Goal: Task Accomplishment & Management: Complete application form

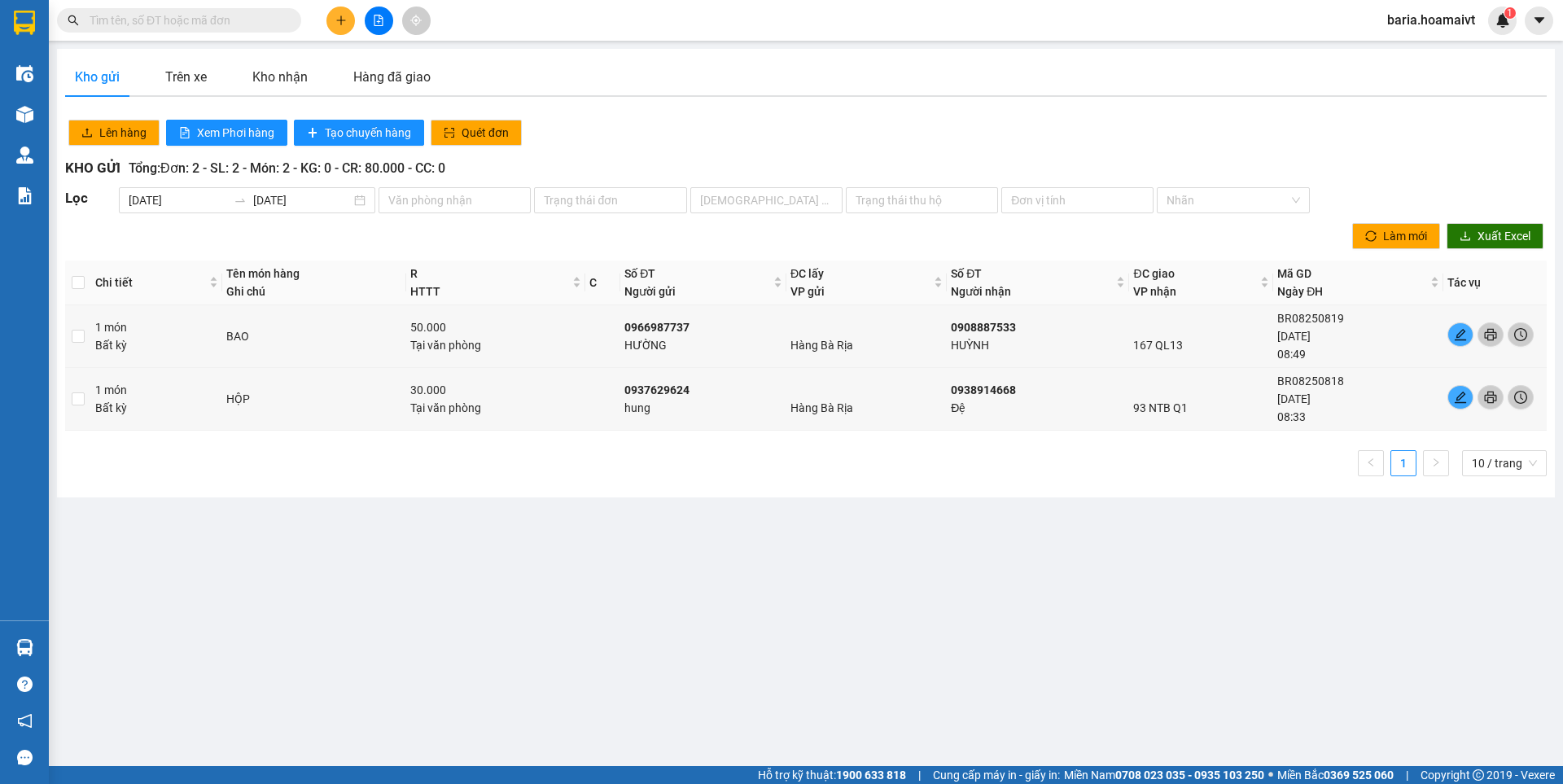
click at [274, 17] on input "text" at bounding box center [185, 20] width 192 height 18
type input "257"
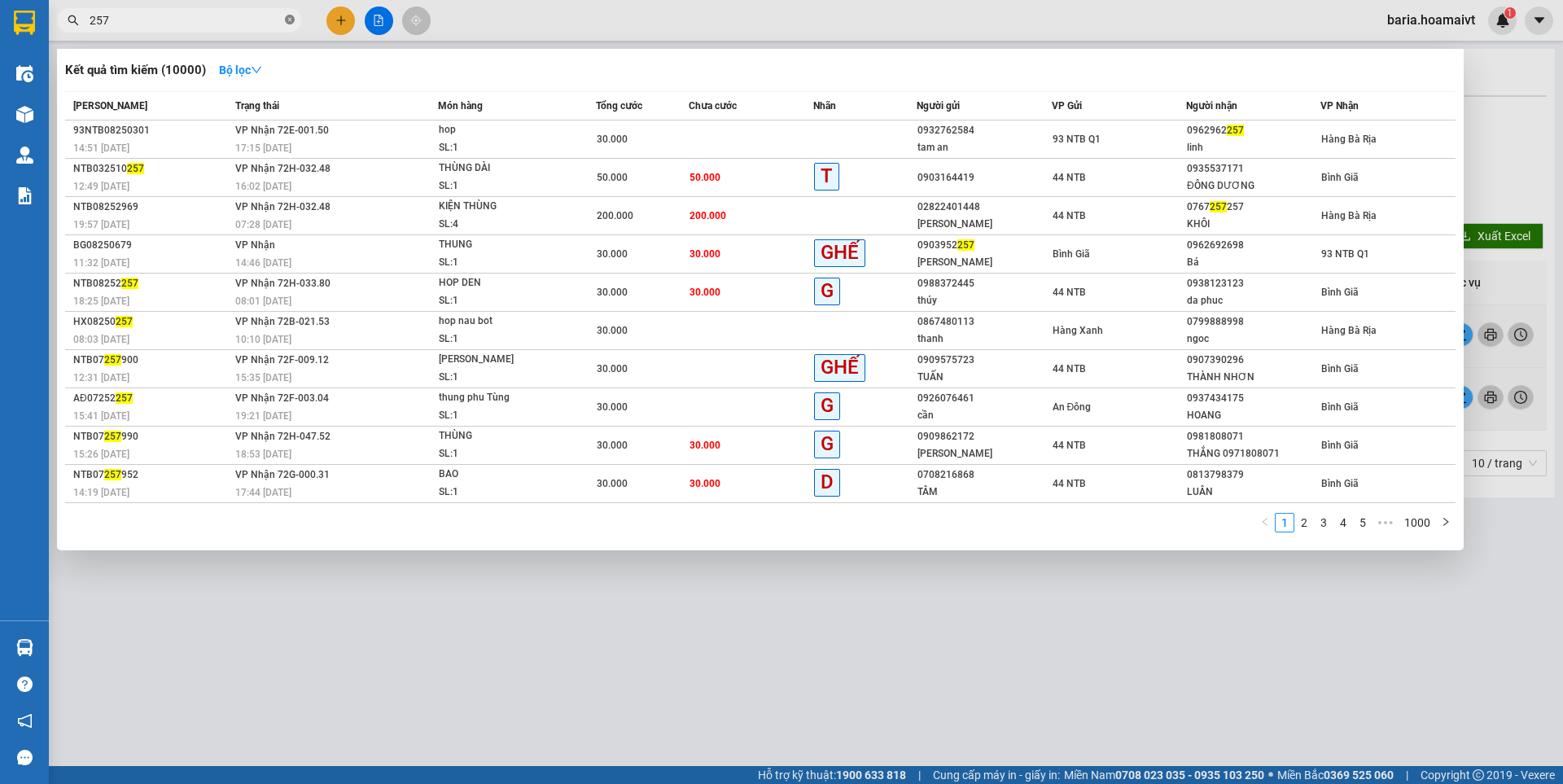
click at [285, 17] on icon "close-circle" at bounding box center [289, 19] width 10 height 10
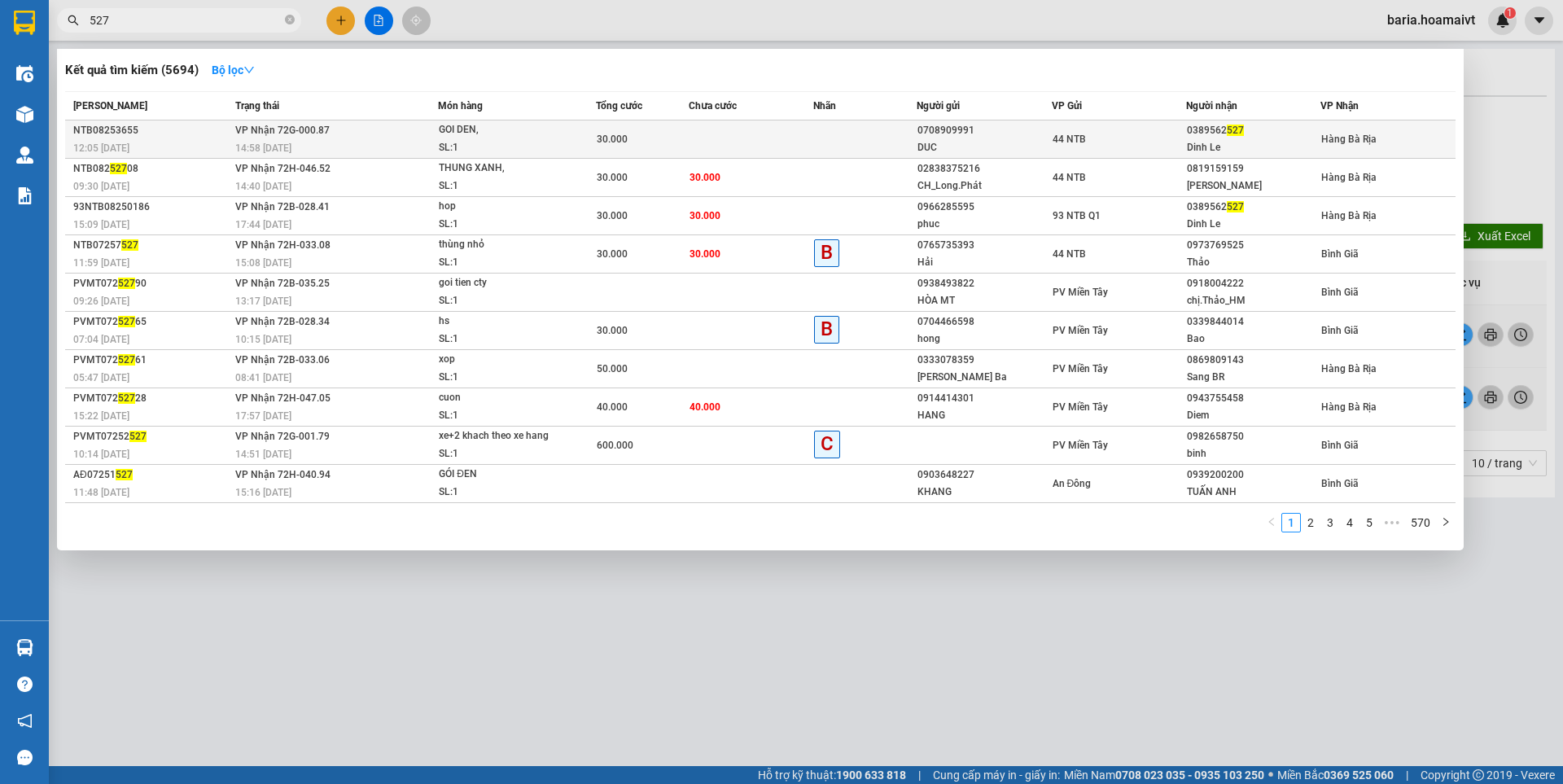
type input "527"
click at [1212, 143] on div "Dinh Le" at bounding box center [1252, 147] width 133 height 17
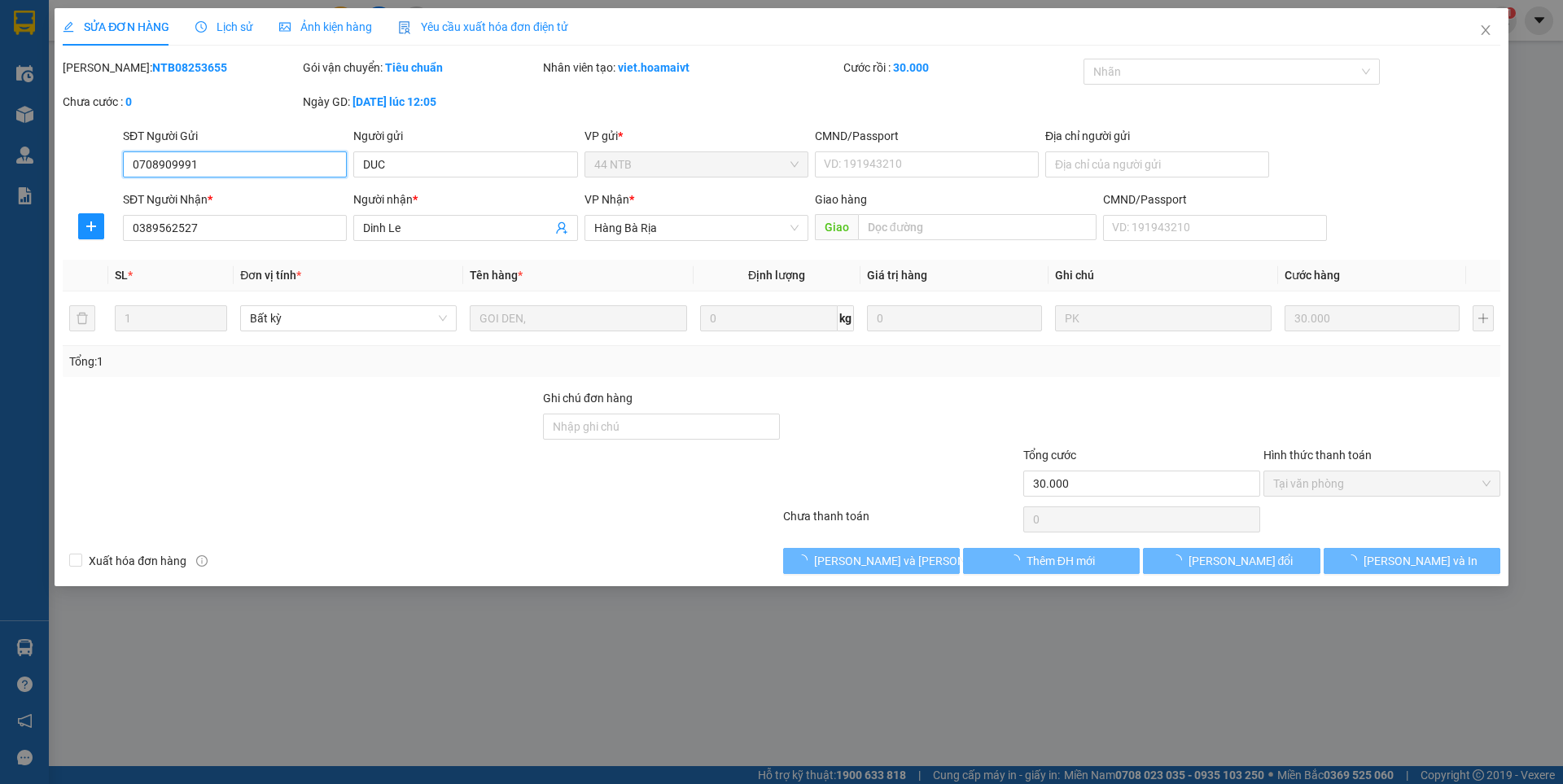
type input "0708909991"
type input "DUC"
type input "0389562527"
type input "Dinh Le"
type input "30.000"
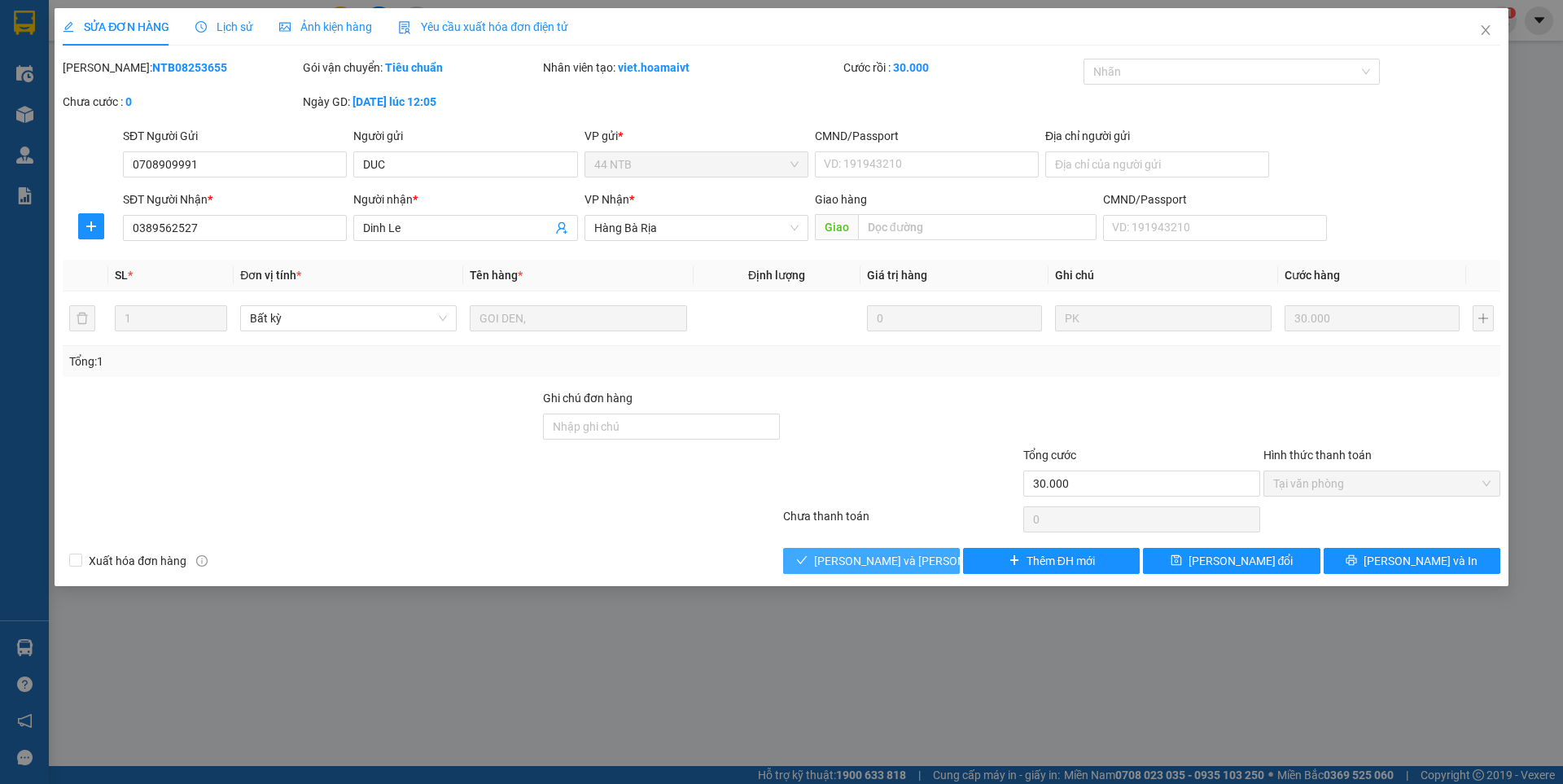
click at [887, 558] on span "[PERSON_NAME] và [PERSON_NAME] hàng" at bounding box center [924, 560] width 220 height 18
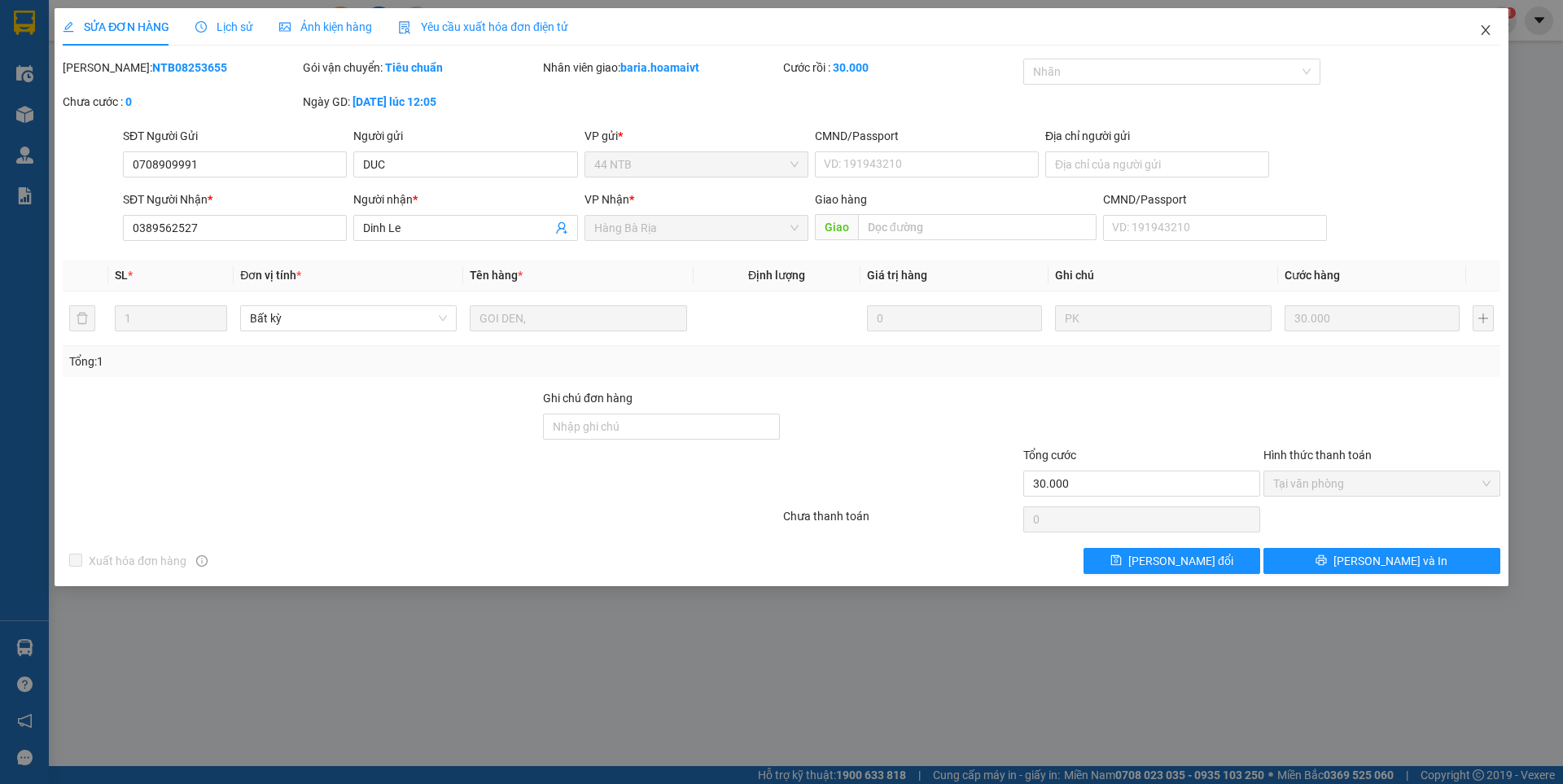
click at [1483, 27] on icon "close" at bounding box center [1485, 30] width 13 height 13
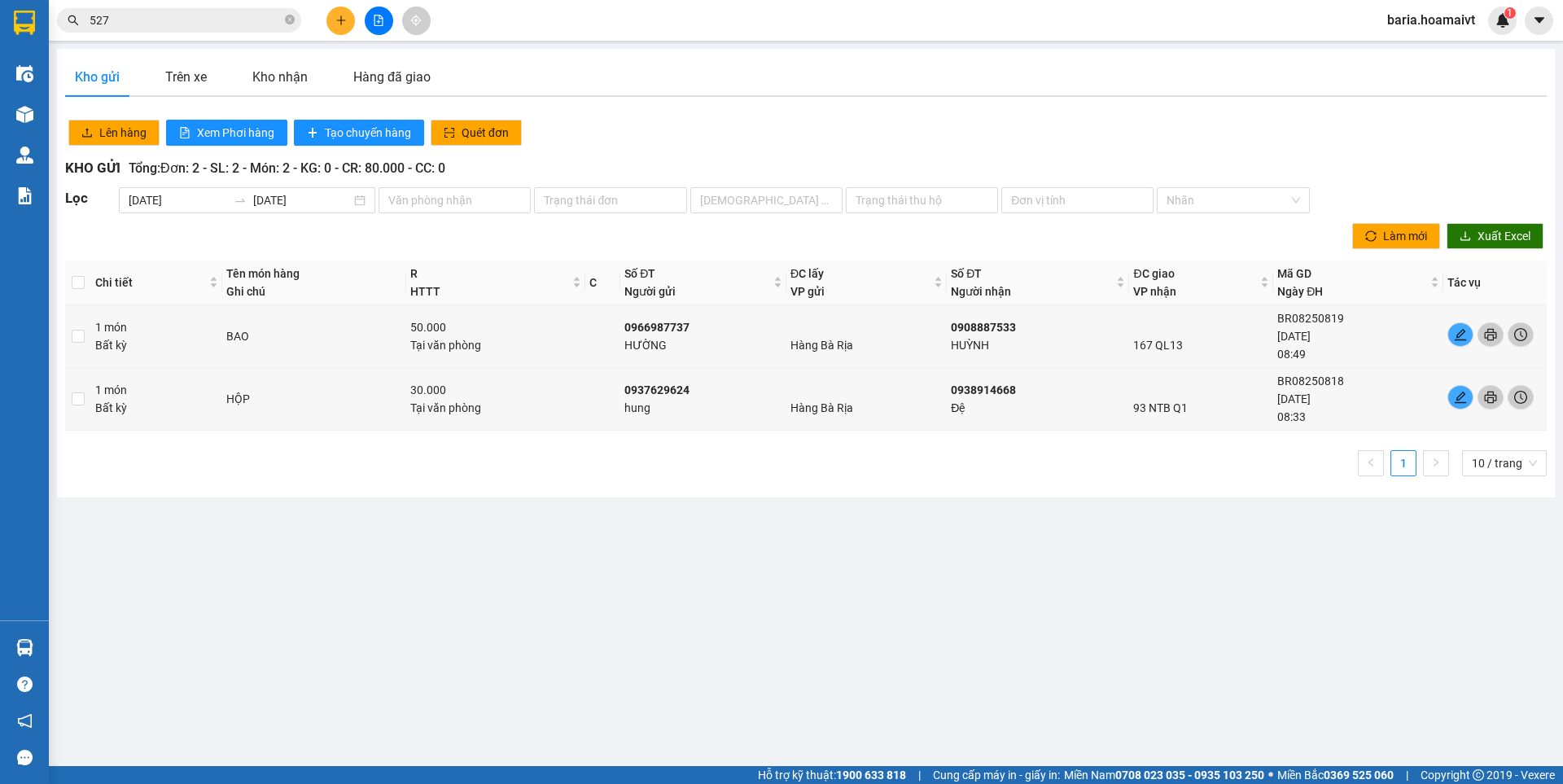
click at [333, 17] on button at bounding box center [341, 20] width 28 height 28
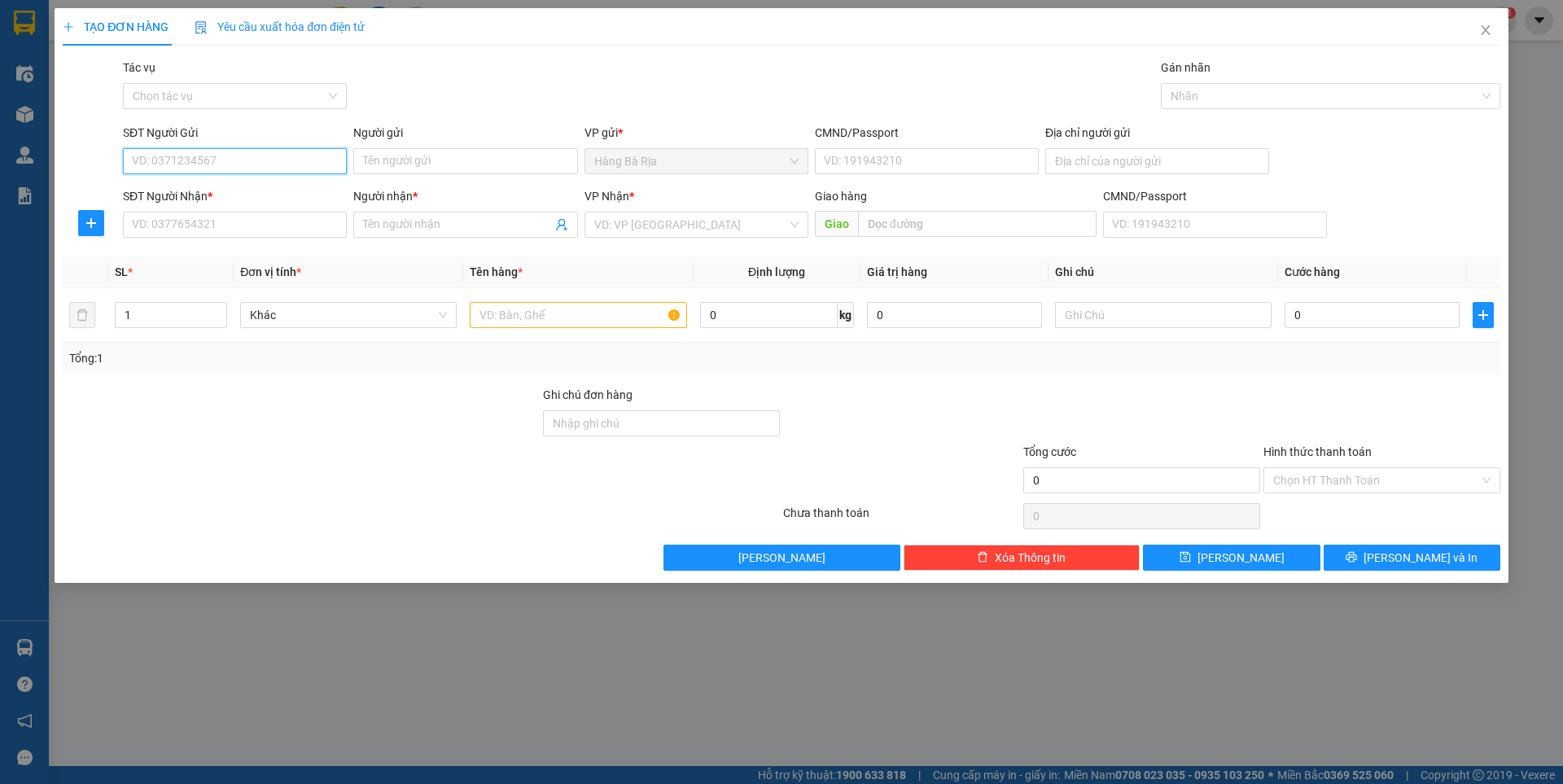
click at [265, 161] on input "SĐT Người Gửi" at bounding box center [234, 162] width 224 height 26
type input "0922391239"
click at [431, 166] on input "Người gửi" at bounding box center [465, 162] width 224 height 26
type input "QUÂN"
click at [309, 222] on input "SĐT Người Nhận *" at bounding box center [234, 225] width 224 height 26
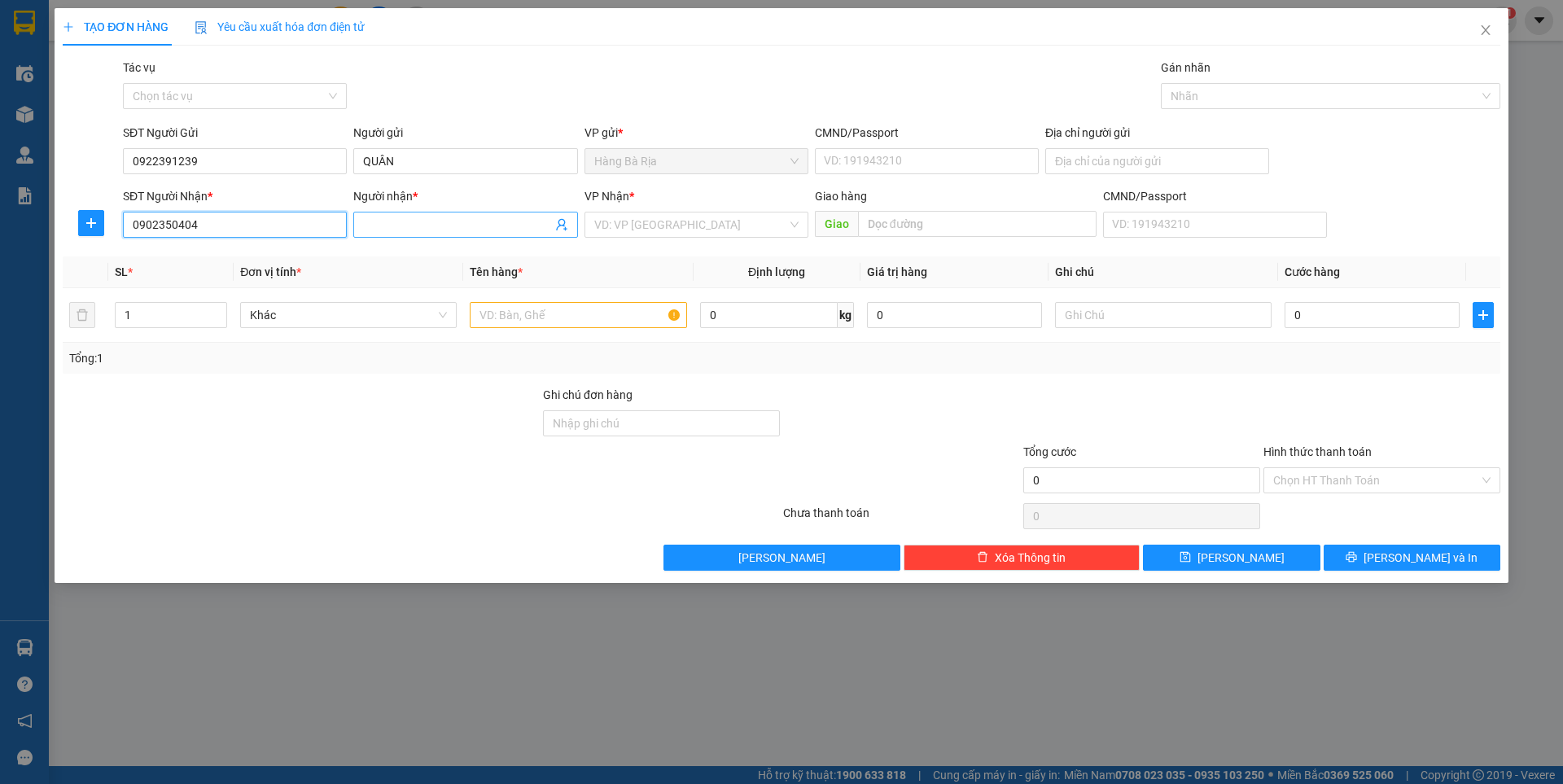
type input "0902350404"
click at [390, 212] on span at bounding box center [465, 225] width 224 height 26
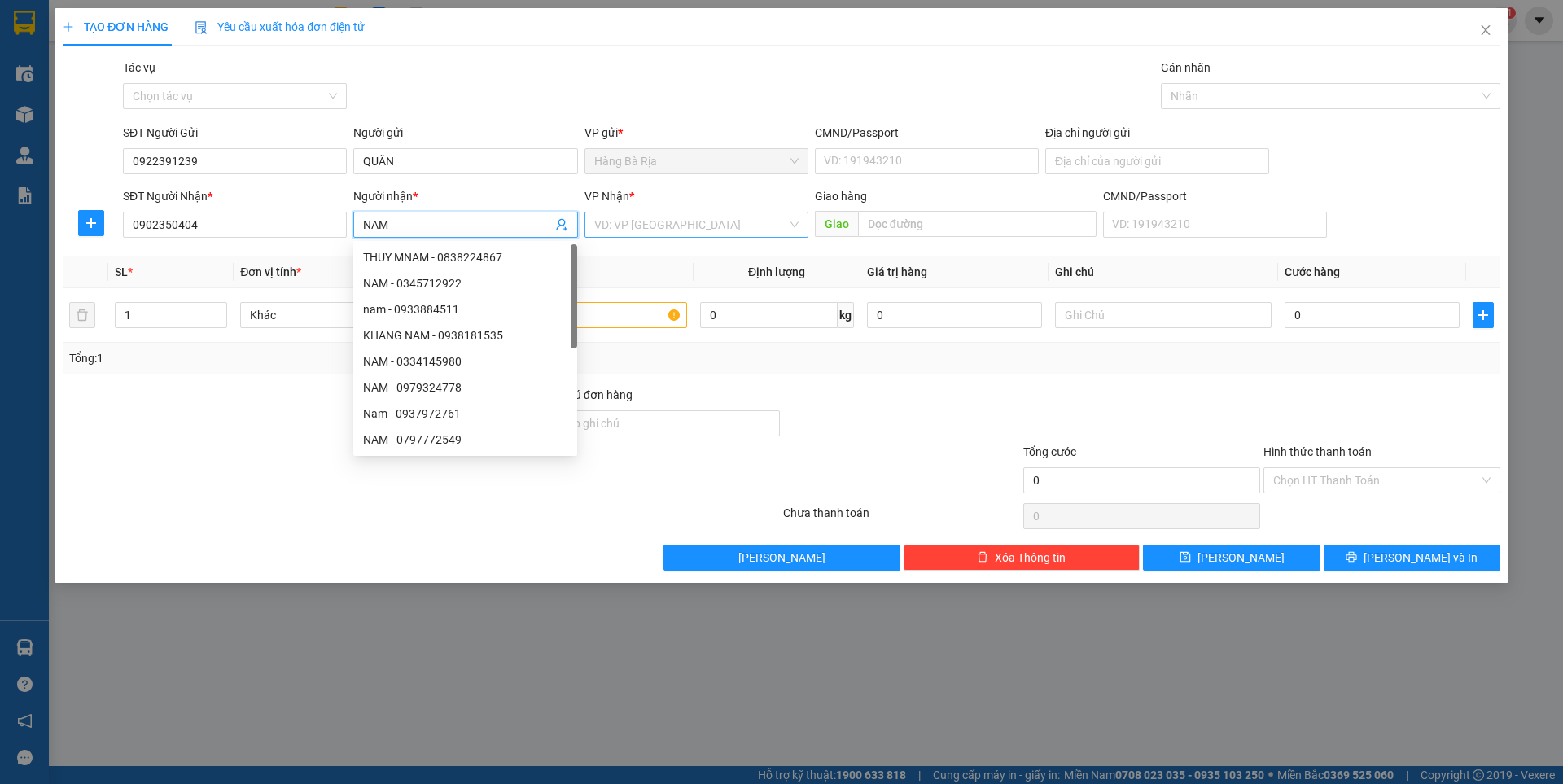
type input "NAM"
click at [637, 228] on input "search" at bounding box center [691, 225] width 193 height 25
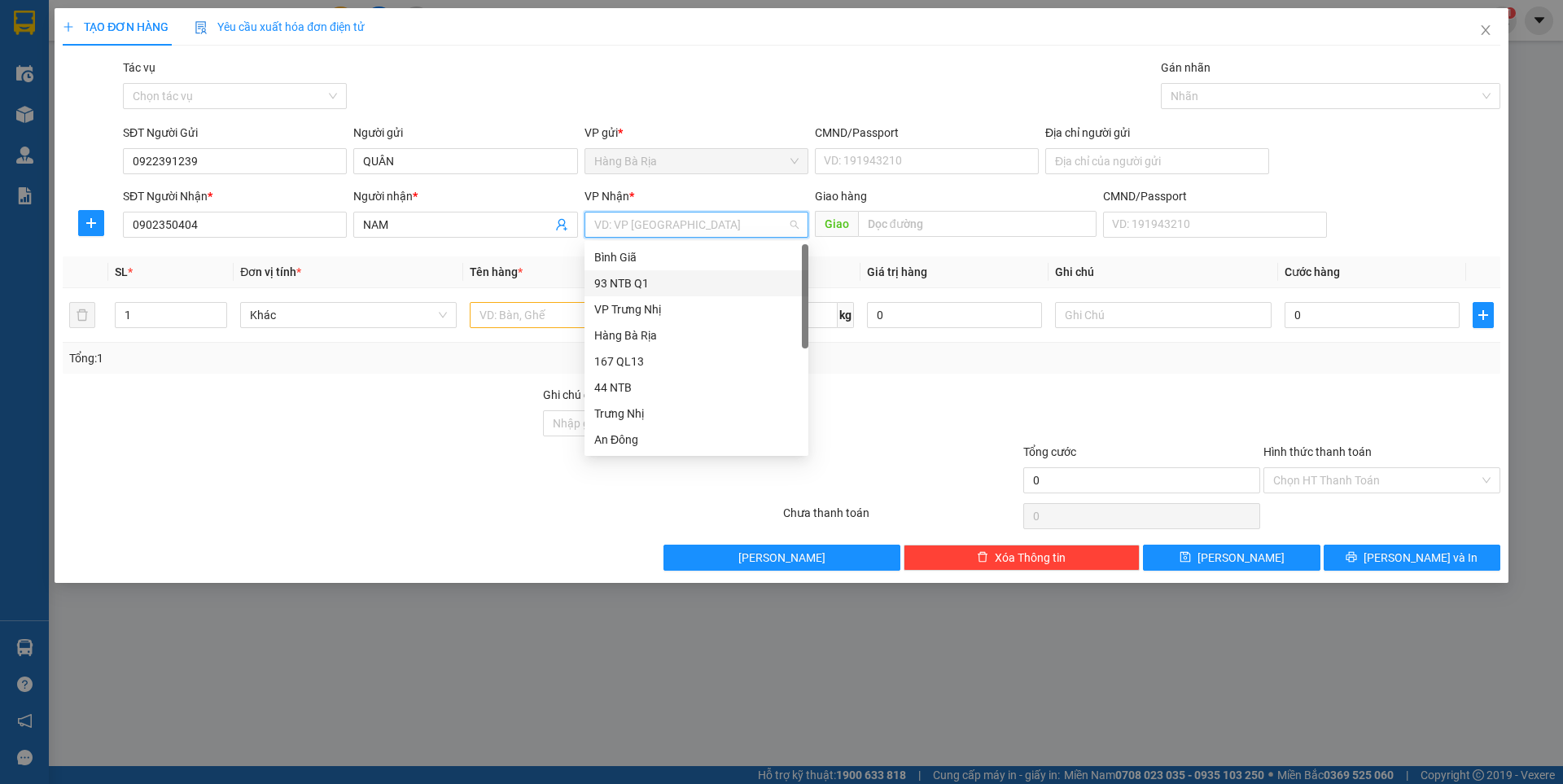
click at [640, 284] on div "93 NTB Q1" at bounding box center [696, 283] width 205 height 18
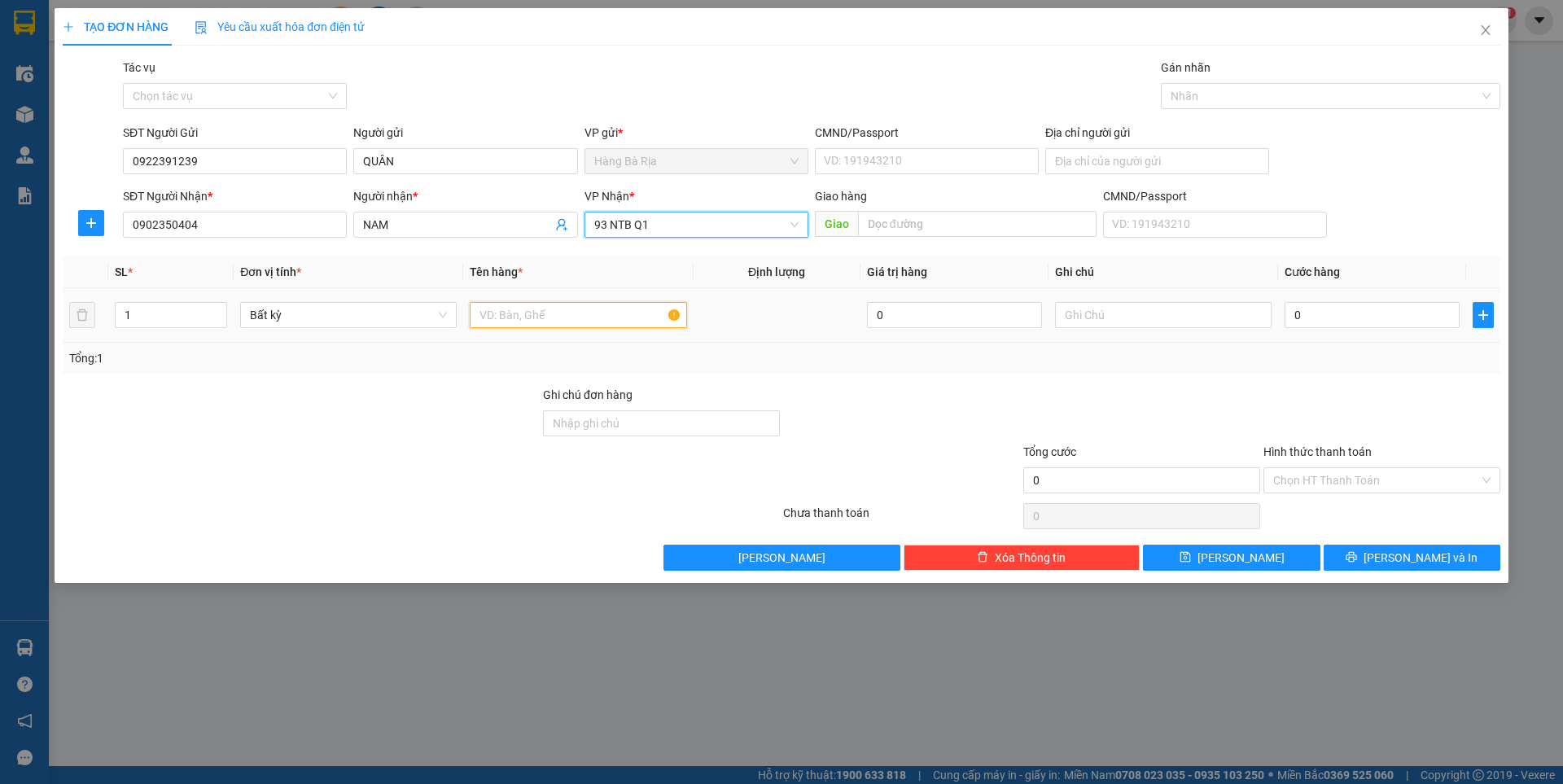
click at [573, 316] on input "text" at bounding box center [578, 315] width 217 height 26
type input "HS"
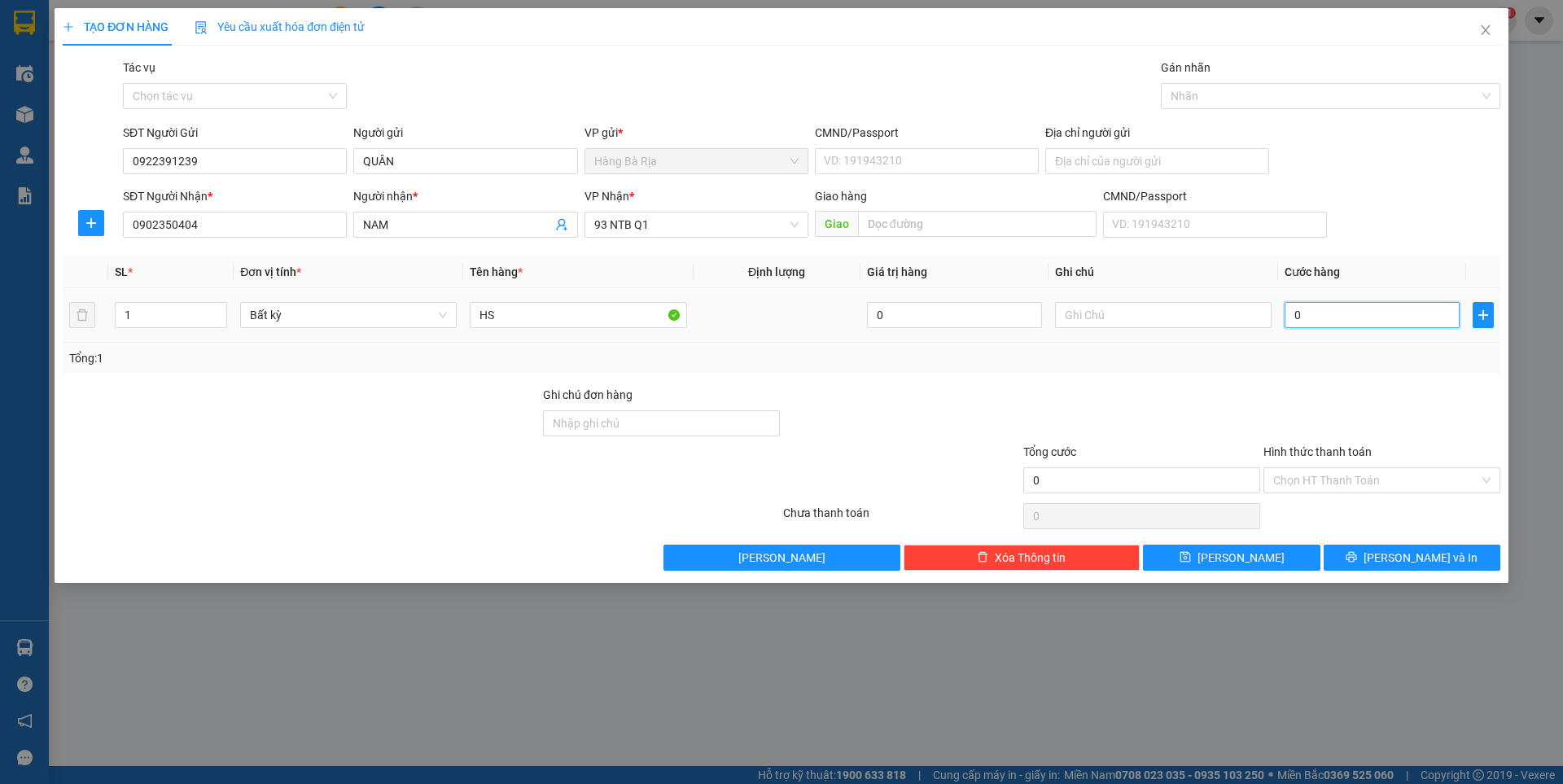
click at [1307, 315] on input "0" at bounding box center [1372, 315] width 175 height 26
type input "3"
type input "30"
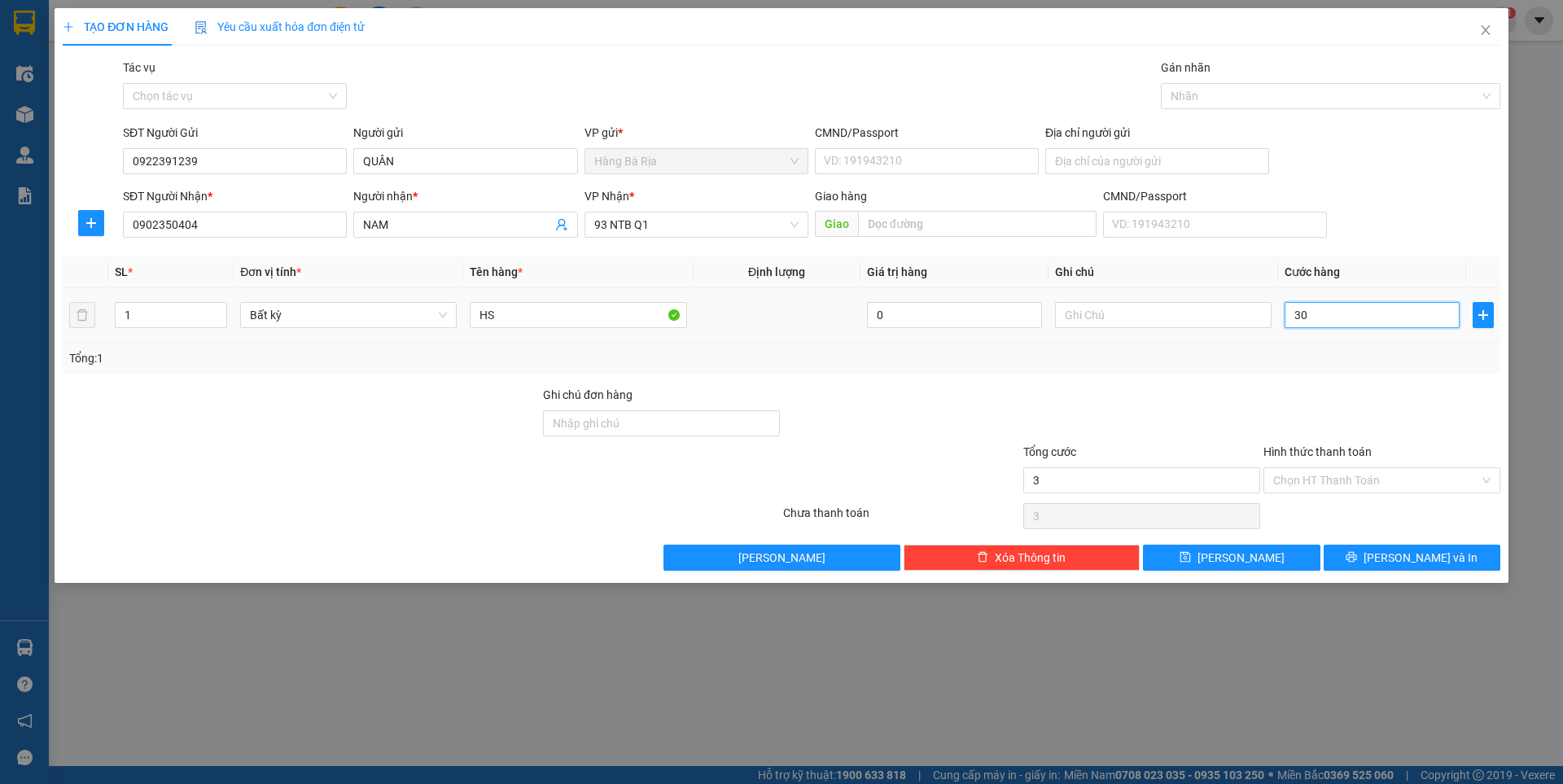
type input "30"
type input "30.000"
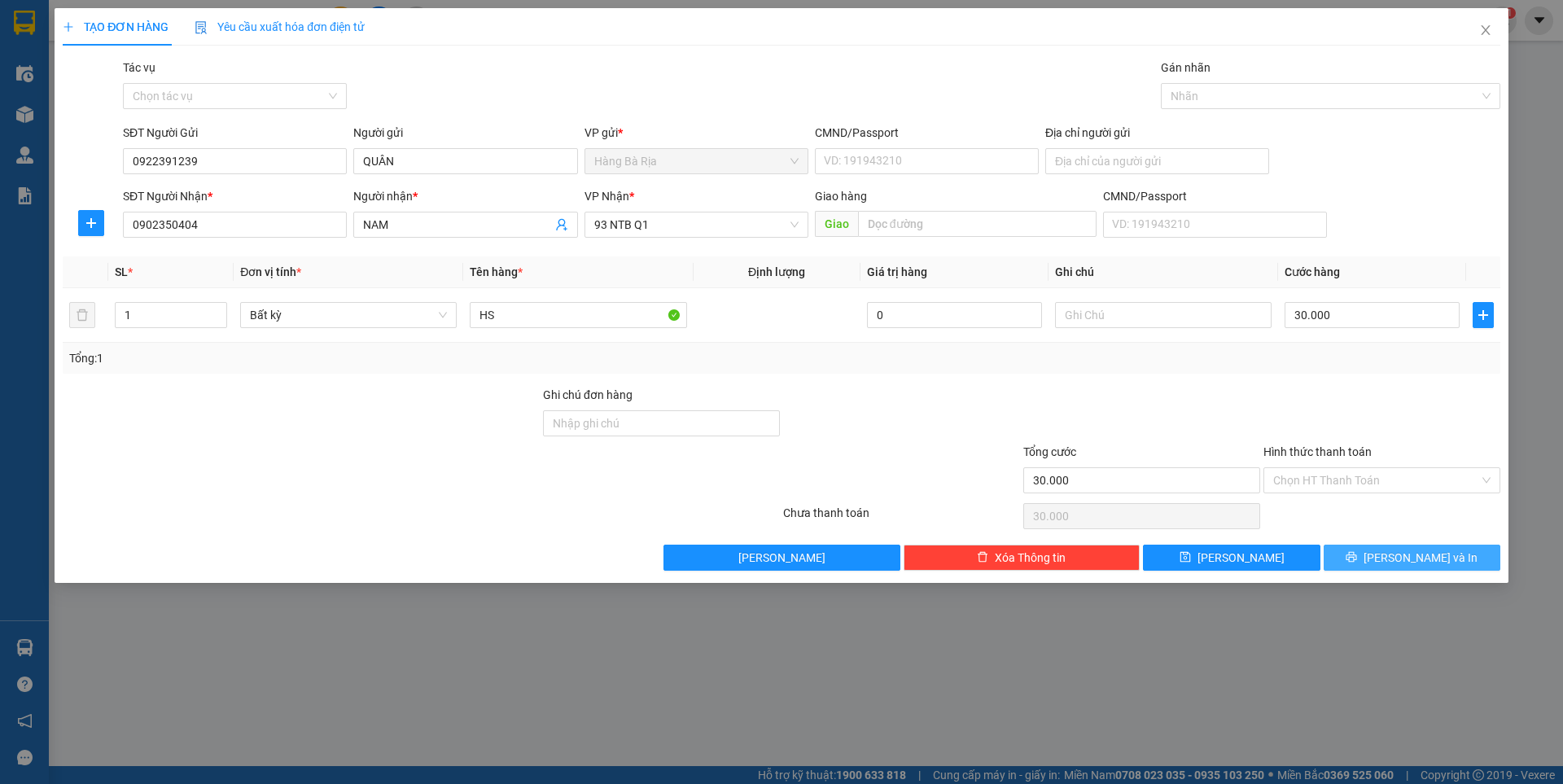
click at [1391, 549] on button "[PERSON_NAME] và In" at bounding box center [1411, 557] width 176 height 26
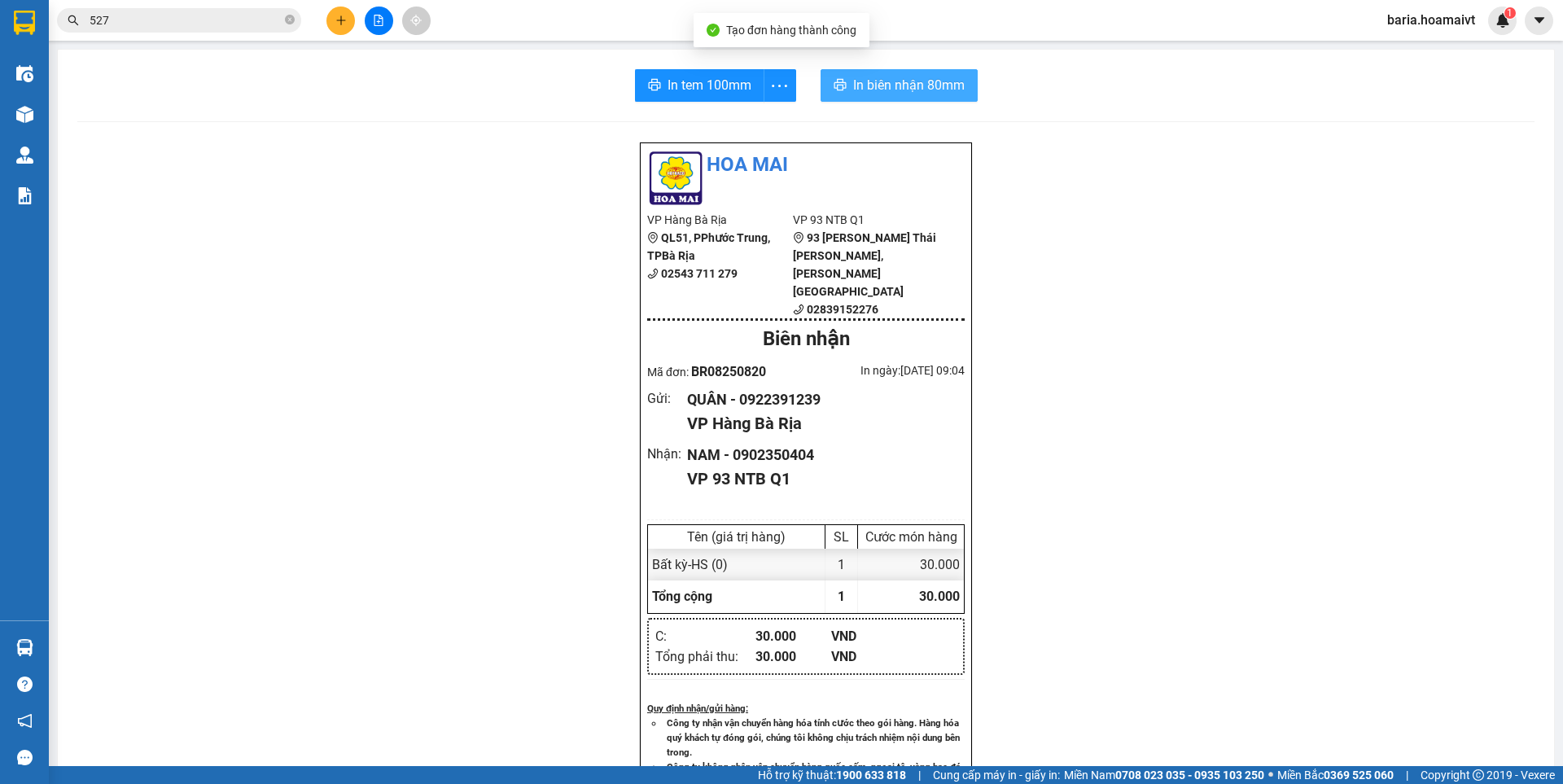
click at [881, 83] on span "In biên nhận 80mm" at bounding box center [908, 84] width 112 height 20
click at [875, 89] on span "In biên nhận 80mm" at bounding box center [911, 84] width 112 height 20
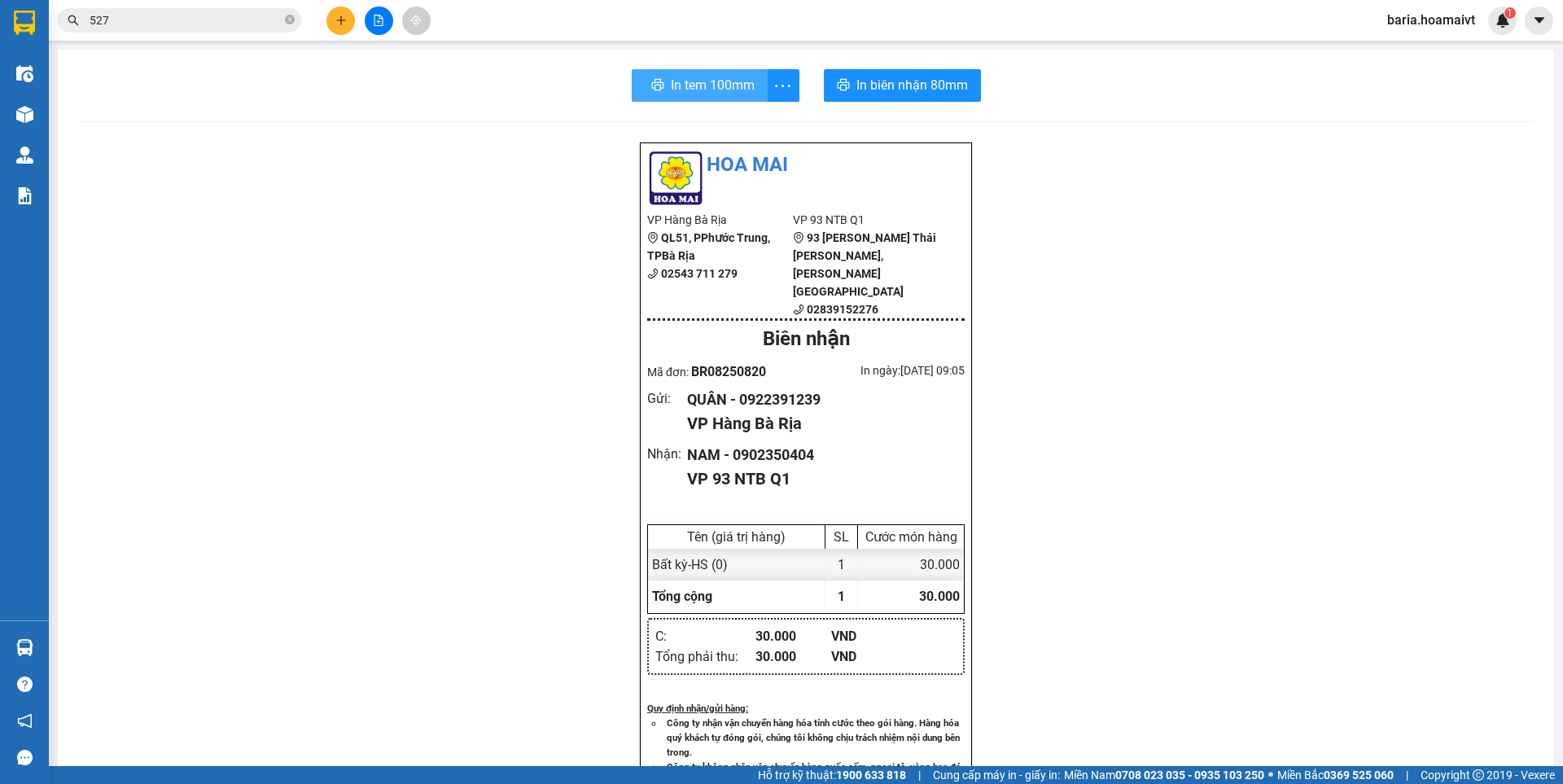
click at [671, 83] on span "In tem 100mm" at bounding box center [712, 84] width 83 height 20
click at [339, 17] on icon "plus" at bounding box center [341, 20] width 11 height 11
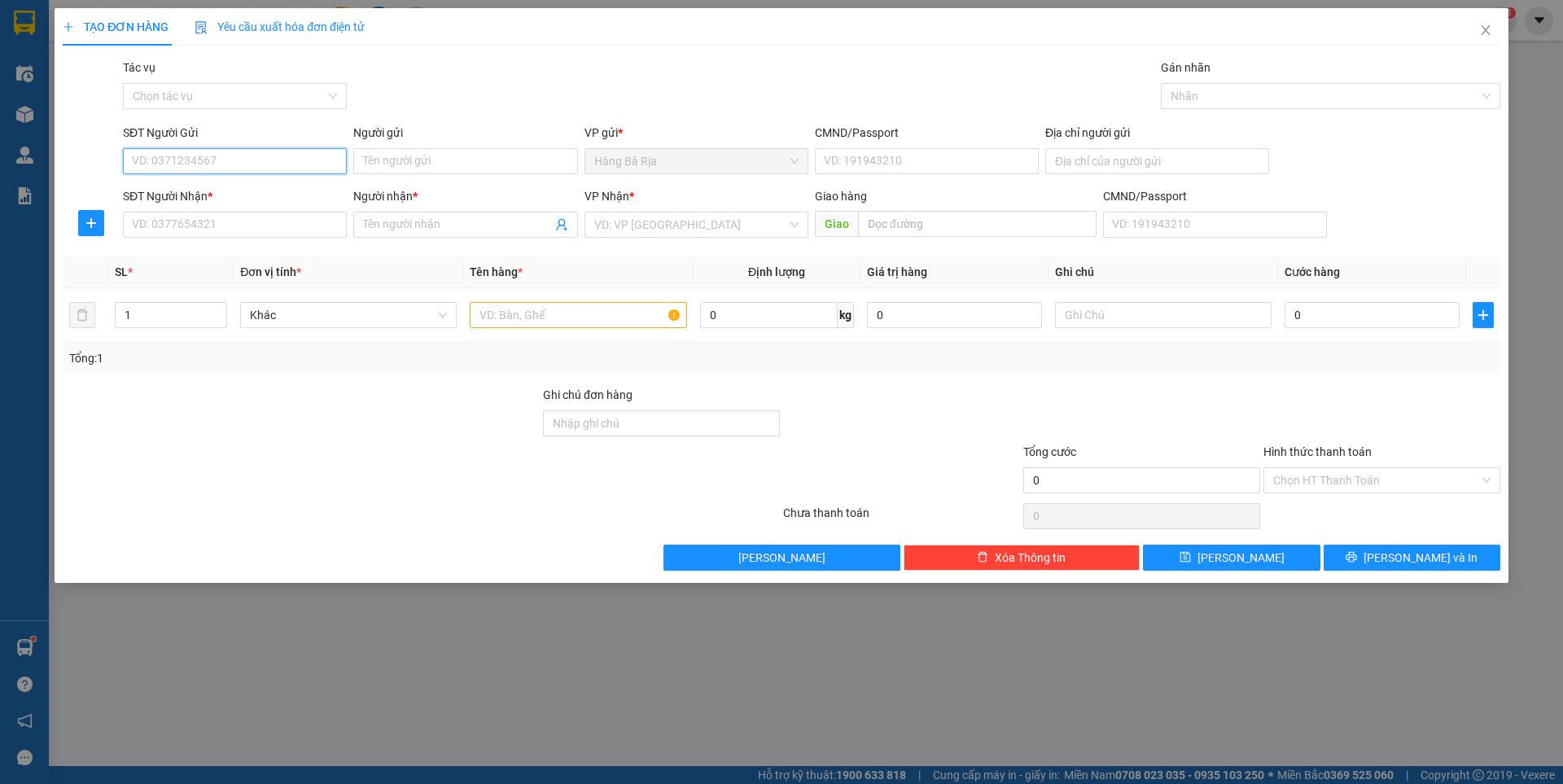
click at [273, 158] on input "SĐT Người Gửi" at bounding box center [234, 162] width 224 height 26
click at [290, 155] on input "SĐT Người Gửi" at bounding box center [234, 162] width 224 height 26
click at [1483, 32] on icon "close" at bounding box center [1485, 30] width 13 height 13
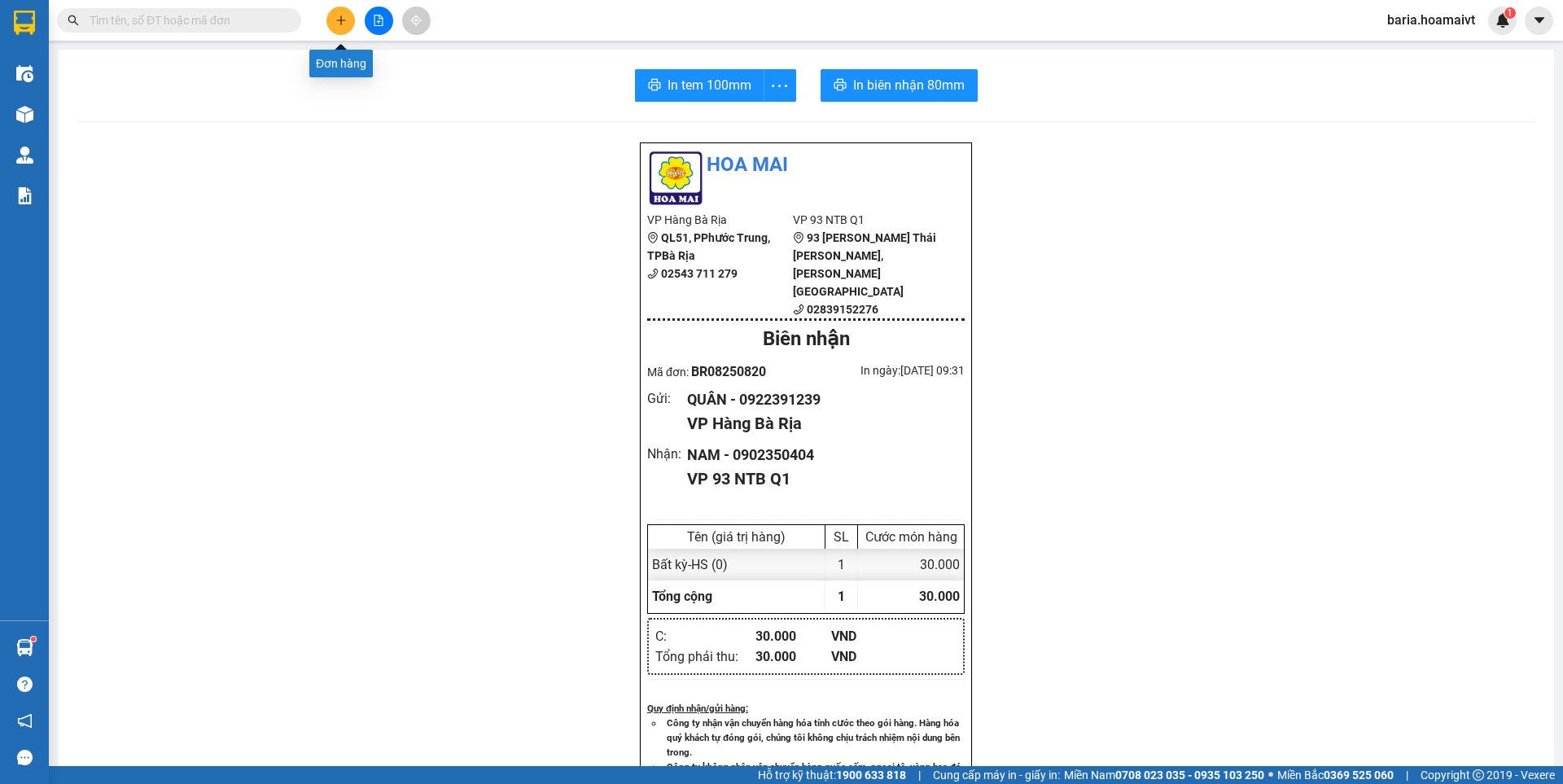
click at [344, 17] on icon "plus" at bounding box center [341, 20] width 11 height 11
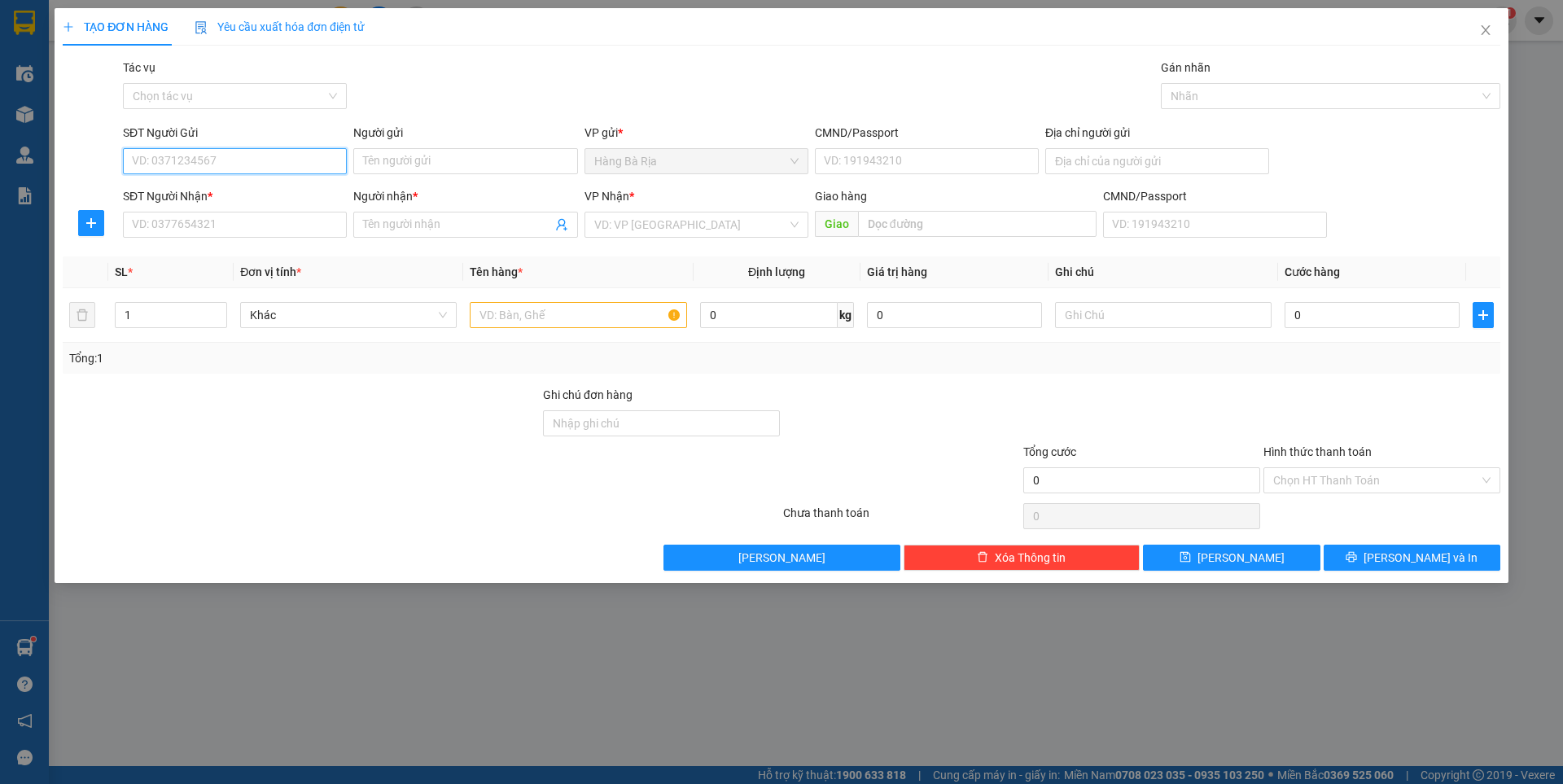
click at [294, 158] on input "SĐT Người Gửi" at bounding box center [234, 162] width 224 height 26
type input "0961926972"
click at [245, 225] on input "SĐT Người Nhận *" at bounding box center [234, 225] width 224 height 26
type input "0899493272"
click at [413, 223] on input "Người nhận *" at bounding box center [457, 225] width 188 height 18
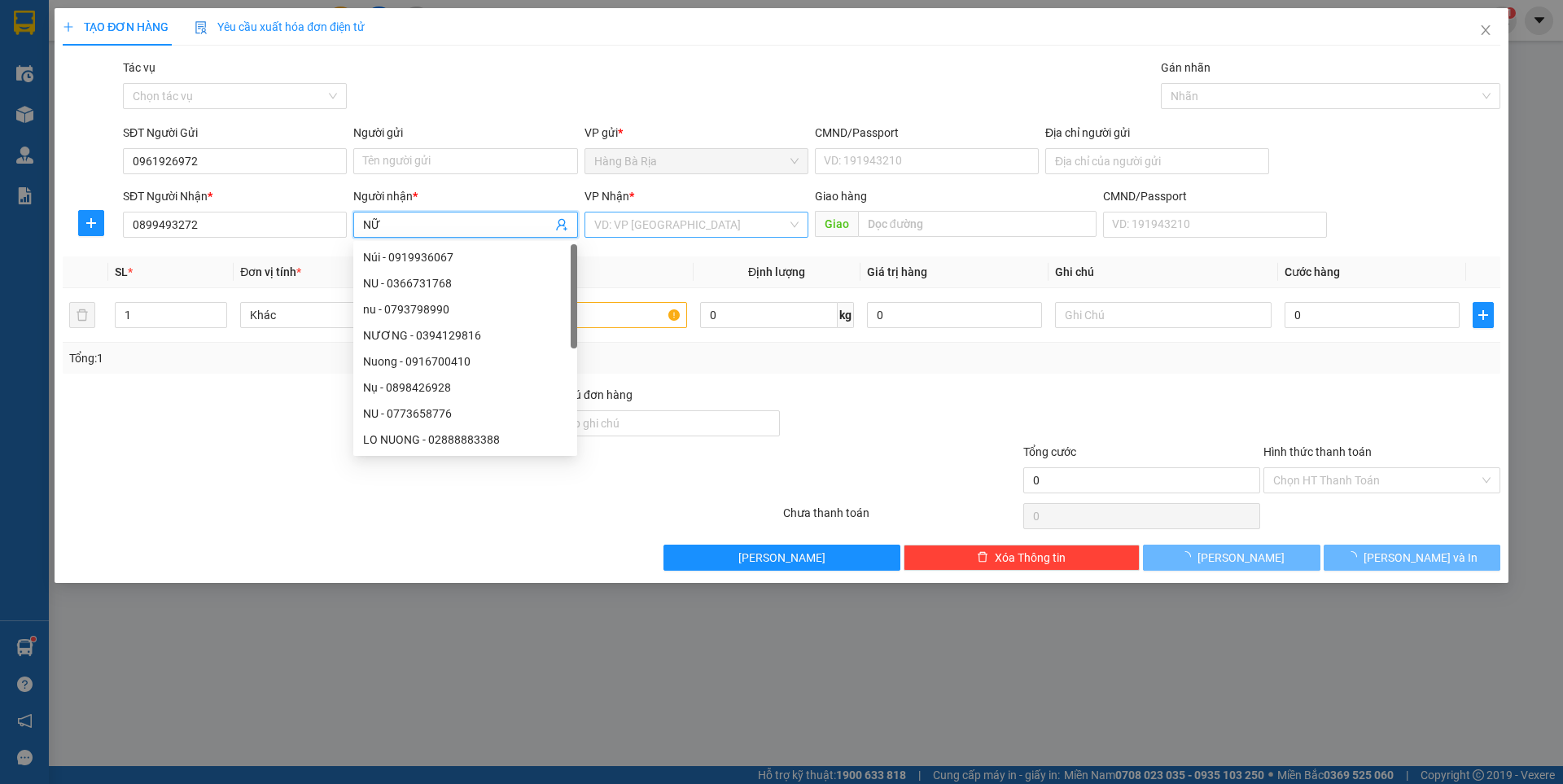
type input "NỮ"
click at [742, 219] on input "search" at bounding box center [691, 225] width 193 height 25
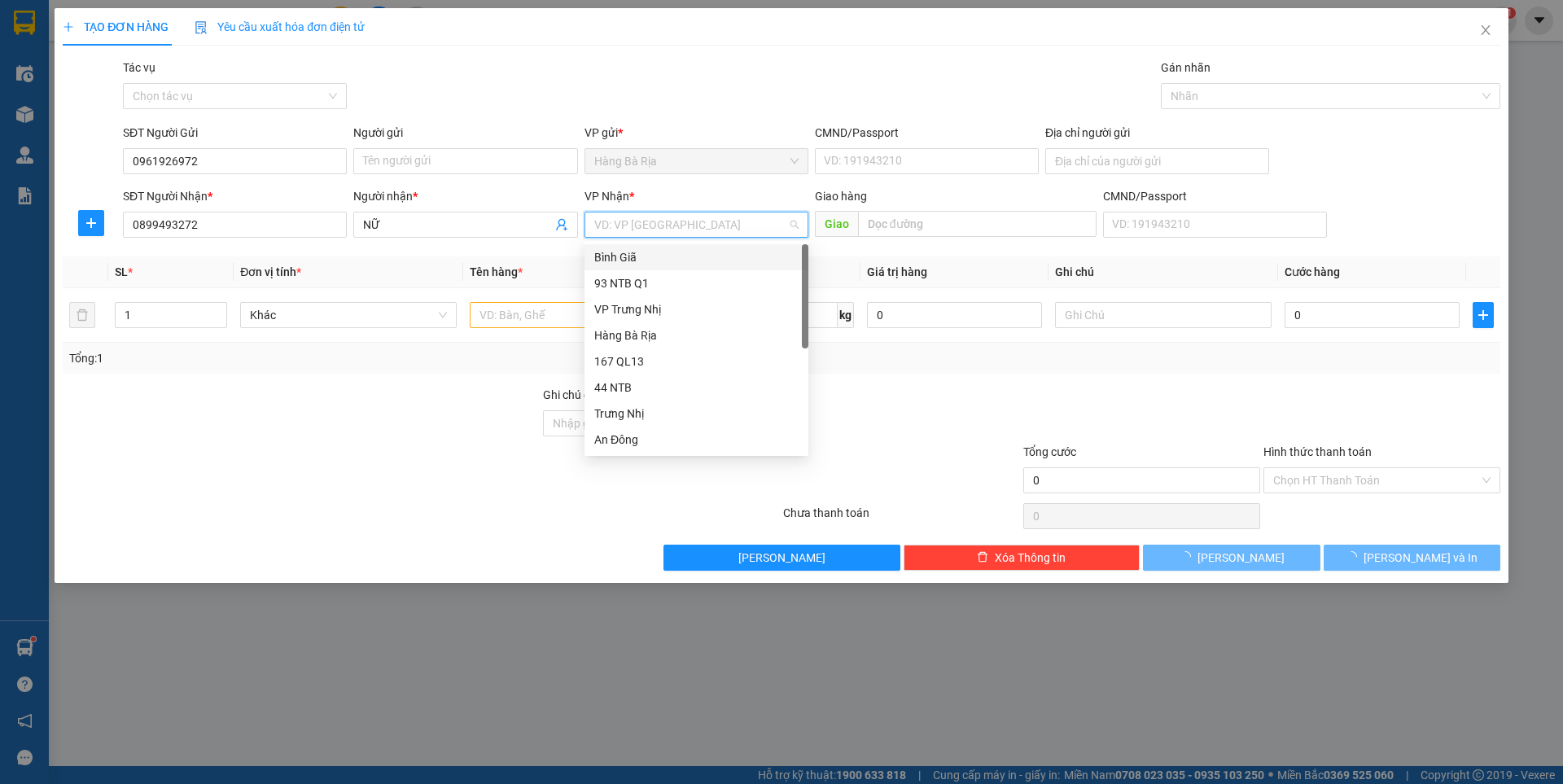
click at [621, 257] on div "Bình Giã" at bounding box center [696, 257] width 205 height 18
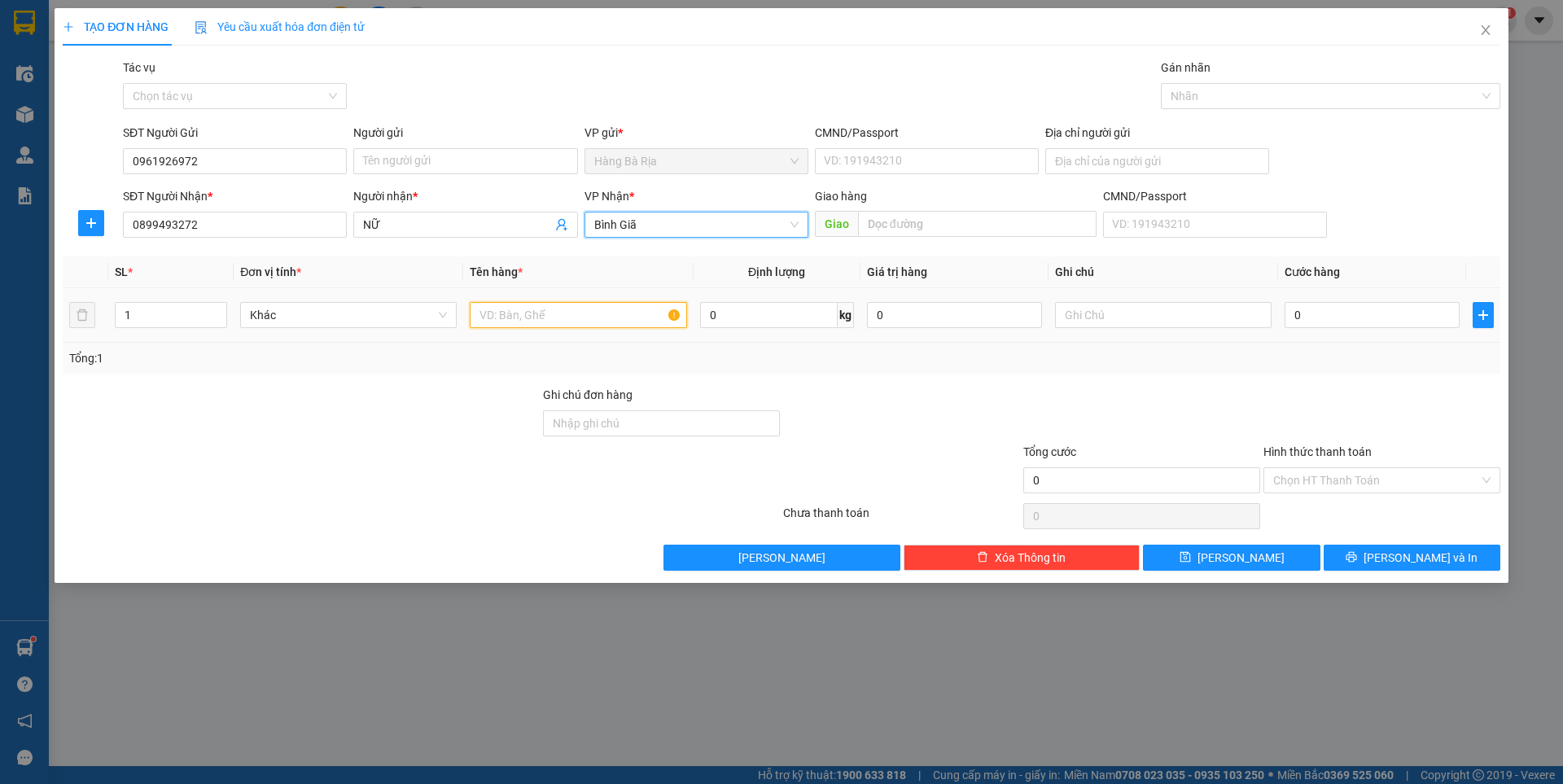
click at [541, 308] on input "text" at bounding box center [578, 315] width 217 height 26
type input "GÓI TÚI ẢI TRẮNG"
click at [1318, 306] on input "0" at bounding box center [1372, 315] width 175 height 26
type input "3"
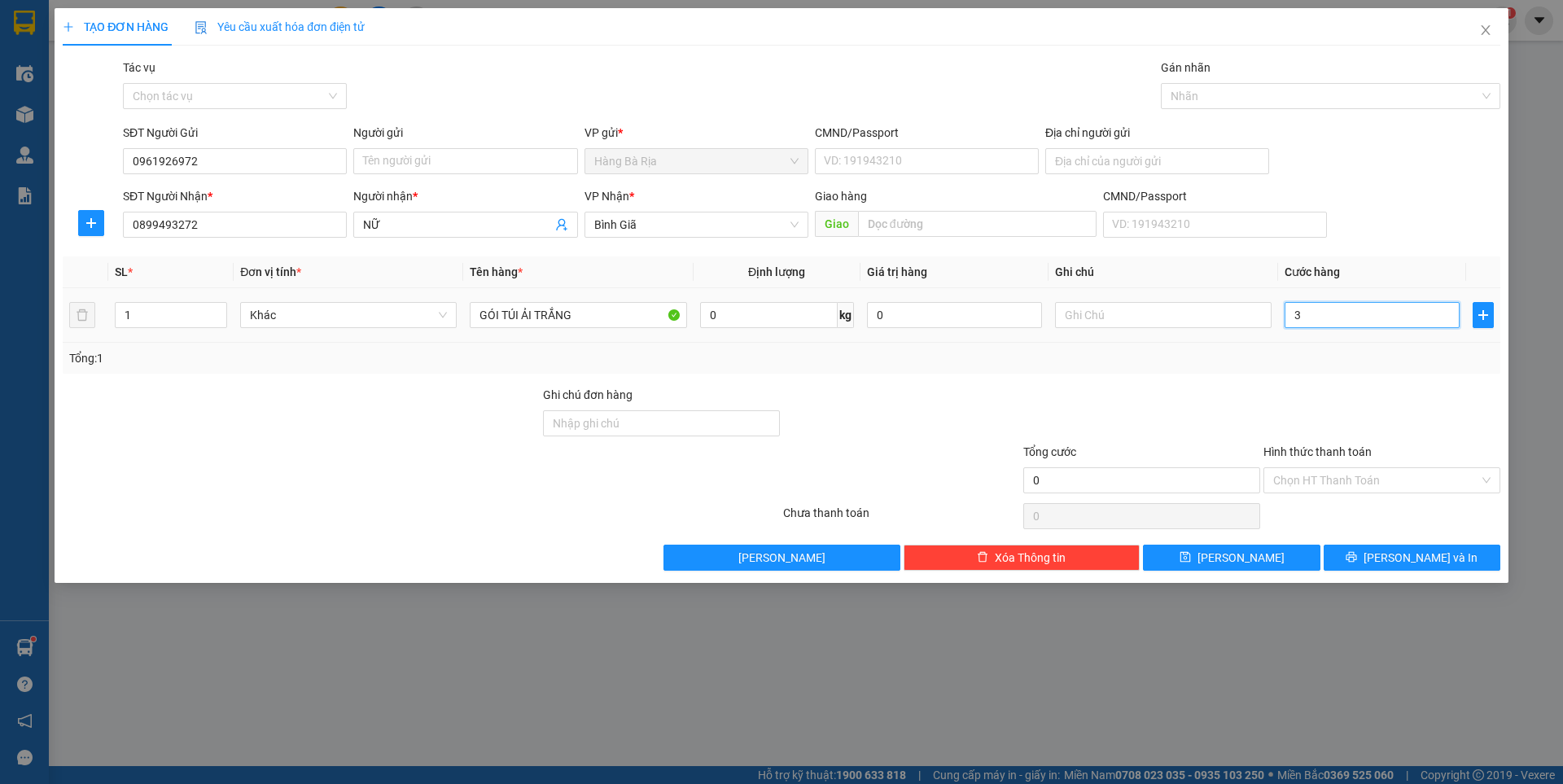
type input "3"
type input "30"
click at [1357, 559] on icon "printer" at bounding box center [1351, 557] width 11 height 11
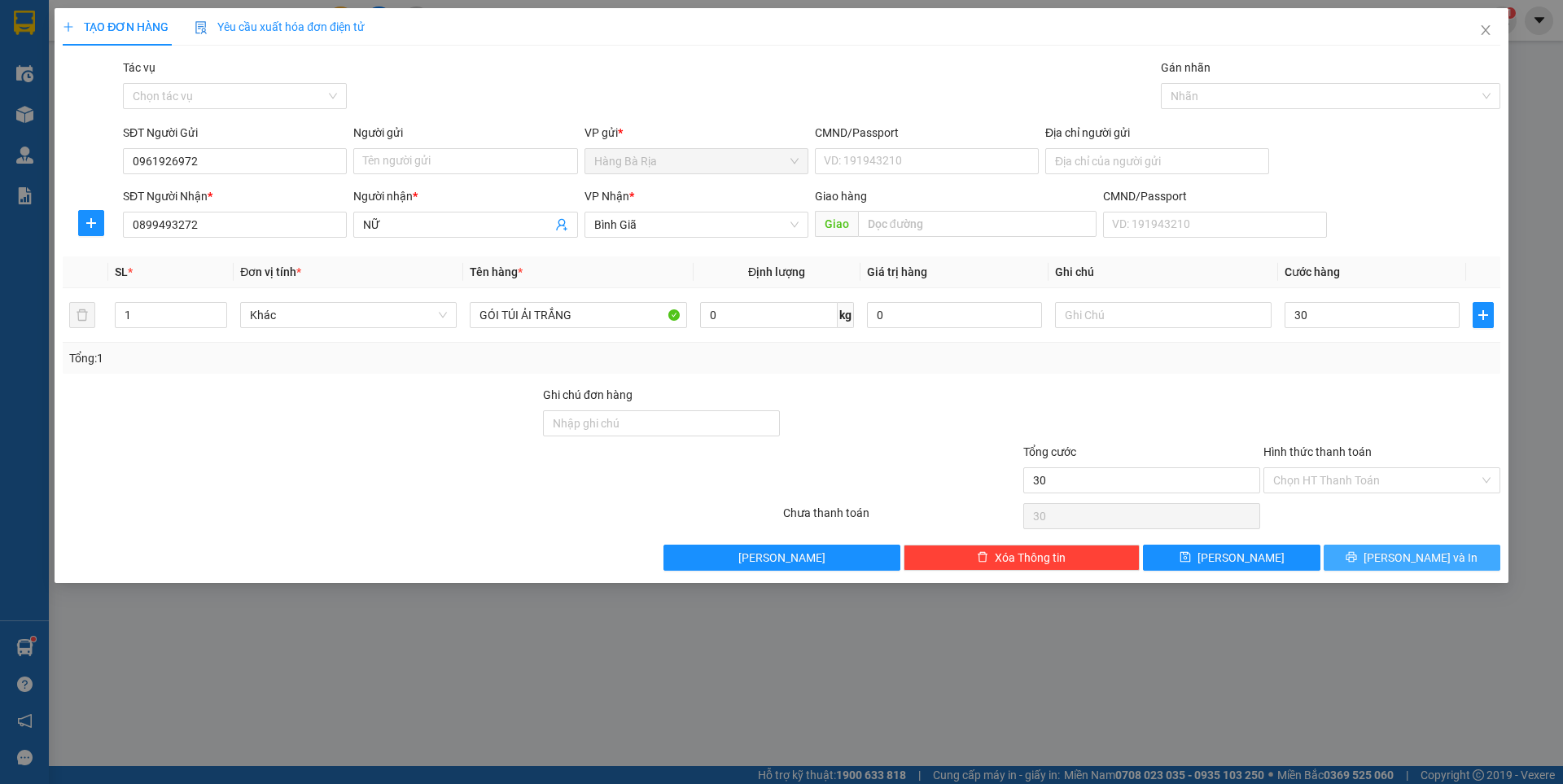
type input "30.000"
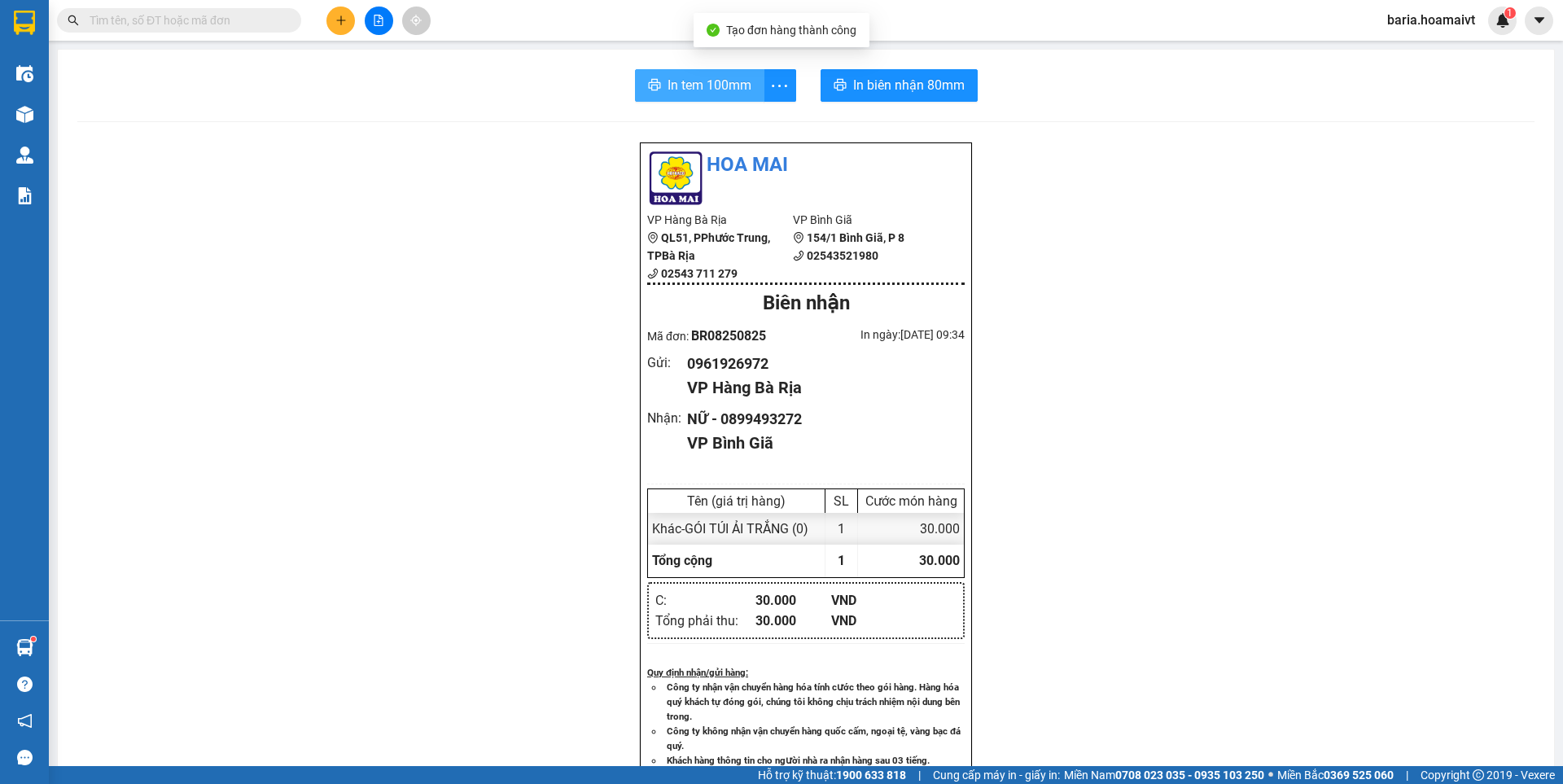
click at [653, 90] on icon "printer" at bounding box center [654, 84] width 13 height 13
click at [272, 17] on input "text" at bounding box center [185, 20] width 192 height 18
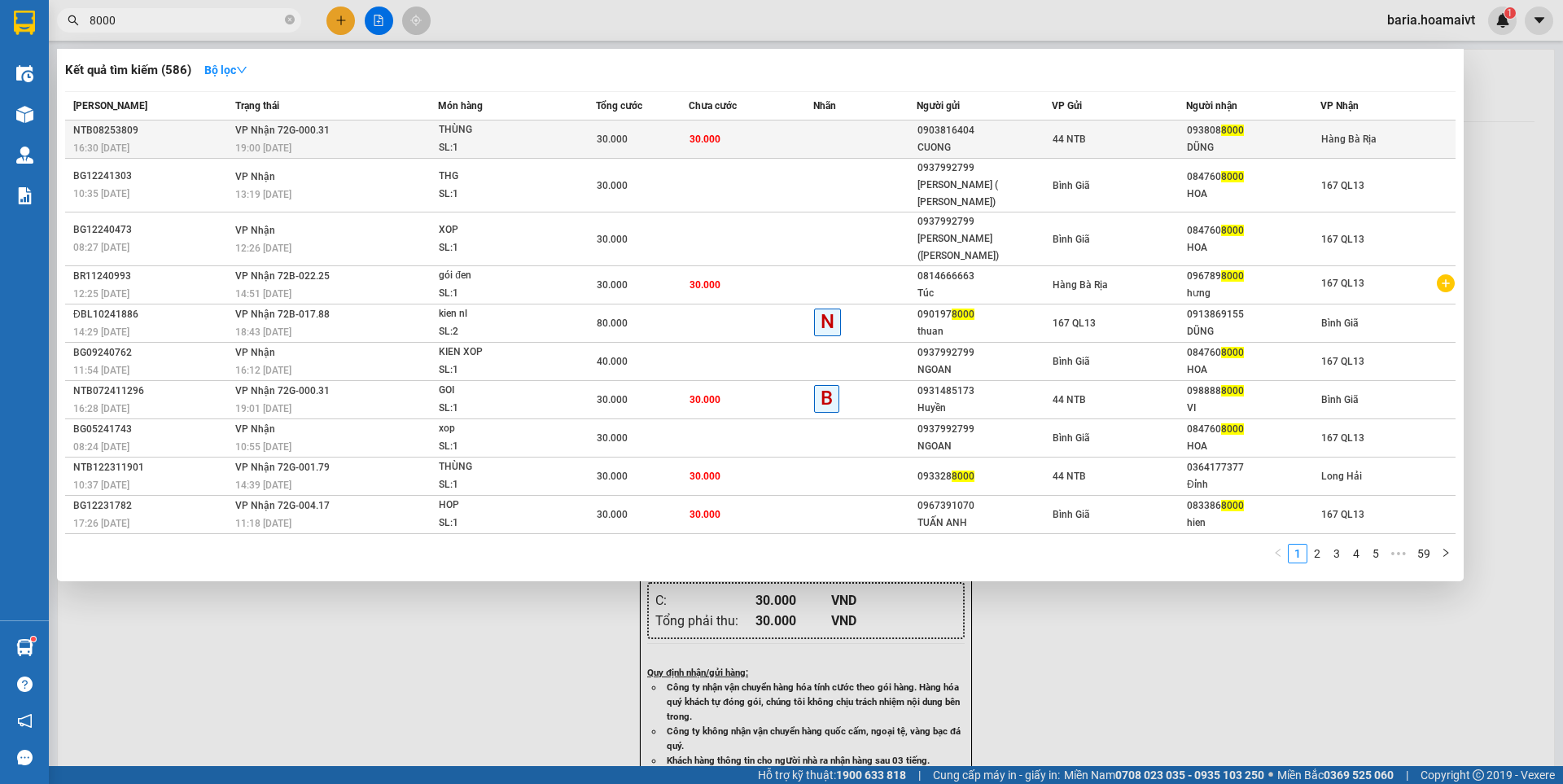
type input "8000"
click at [1223, 139] on div "093808 8000" at bounding box center [1252, 130] width 133 height 17
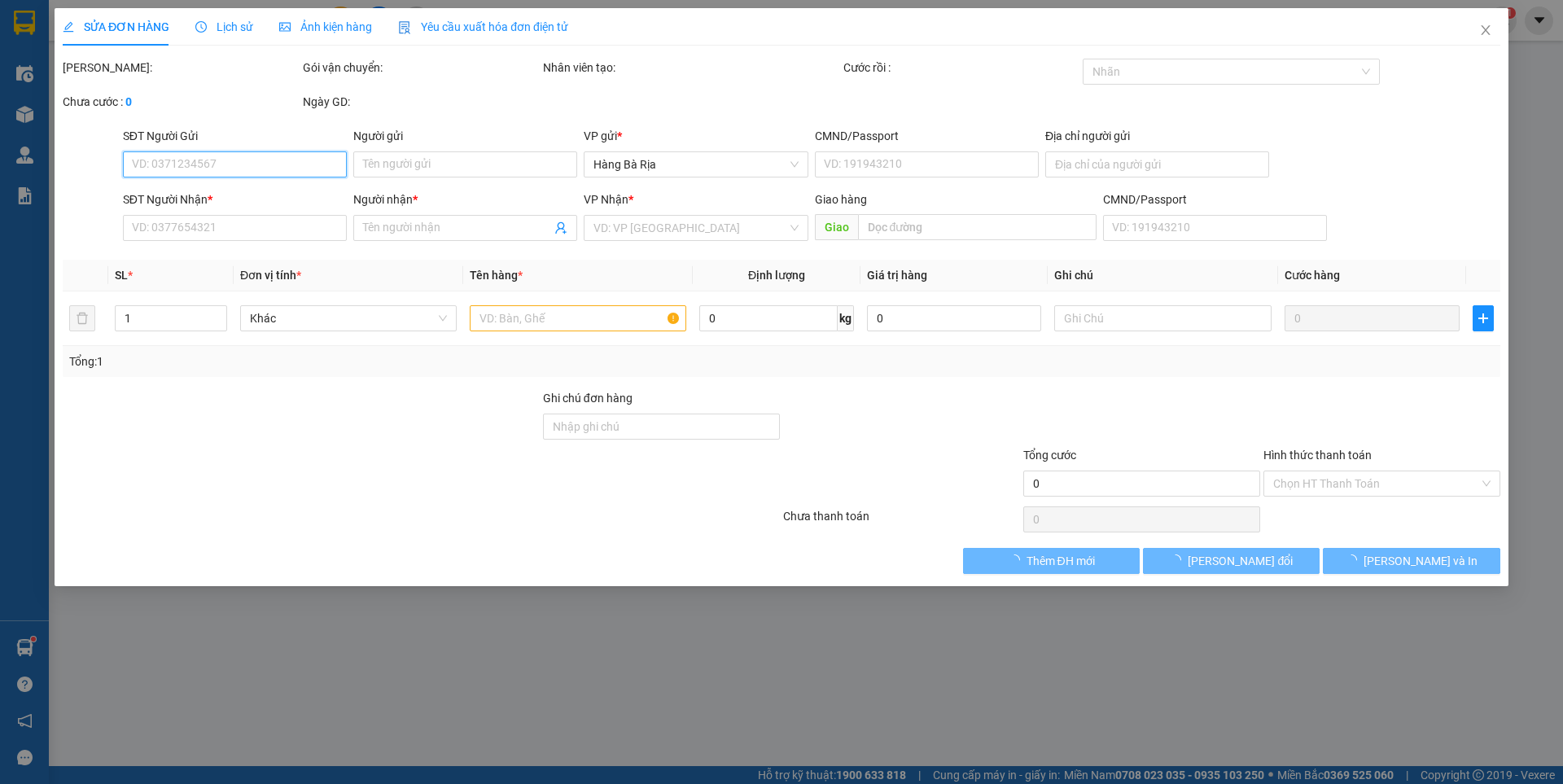
type input "0903816404"
type input "CUONG"
type input "0938088000"
type input "DŨNG"
type input "30.000"
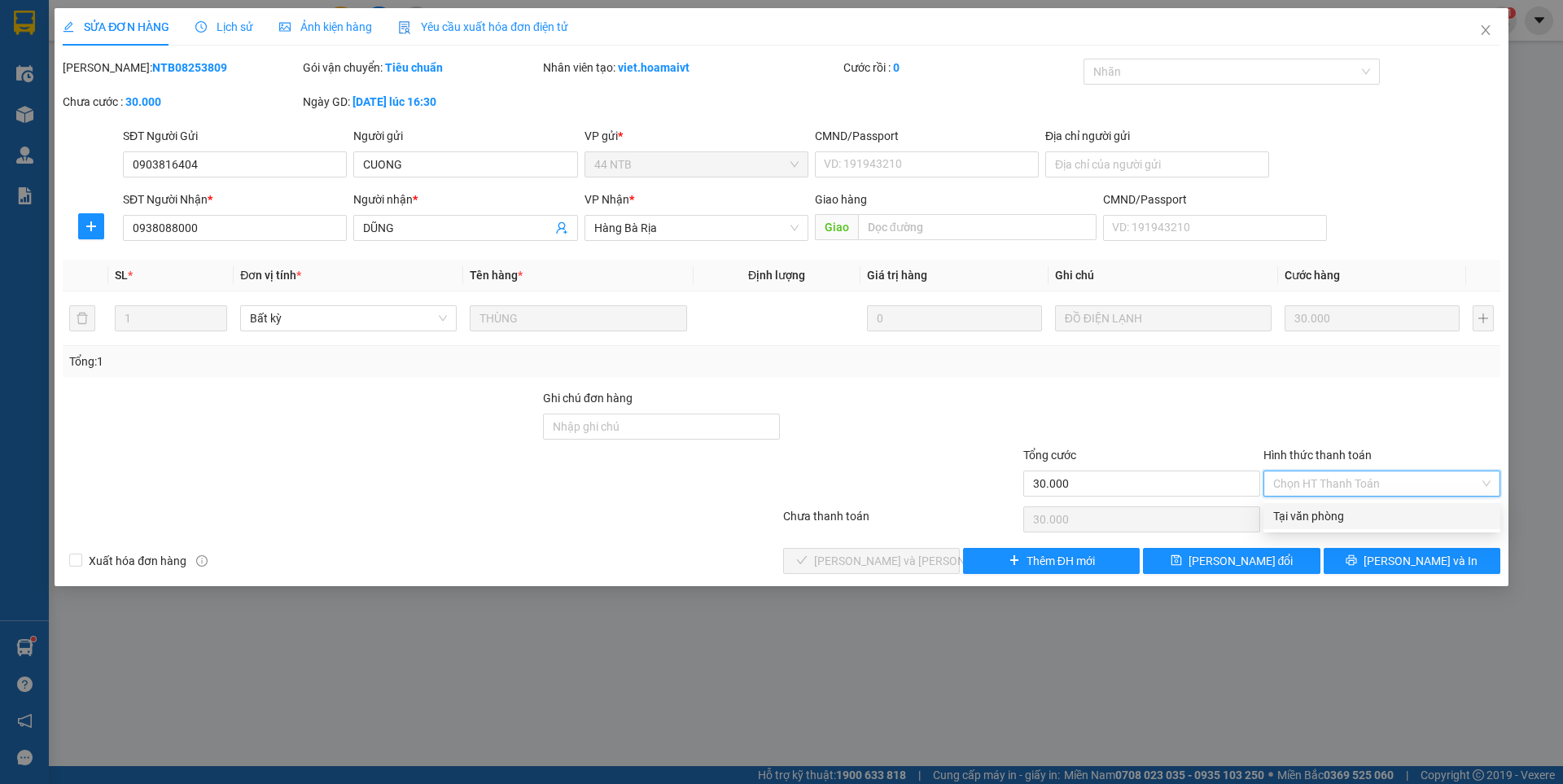
click at [1301, 510] on div "Tại văn phòng" at bounding box center [1381, 515] width 217 height 18
type input "0"
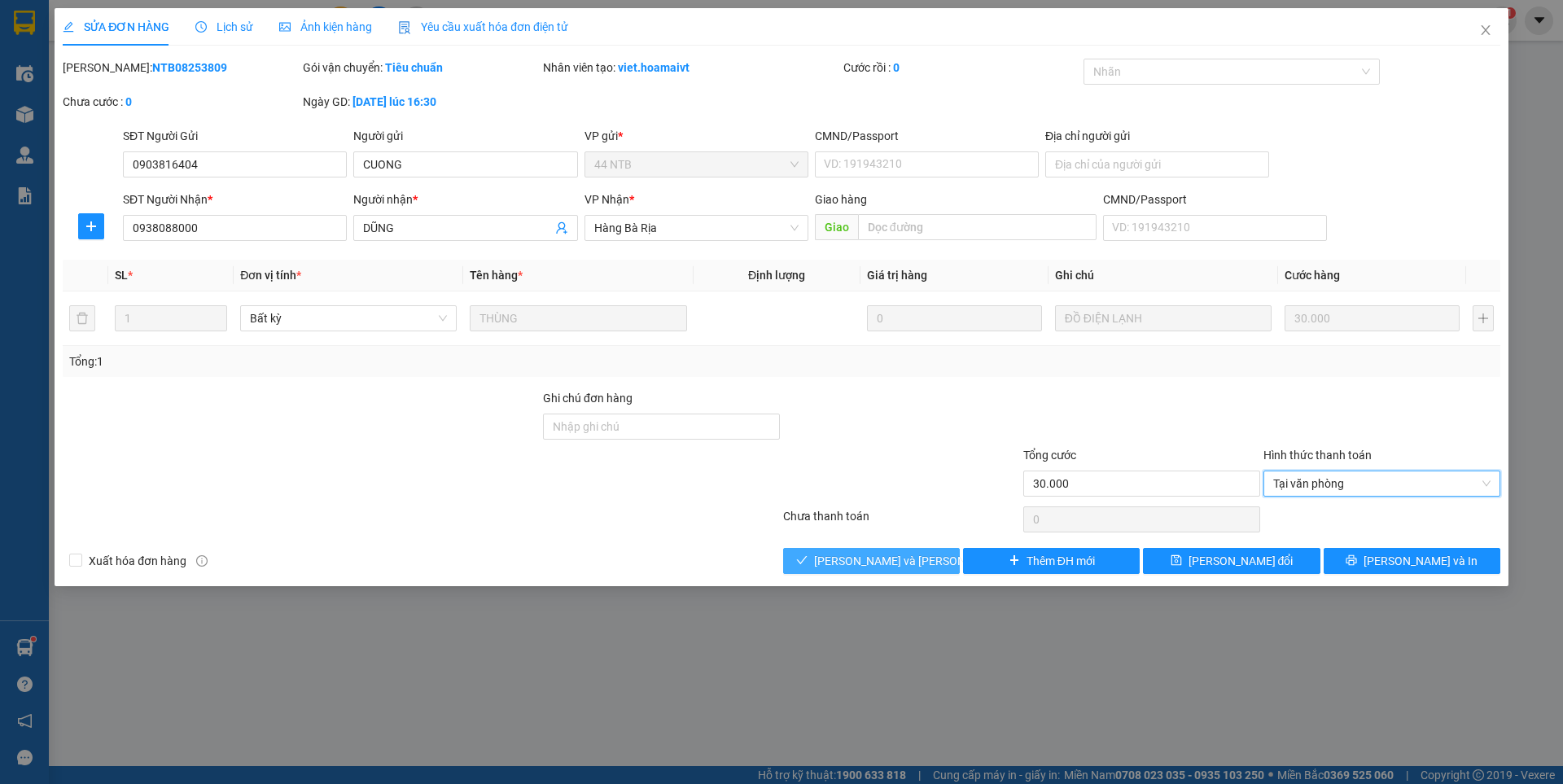
click at [903, 557] on span "[PERSON_NAME] và [PERSON_NAME] hàng" at bounding box center [924, 560] width 220 height 18
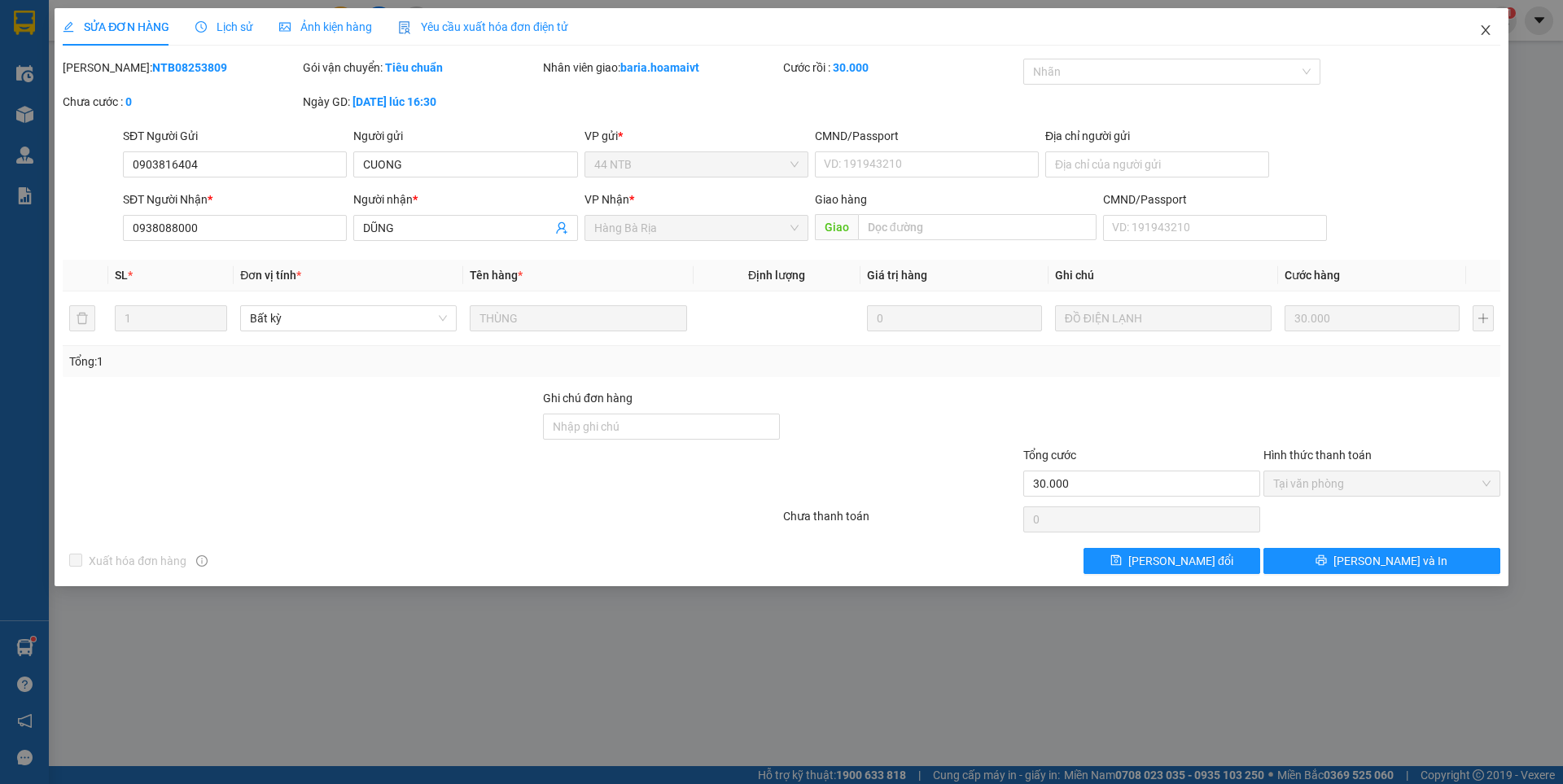
click at [1479, 28] on icon "close" at bounding box center [1485, 30] width 13 height 13
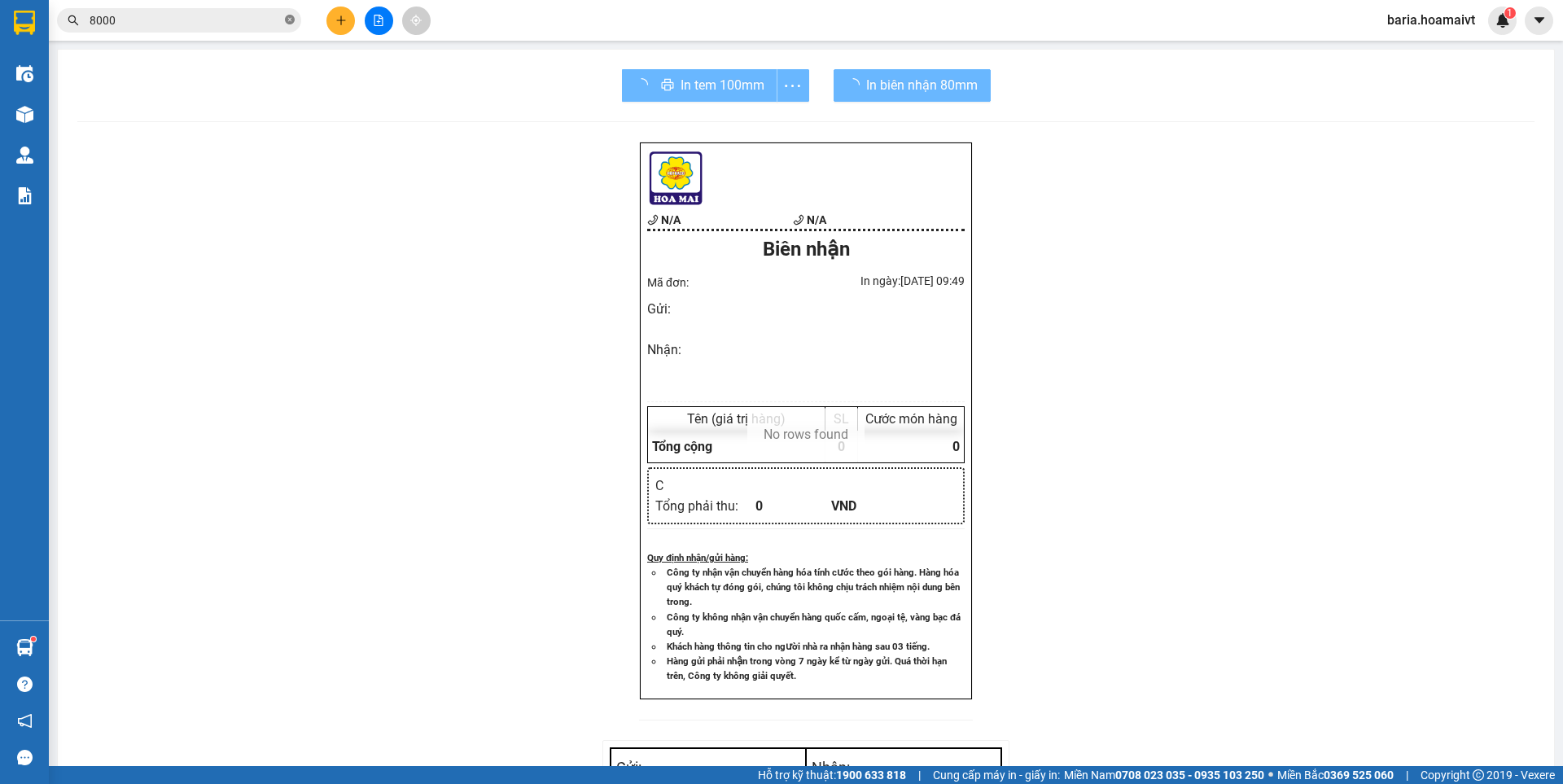
click at [293, 22] on icon "close-circle" at bounding box center [289, 19] width 10 height 10
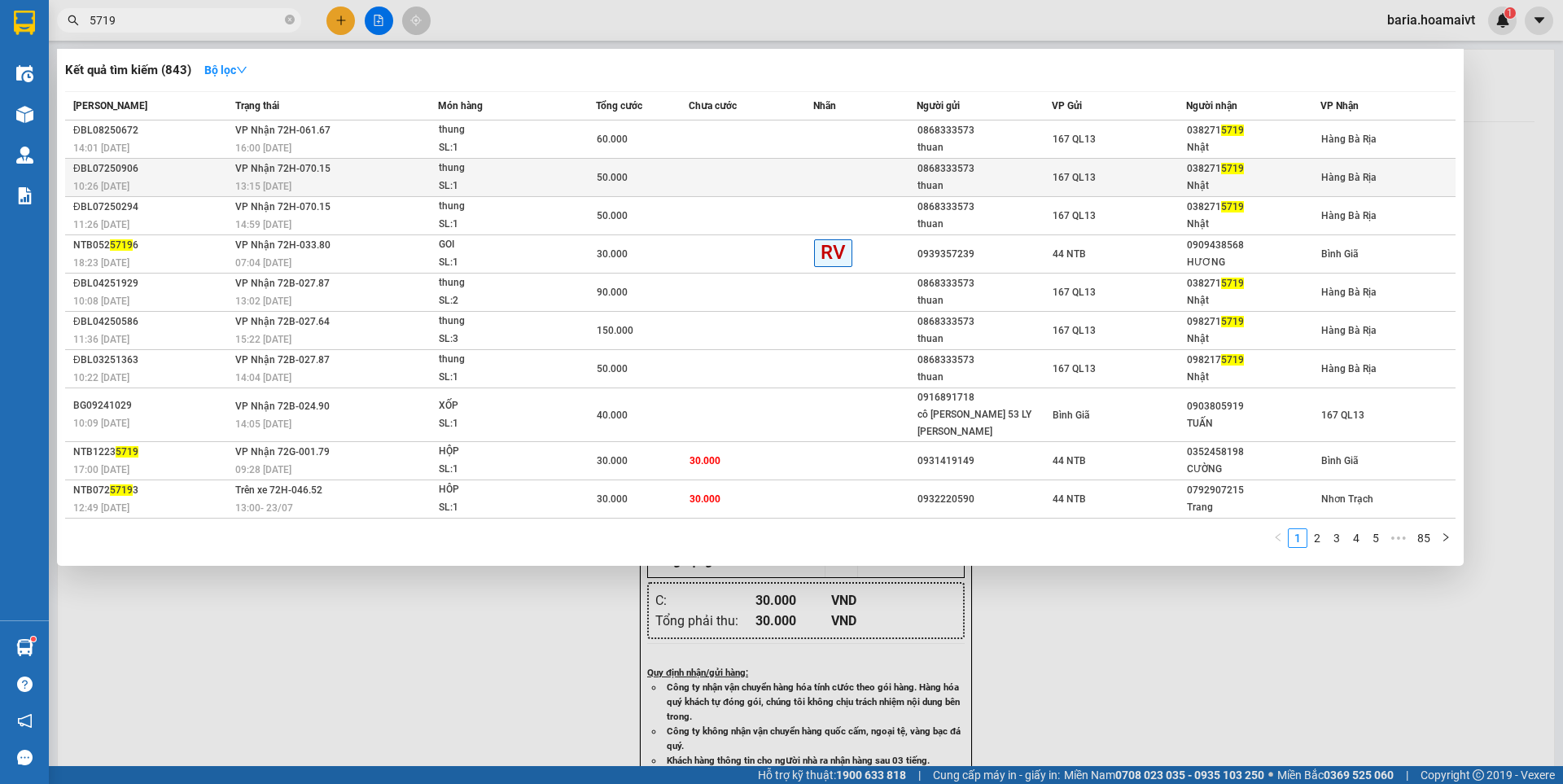
type input "5719"
click at [1187, 181] on div "Nhật" at bounding box center [1252, 185] width 133 height 17
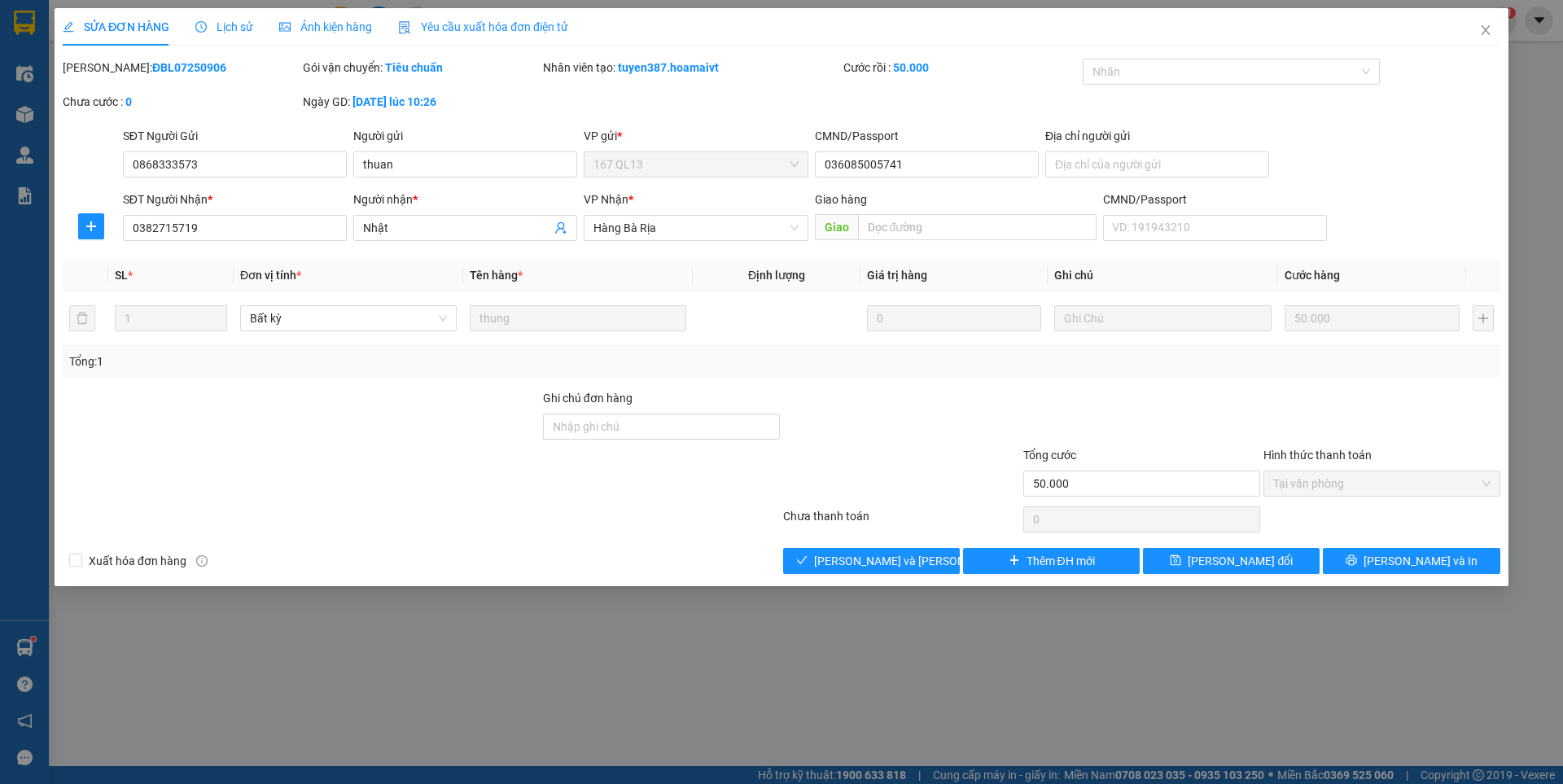
type input "0868333573"
type input "thuan"
type input "036085005741"
type input "0382715719"
type input "Nhật"
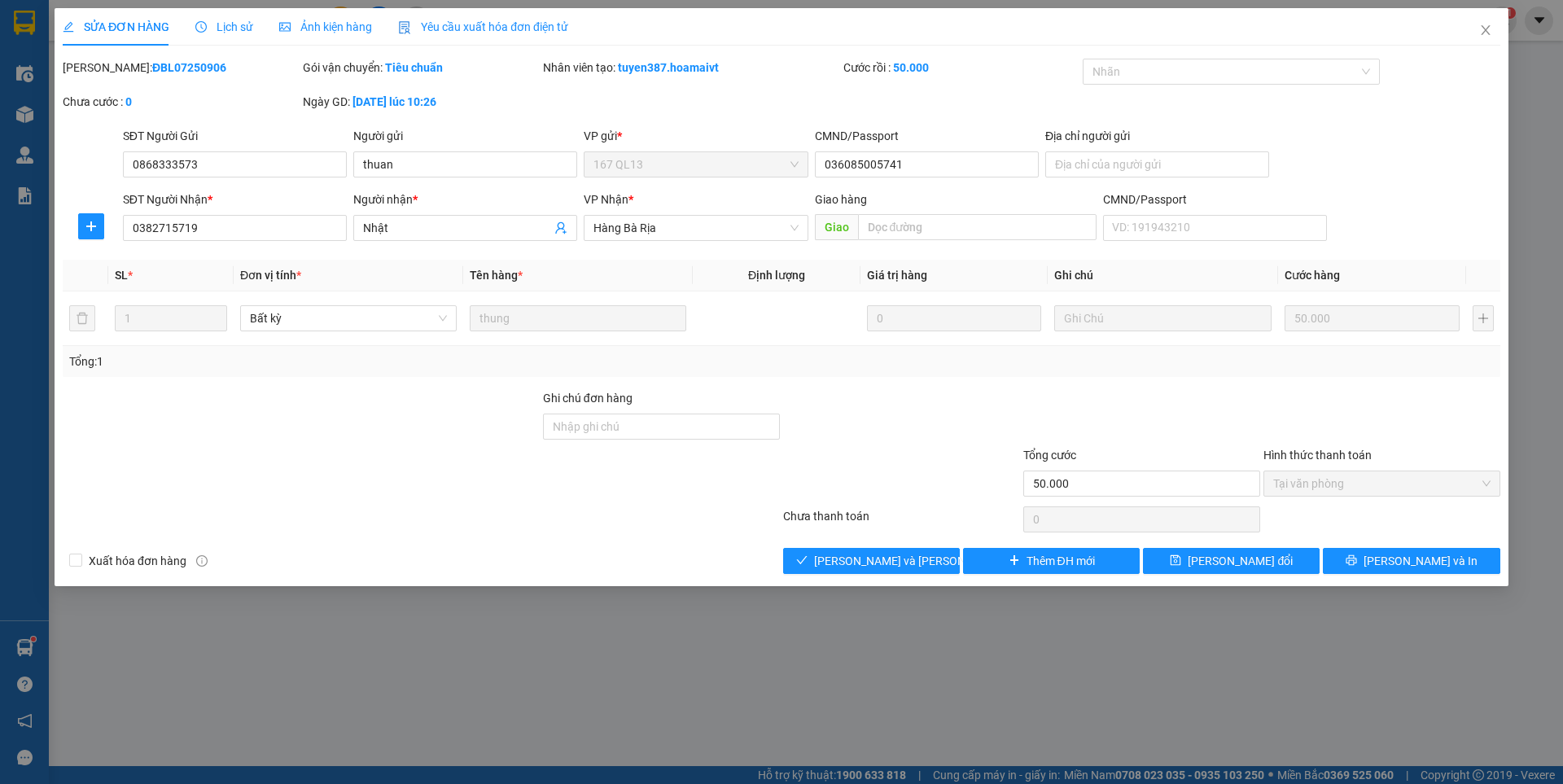
type input "50.000"
click at [887, 566] on span "[PERSON_NAME] và [PERSON_NAME] hàng" at bounding box center [924, 560] width 220 height 18
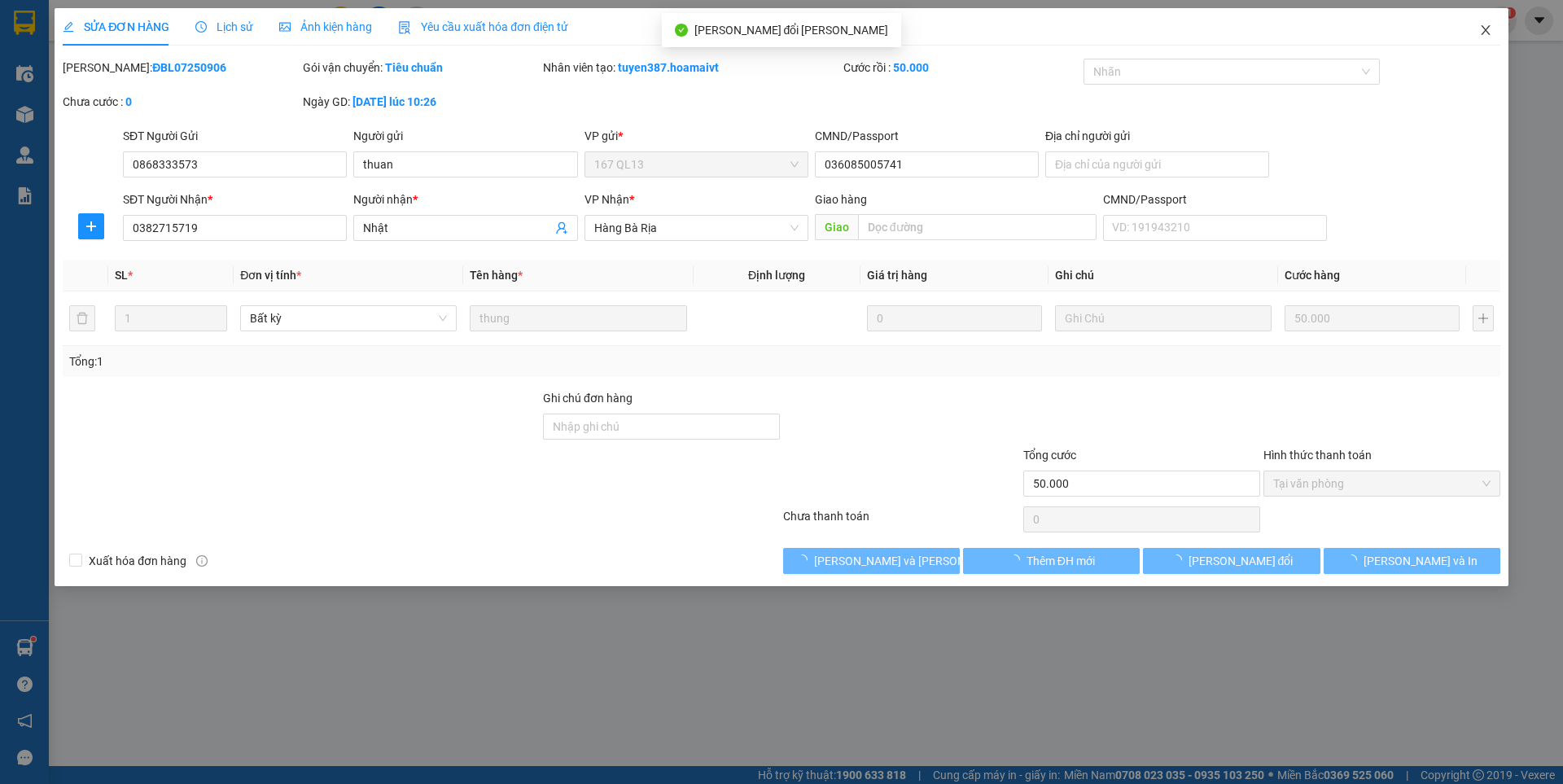
click at [1486, 32] on icon "close" at bounding box center [1485, 30] width 13 height 13
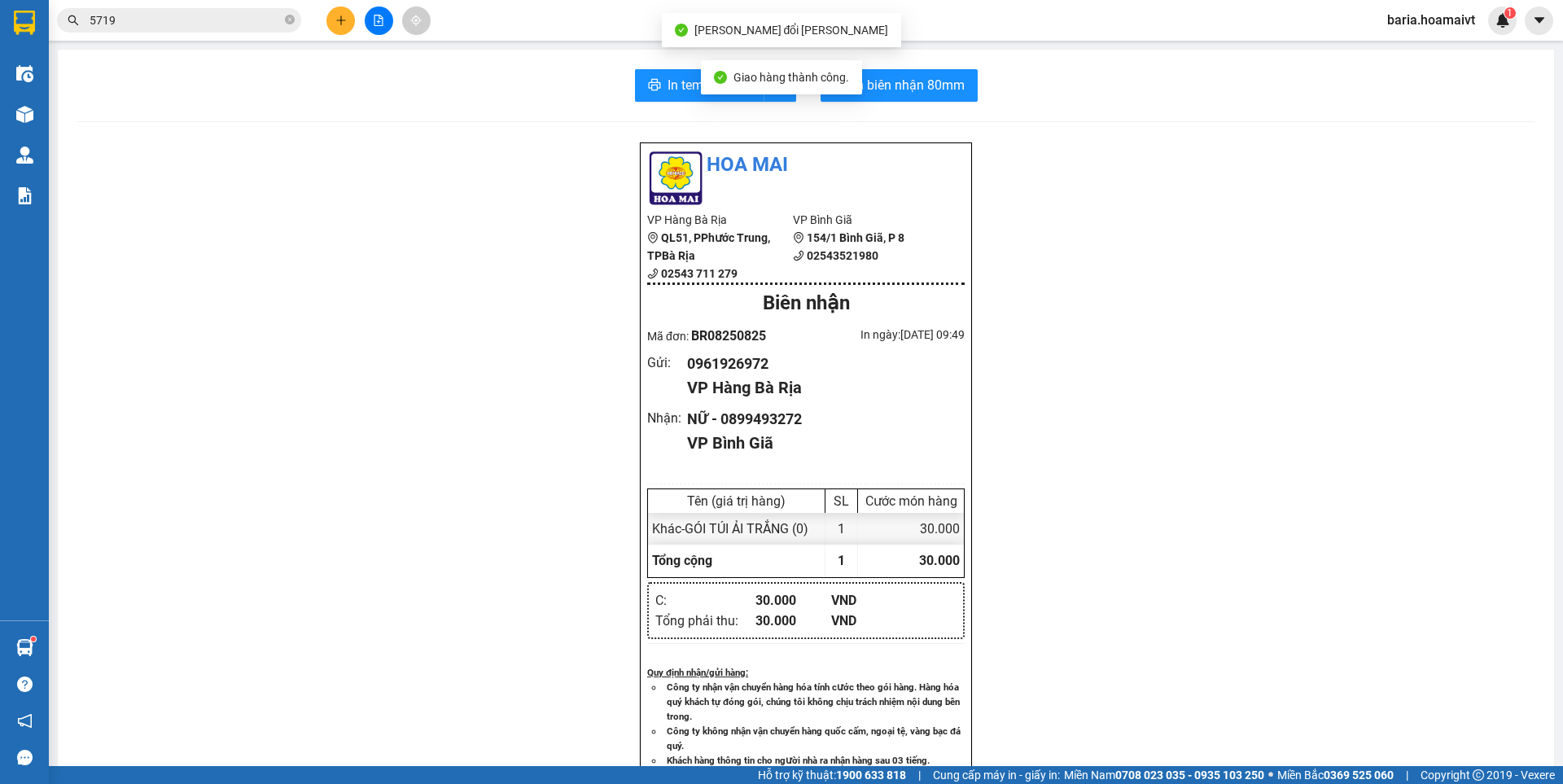
click at [239, 21] on input "5719" at bounding box center [185, 20] width 192 height 18
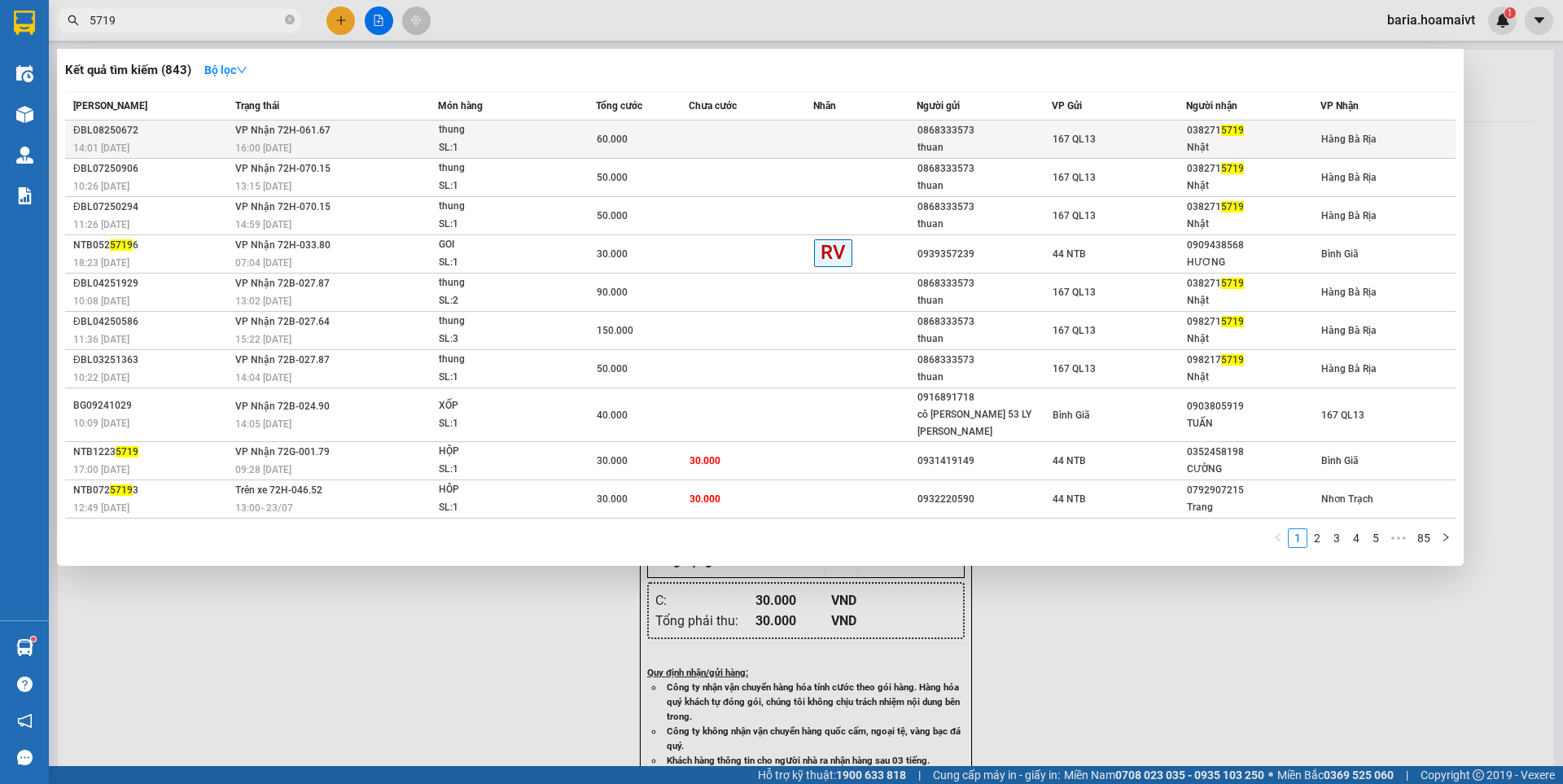
click at [1126, 134] on div "167 QL13" at bounding box center [1118, 139] width 133 height 18
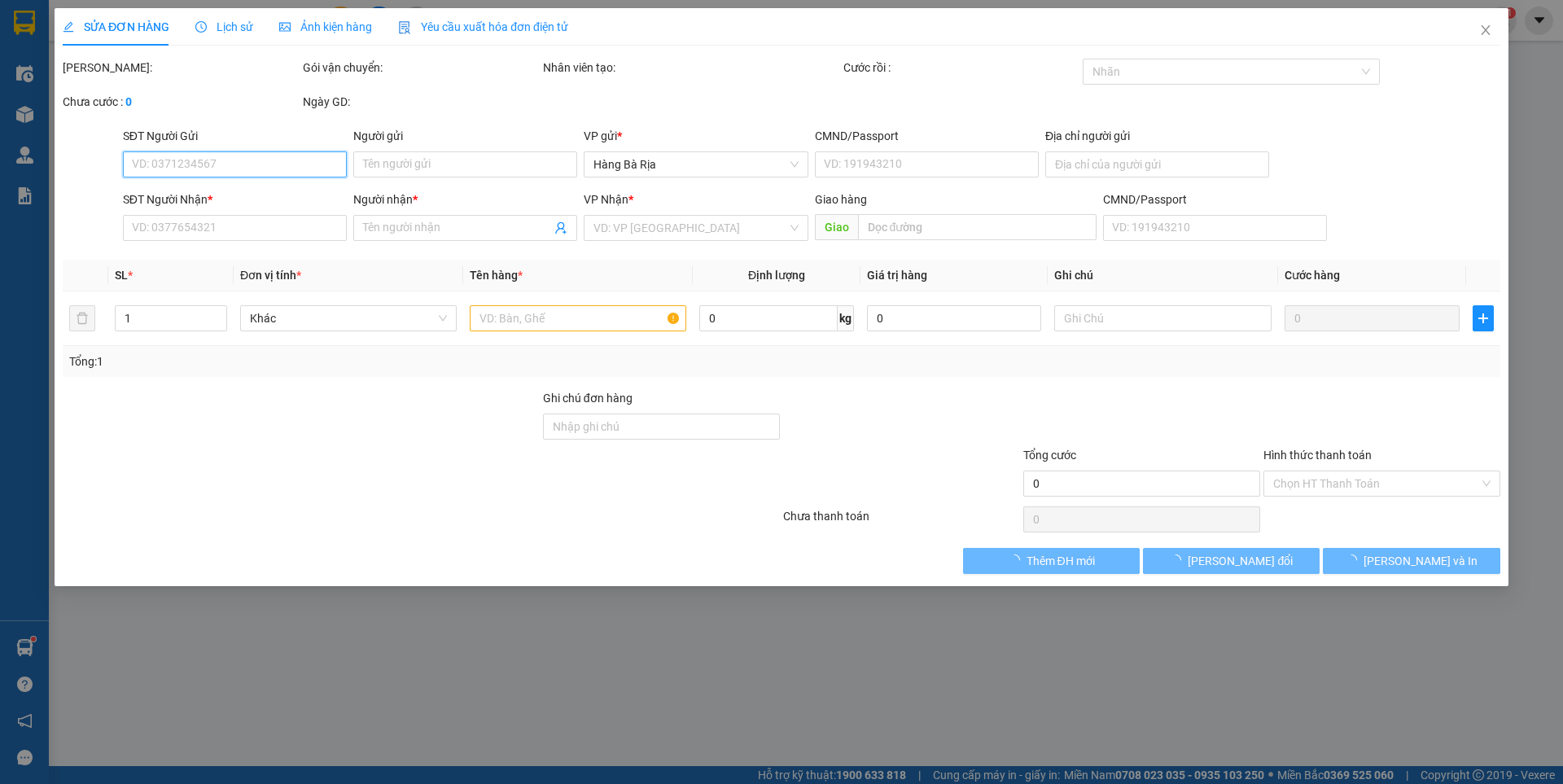
type input "0868333573"
type input "thuan"
type input "036085005741"
type input "0382715719"
type input "Nhật"
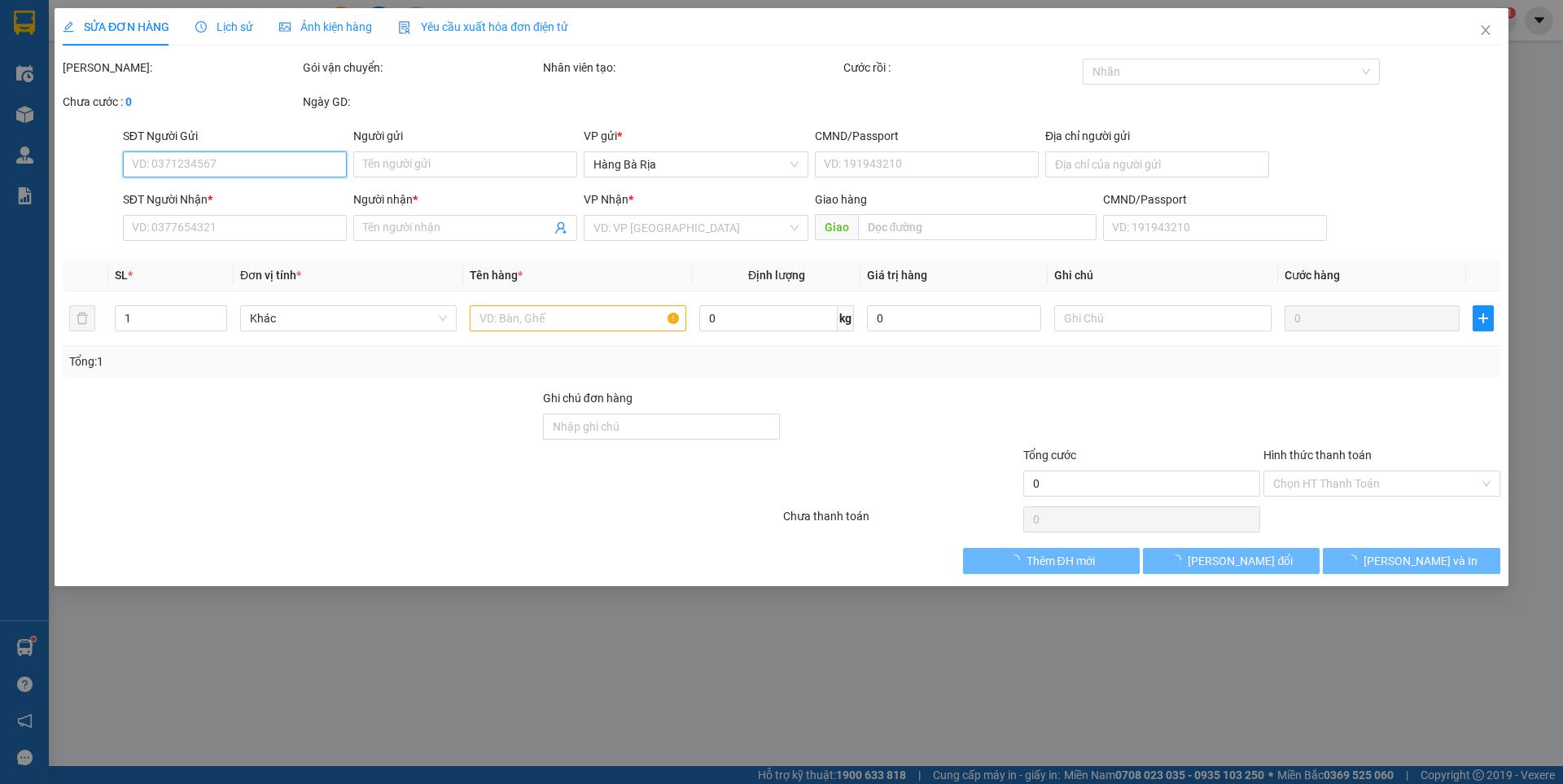
type input "60.000"
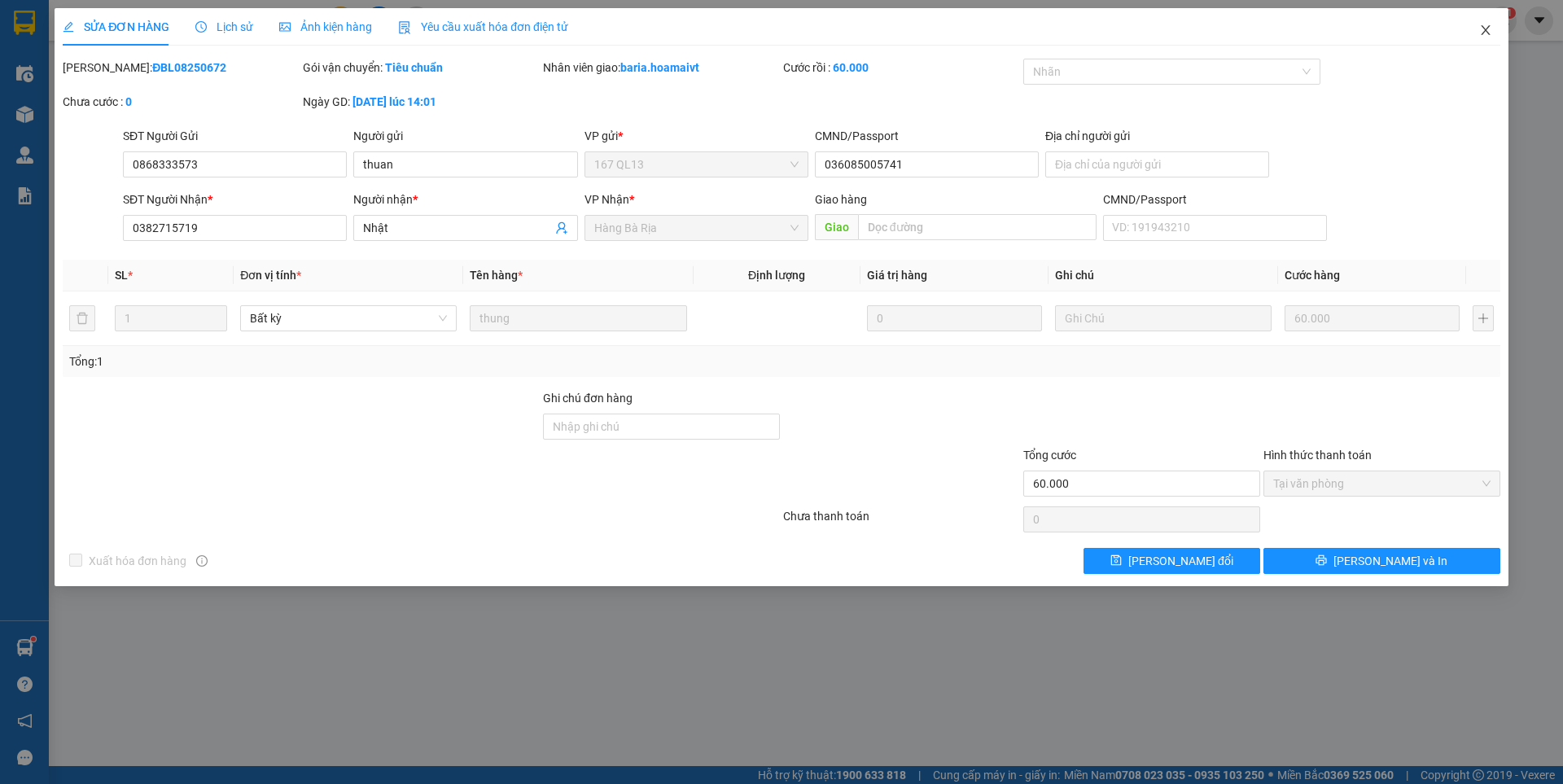
click at [1487, 26] on icon "close" at bounding box center [1485, 30] width 13 height 13
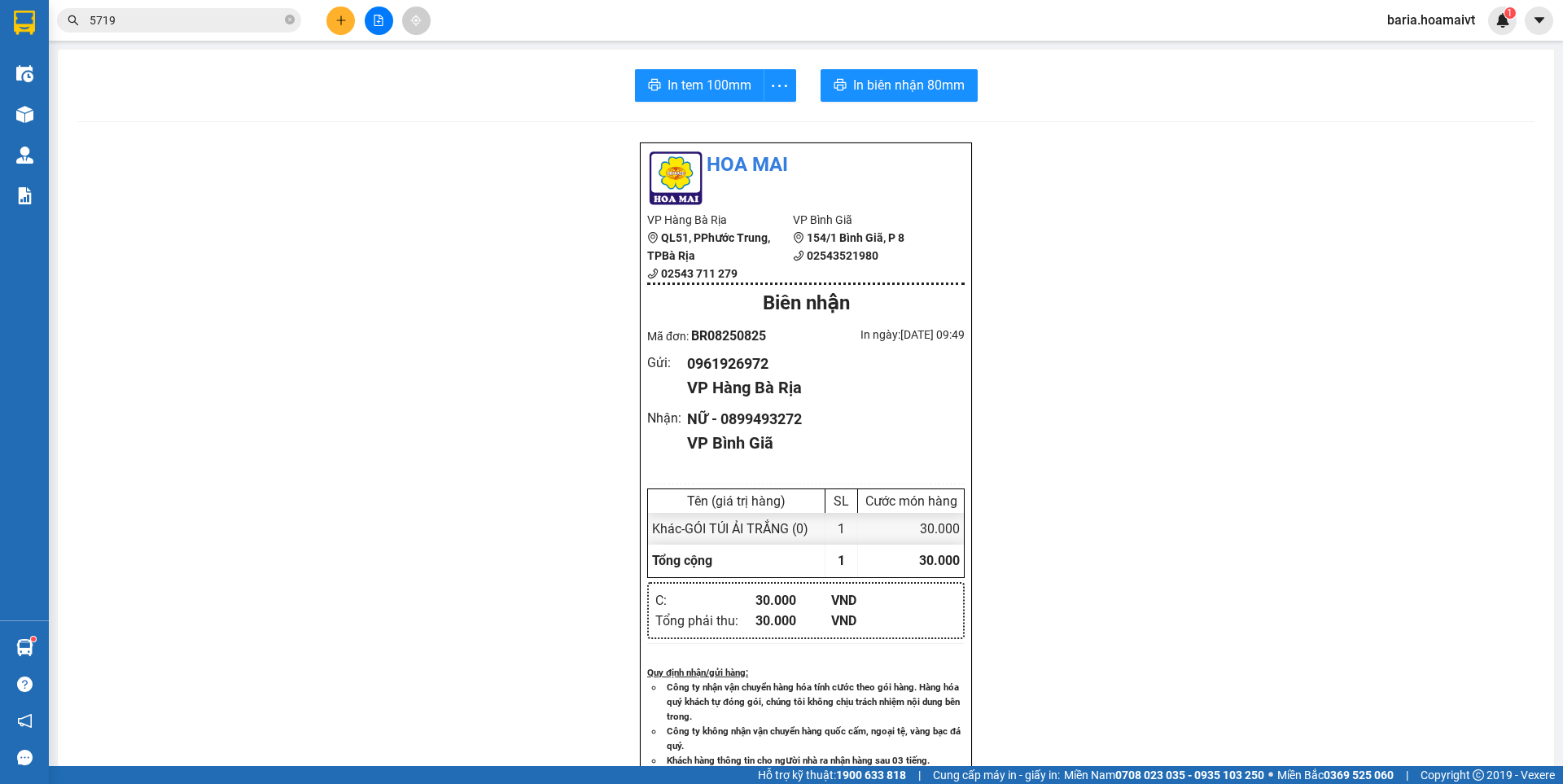
click at [218, 22] on input "5719" at bounding box center [185, 20] width 192 height 18
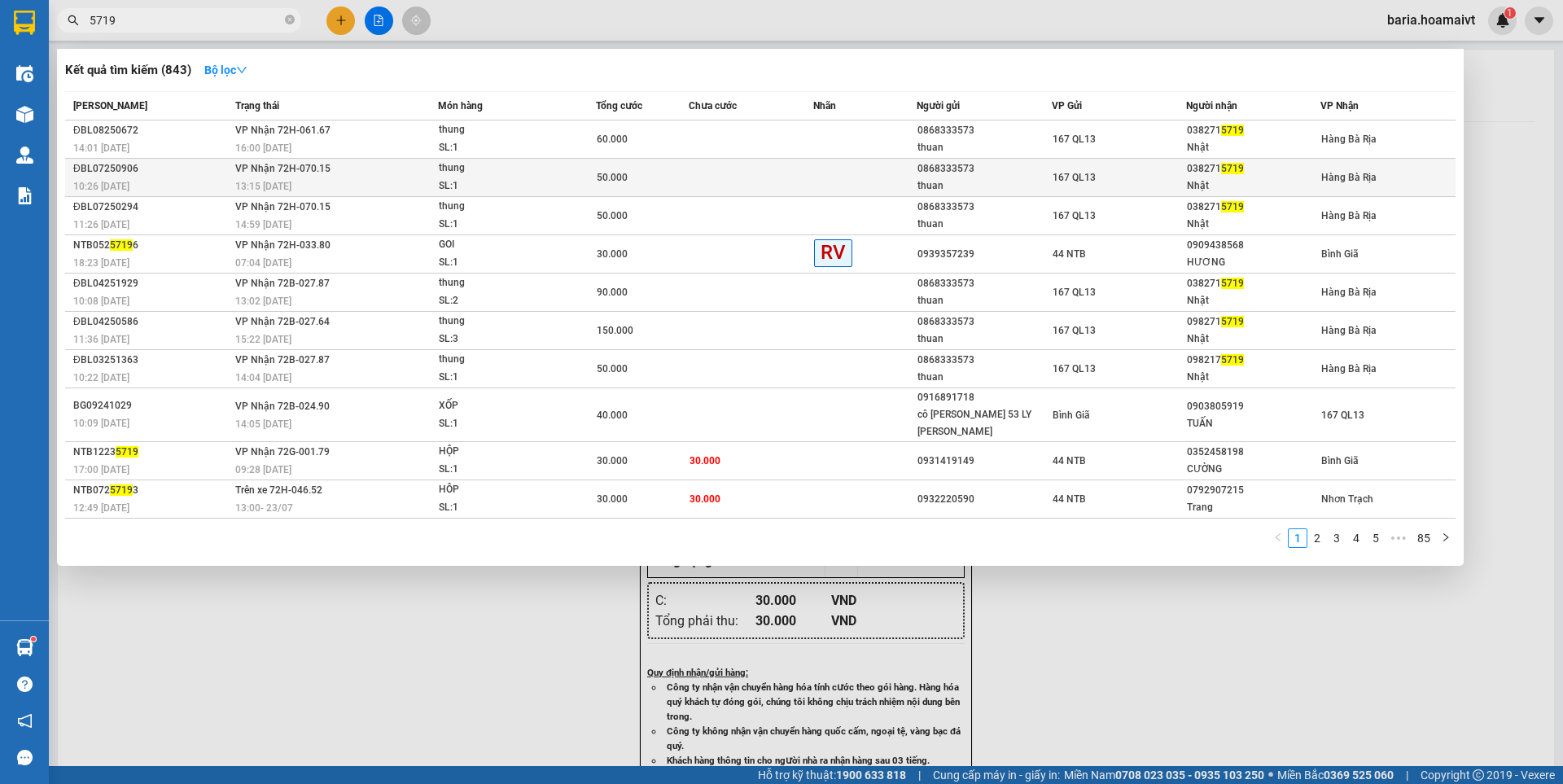
click at [1142, 186] on td "167 QL13" at bounding box center [1118, 178] width 134 height 39
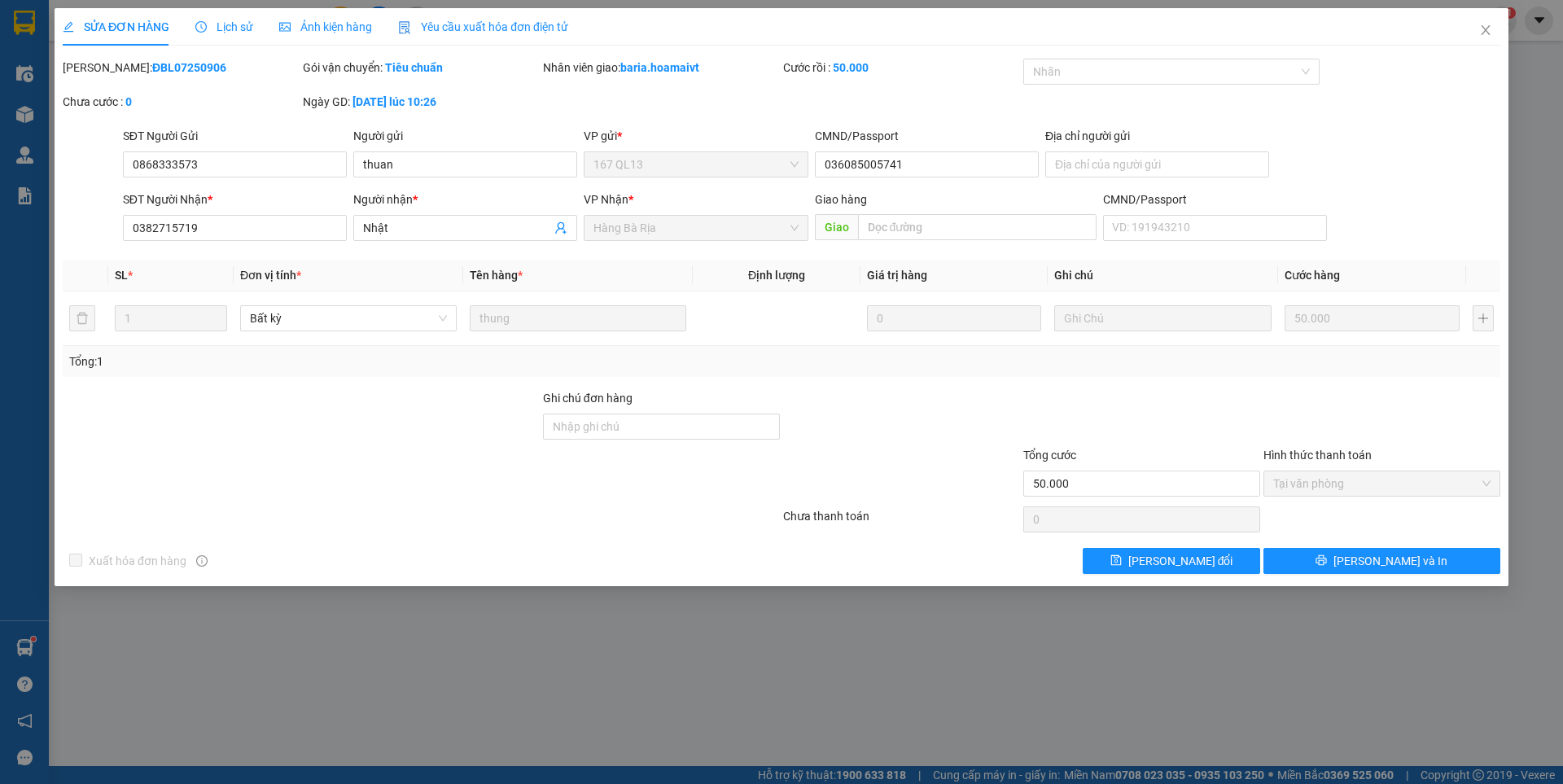
type input "0868333573"
type input "thuan"
type input "036085005741"
type input "0382715719"
type input "Nhật"
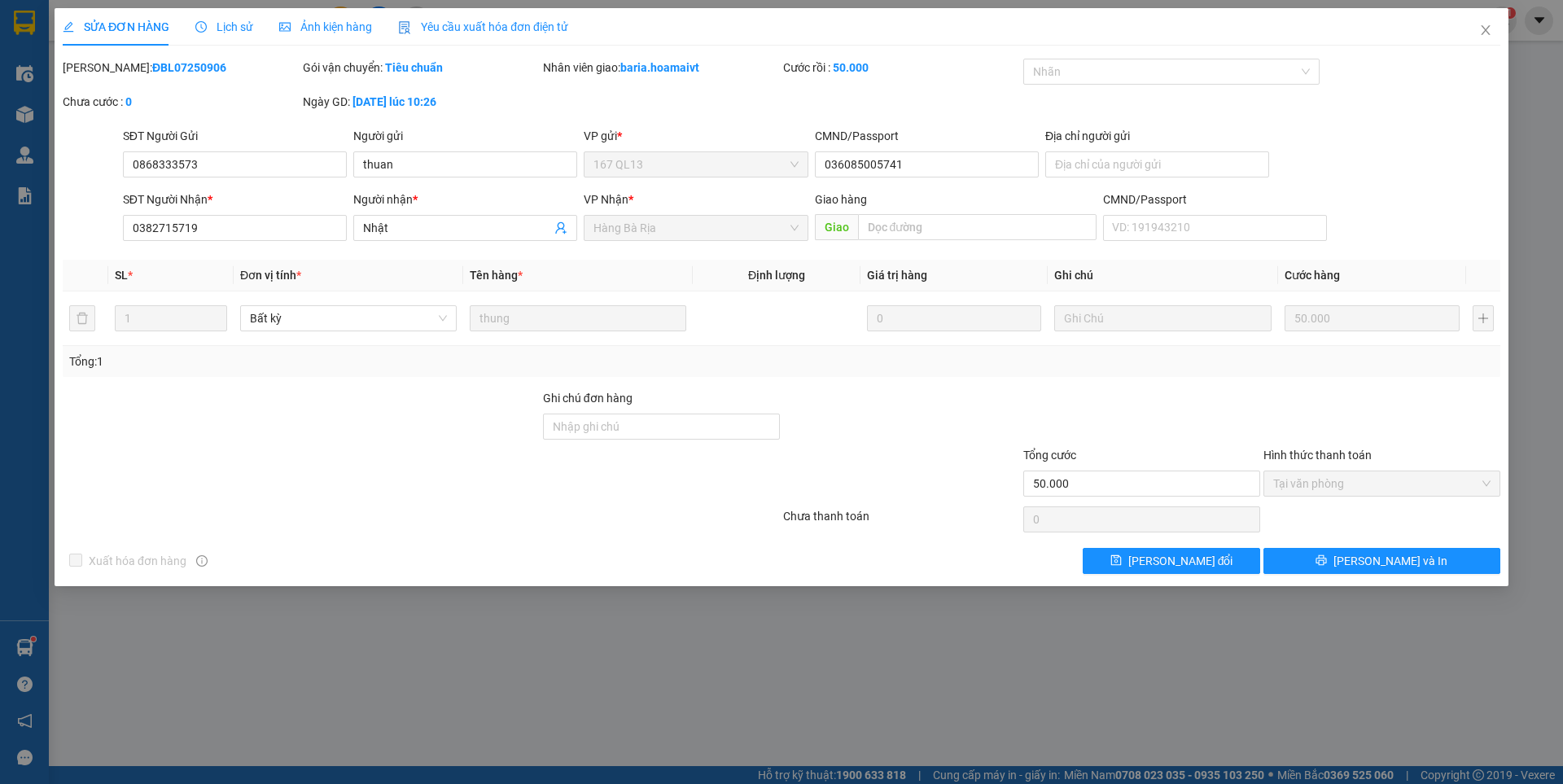
type input "50.000"
click at [1481, 28] on icon "close" at bounding box center [1485, 30] width 13 height 13
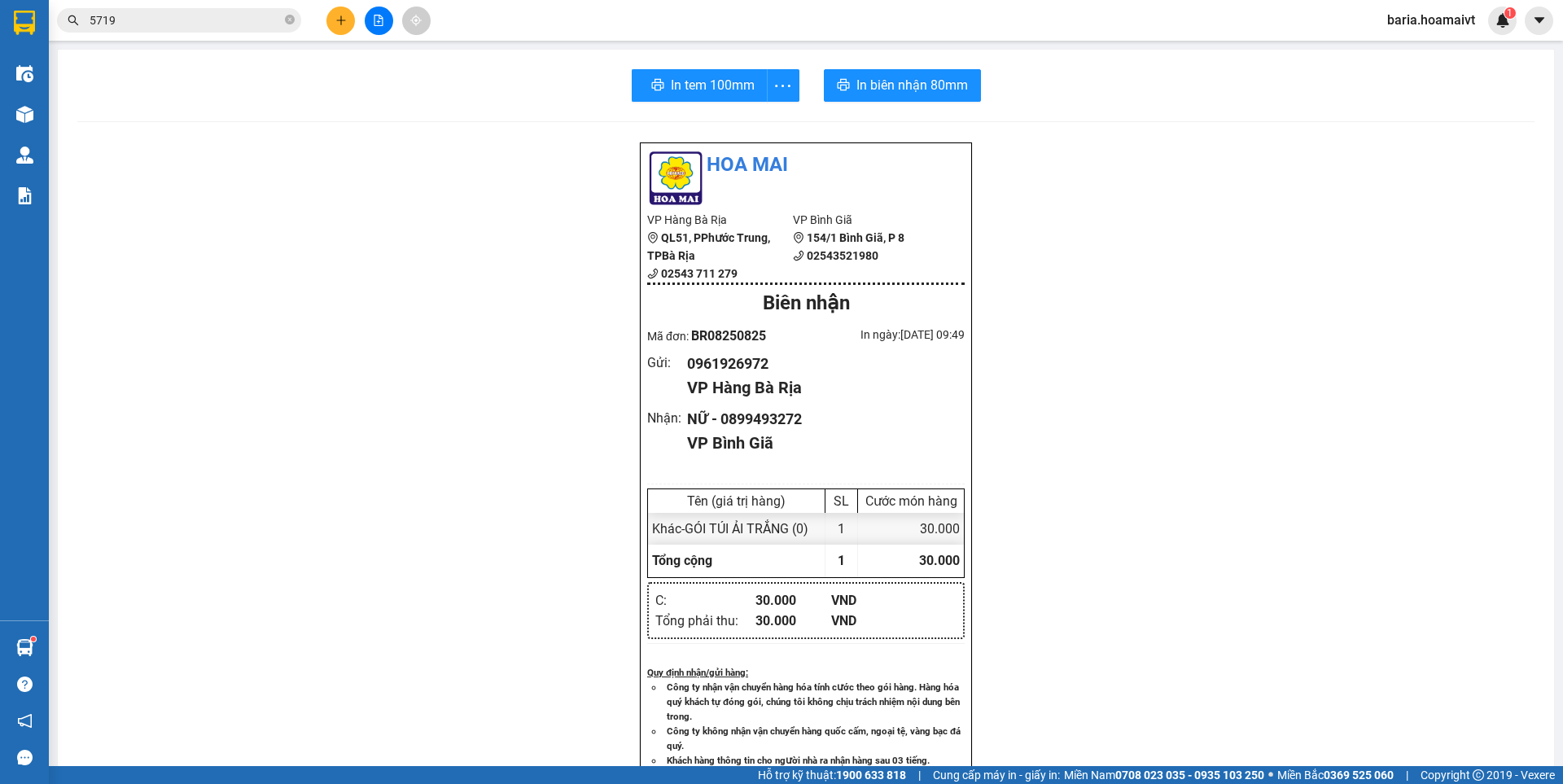
click at [256, 18] on input "5719" at bounding box center [185, 20] width 192 height 18
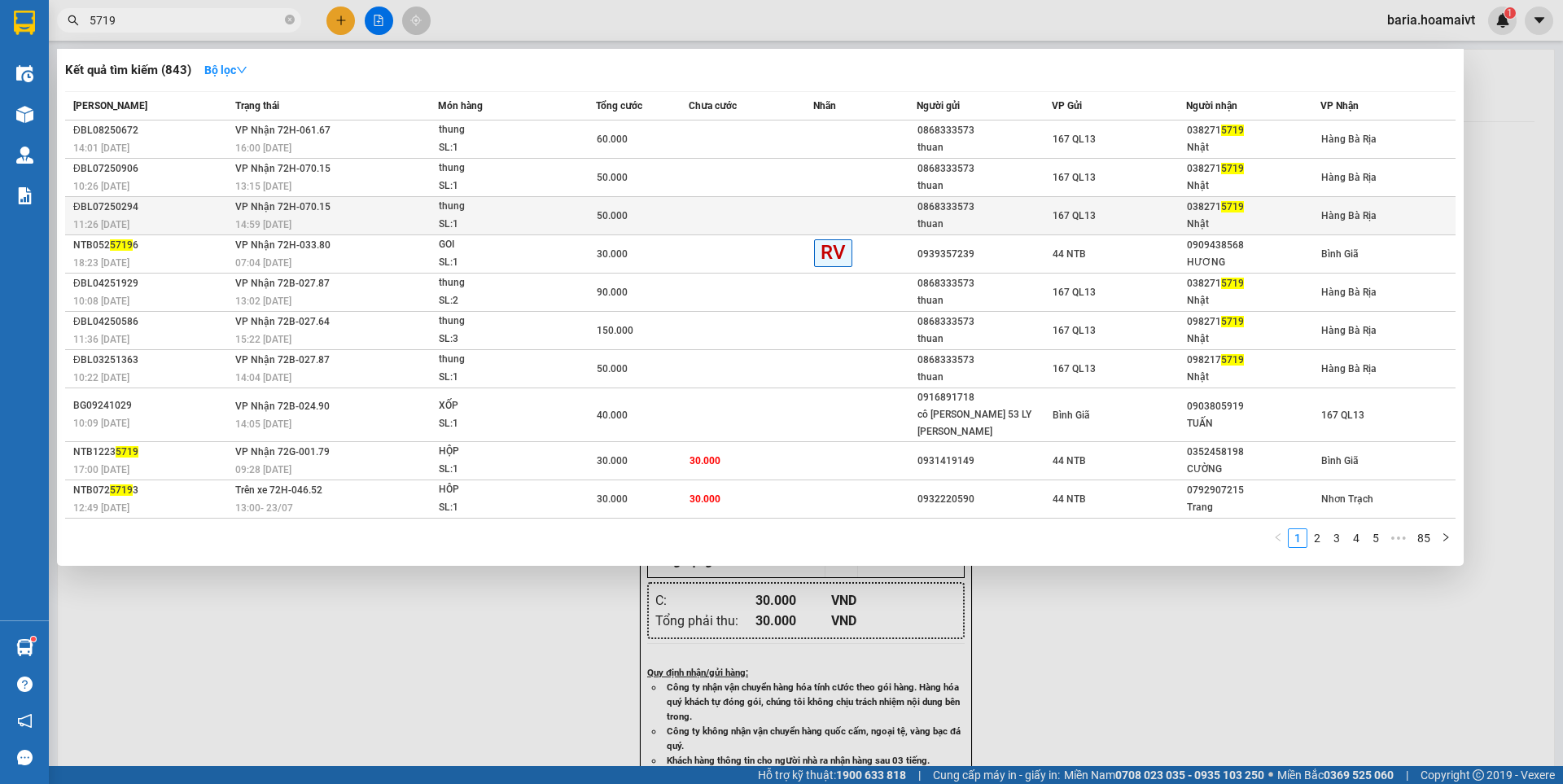
click at [1219, 225] on div "Nhật" at bounding box center [1252, 224] width 133 height 17
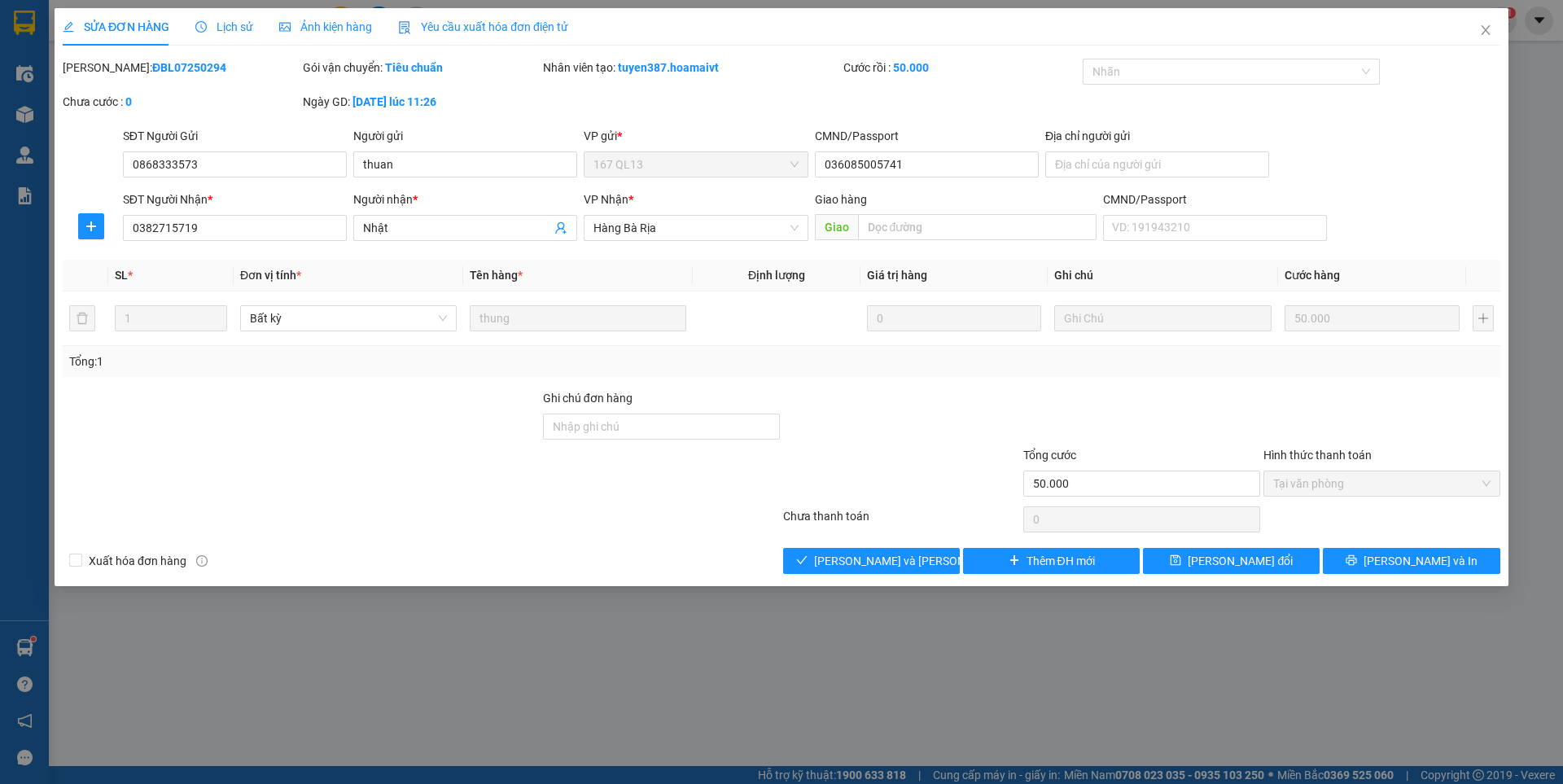
type input "0868333573"
type input "thuan"
type input "036085005741"
type input "0382715719"
type input "Nhật"
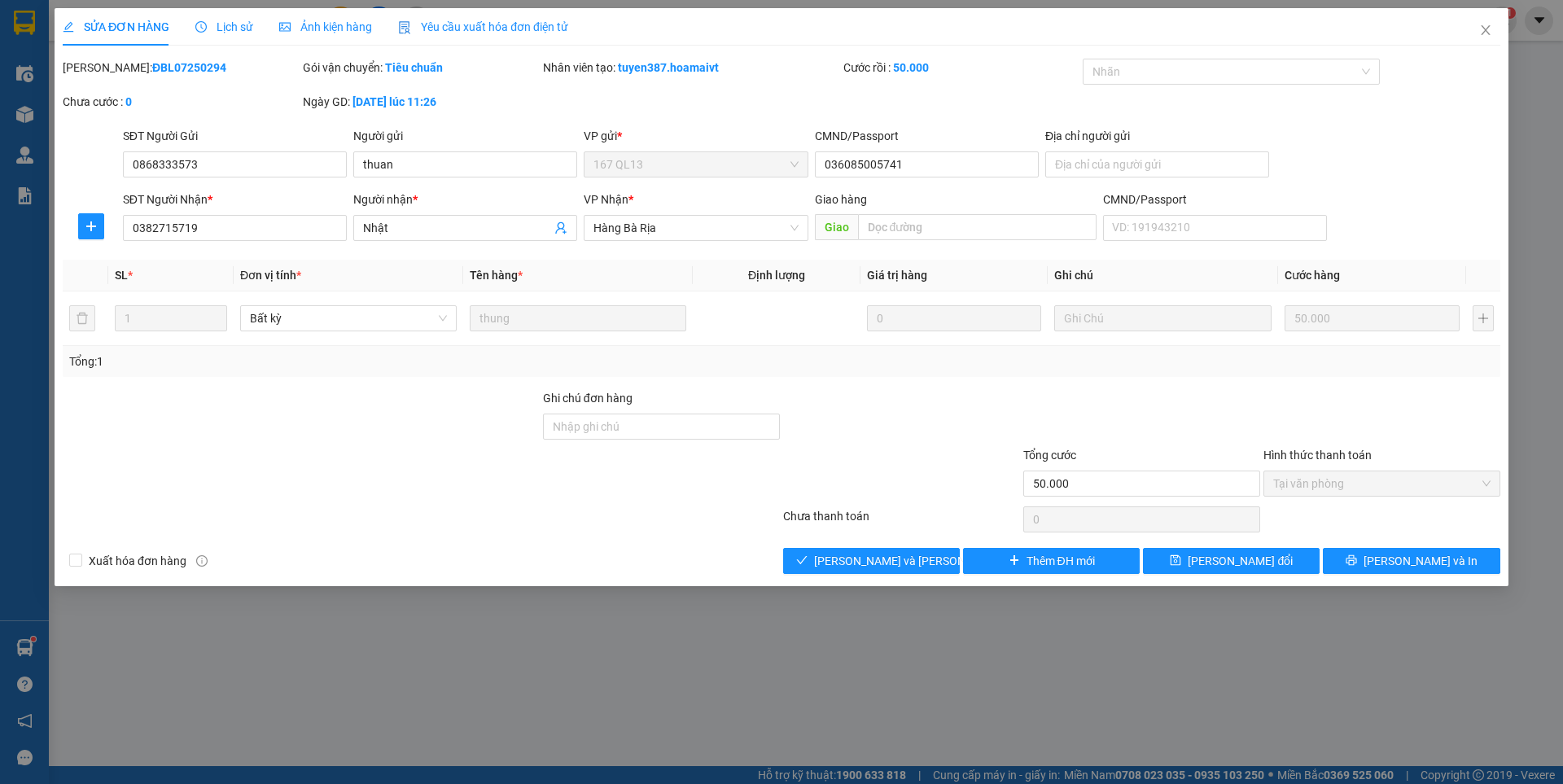
type input "50.000"
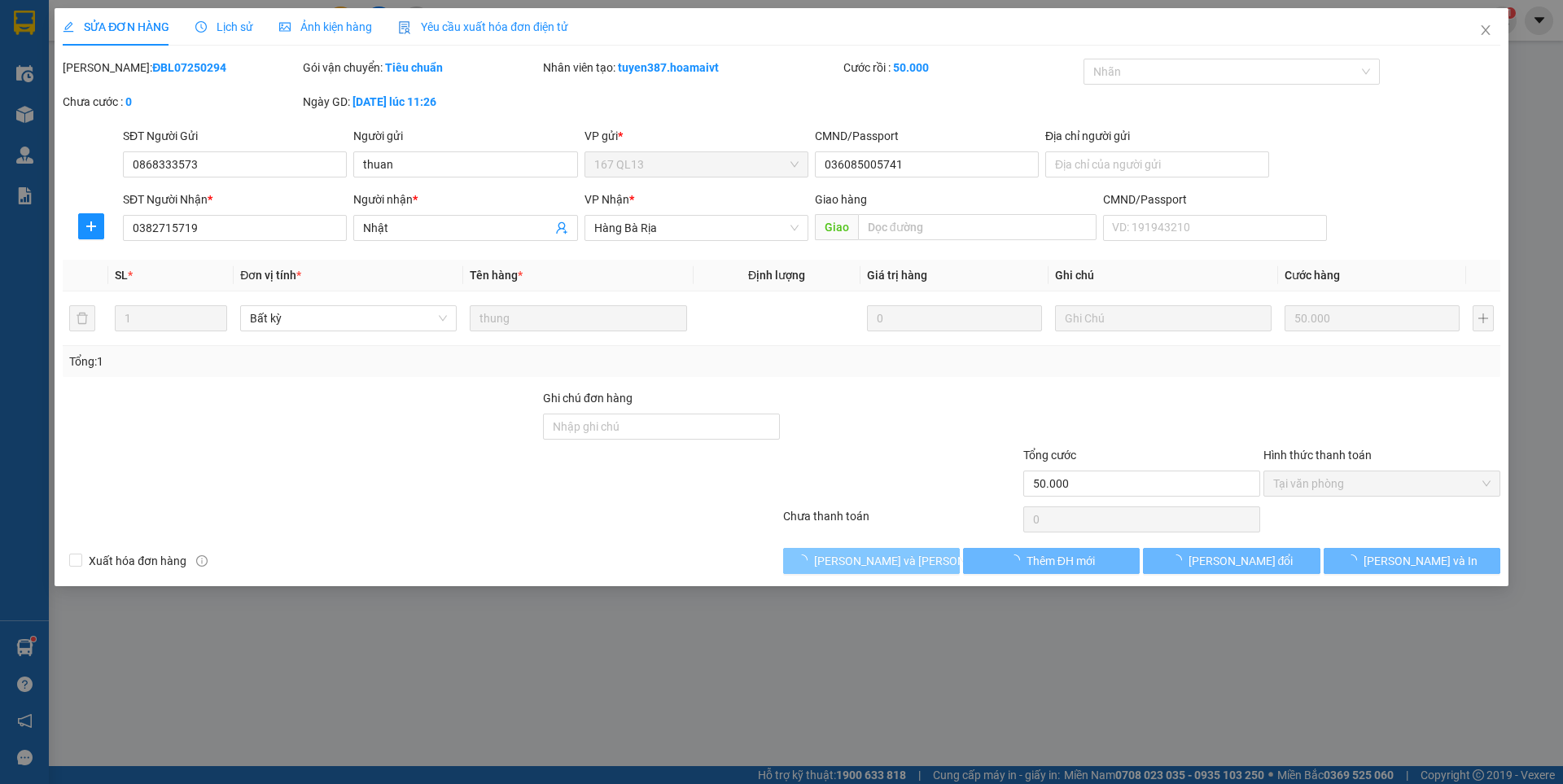
click at [914, 566] on span "[PERSON_NAME] và [PERSON_NAME] hàng" at bounding box center [924, 560] width 220 height 18
click at [914, 564] on span "[PERSON_NAME] và [PERSON_NAME] hàng" at bounding box center [924, 560] width 220 height 18
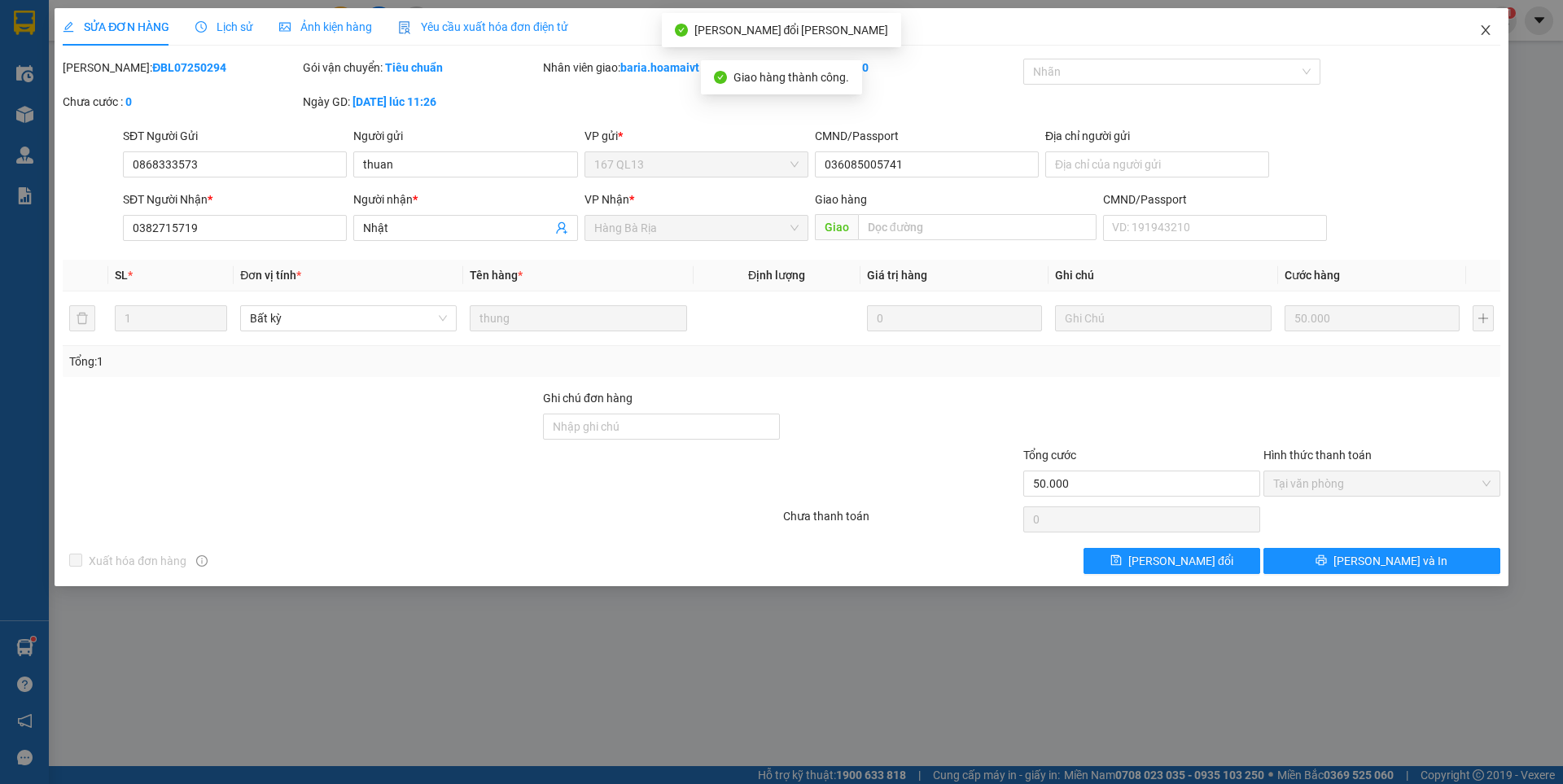
click at [1484, 27] on icon "close" at bounding box center [1485, 30] width 13 height 13
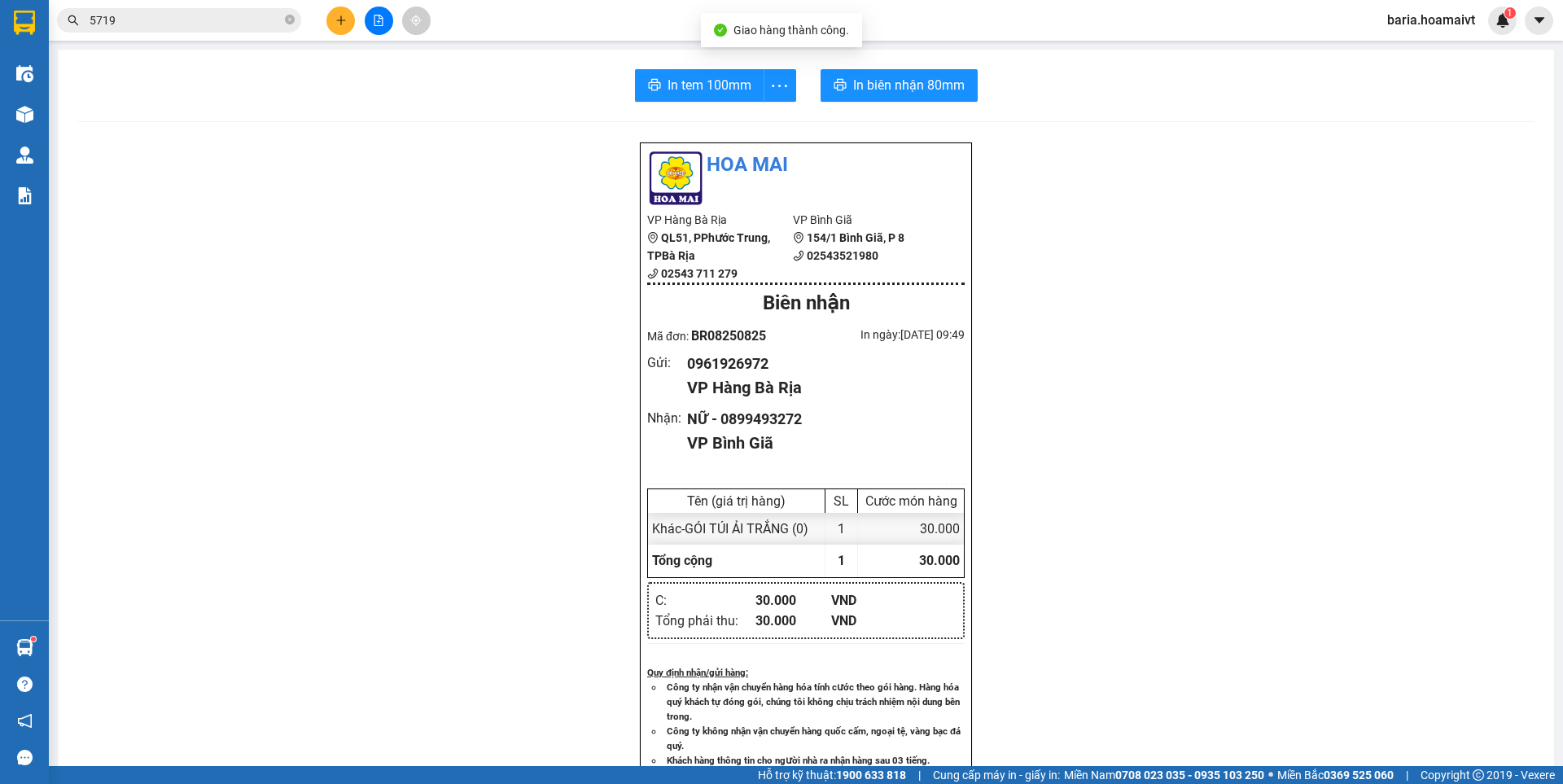
click at [239, 20] on input "5719" at bounding box center [185, 20] width 192 height 18
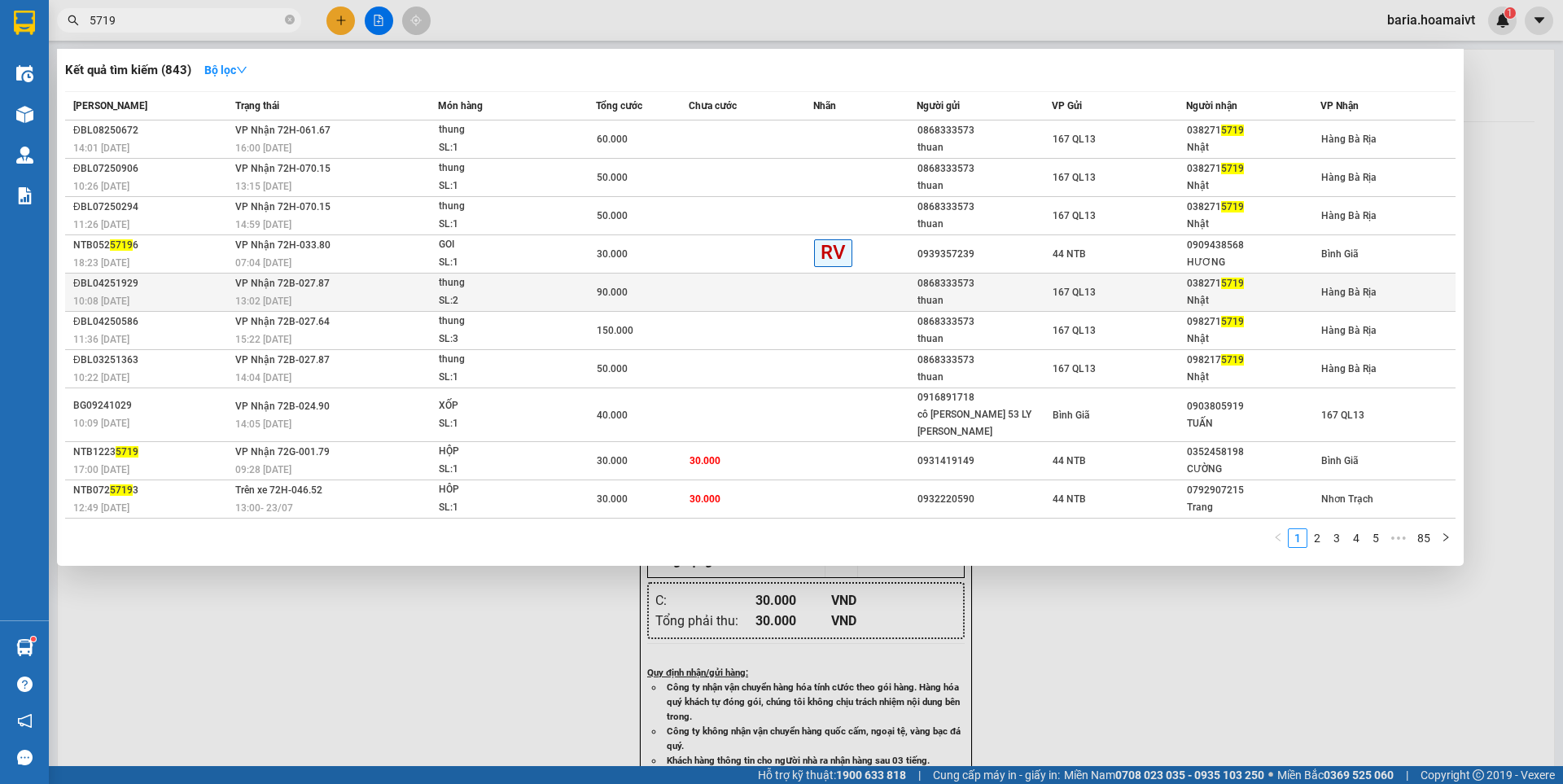
click at [1190, 293] on div "Nhật" at bounding box center [1252, 300] width 133 height 17
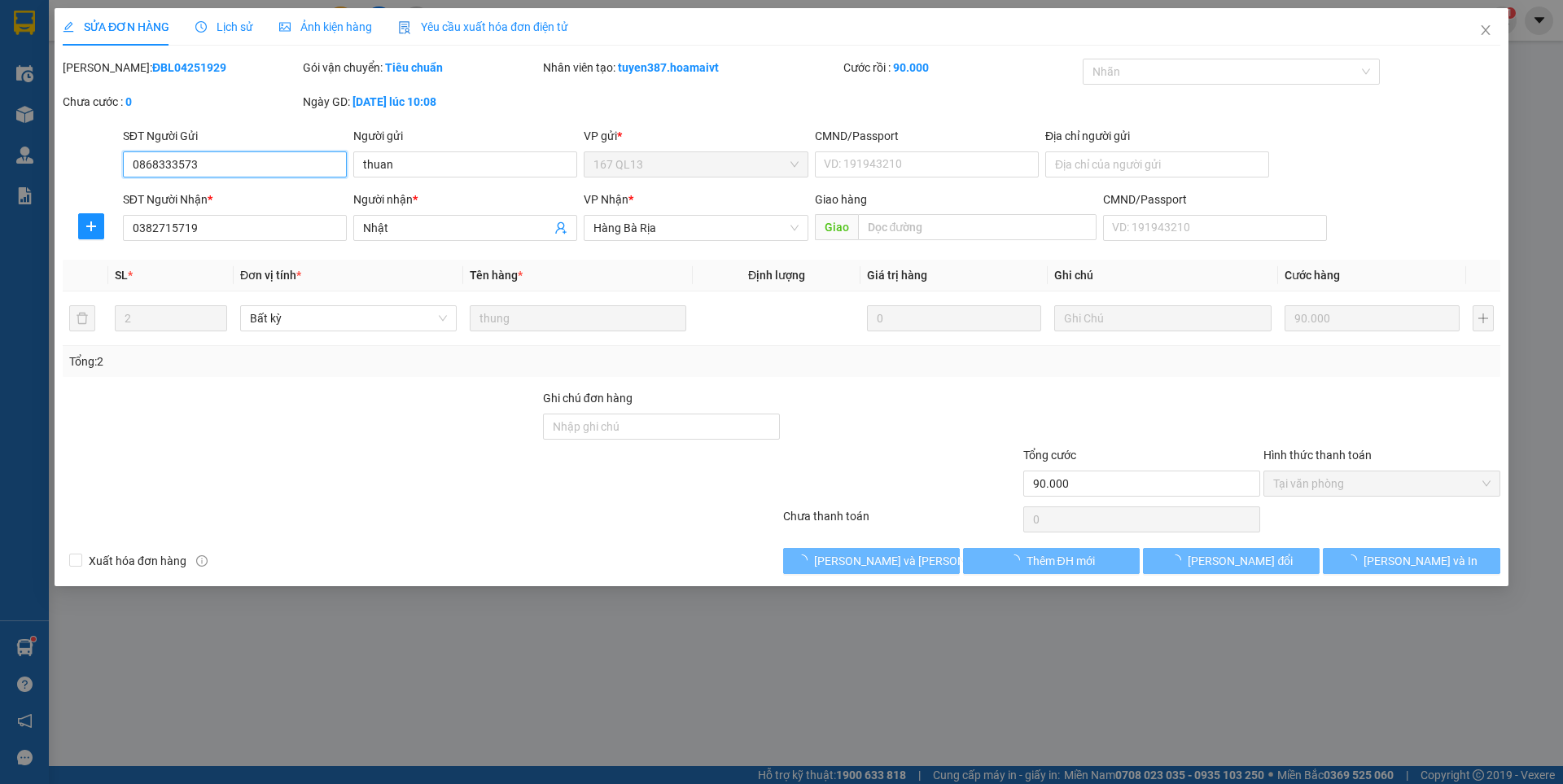
type input "0868333573"
type input "thuan"
type input "0382715719"
type input "Nhật"
type input "90.000"
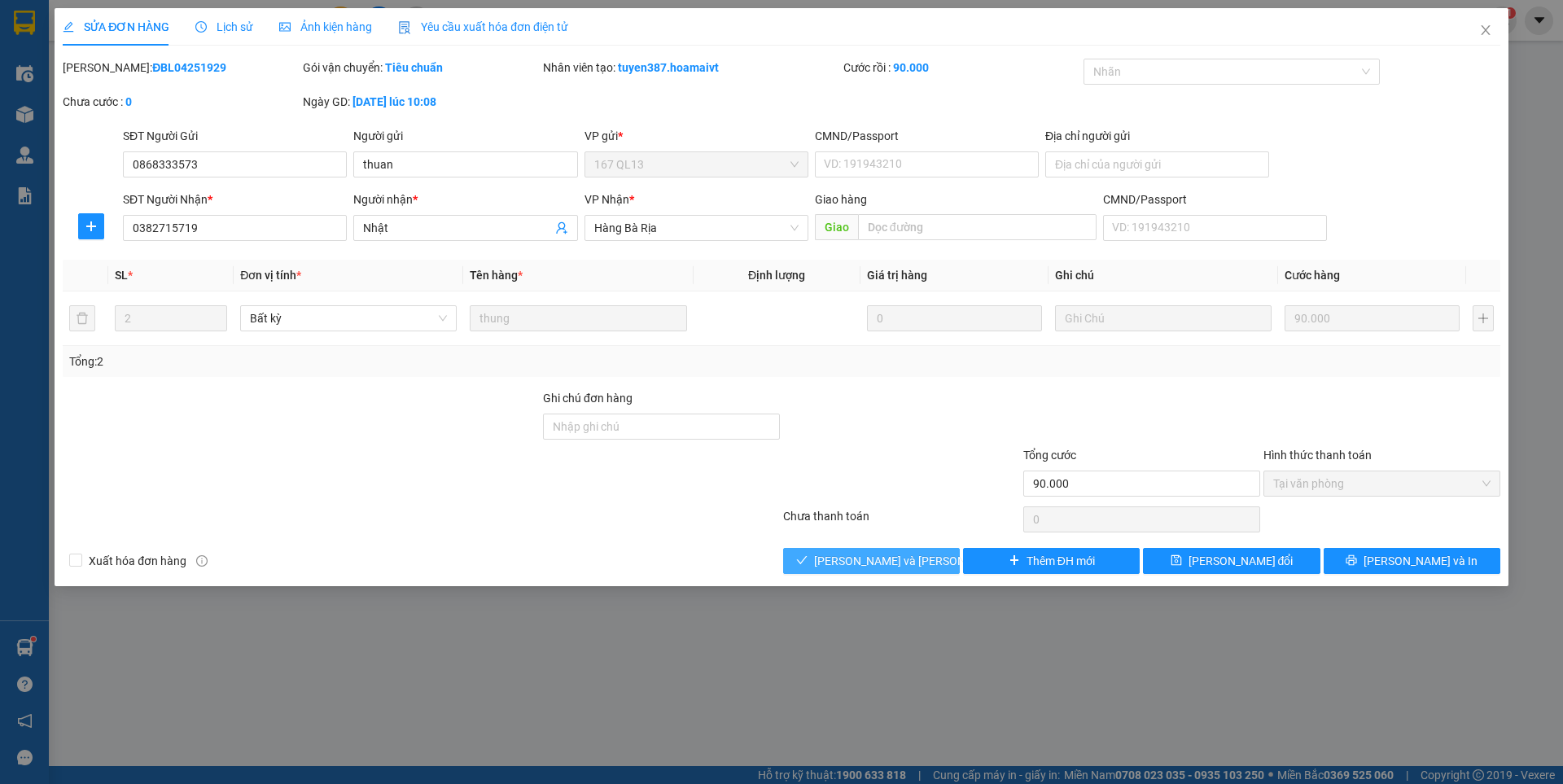
click at [861, 562] on span "[PERSON_NAME] và [PERSON_NAME] hàng" at bounding box center [924, 560] width 220 height 18
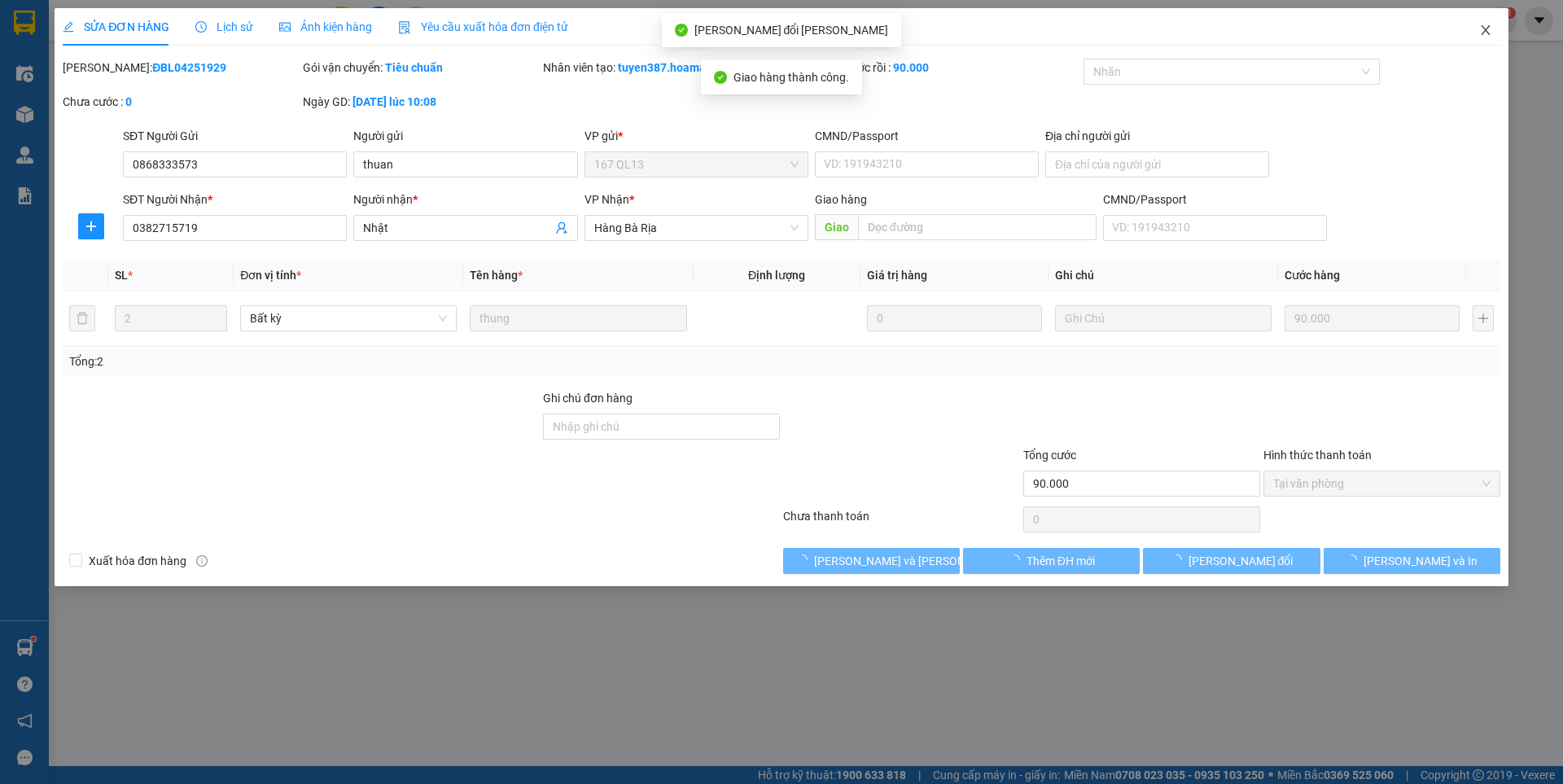
click at [1486, 30] on icon "close" at bounding box center [1485, 30] width 9 height 10
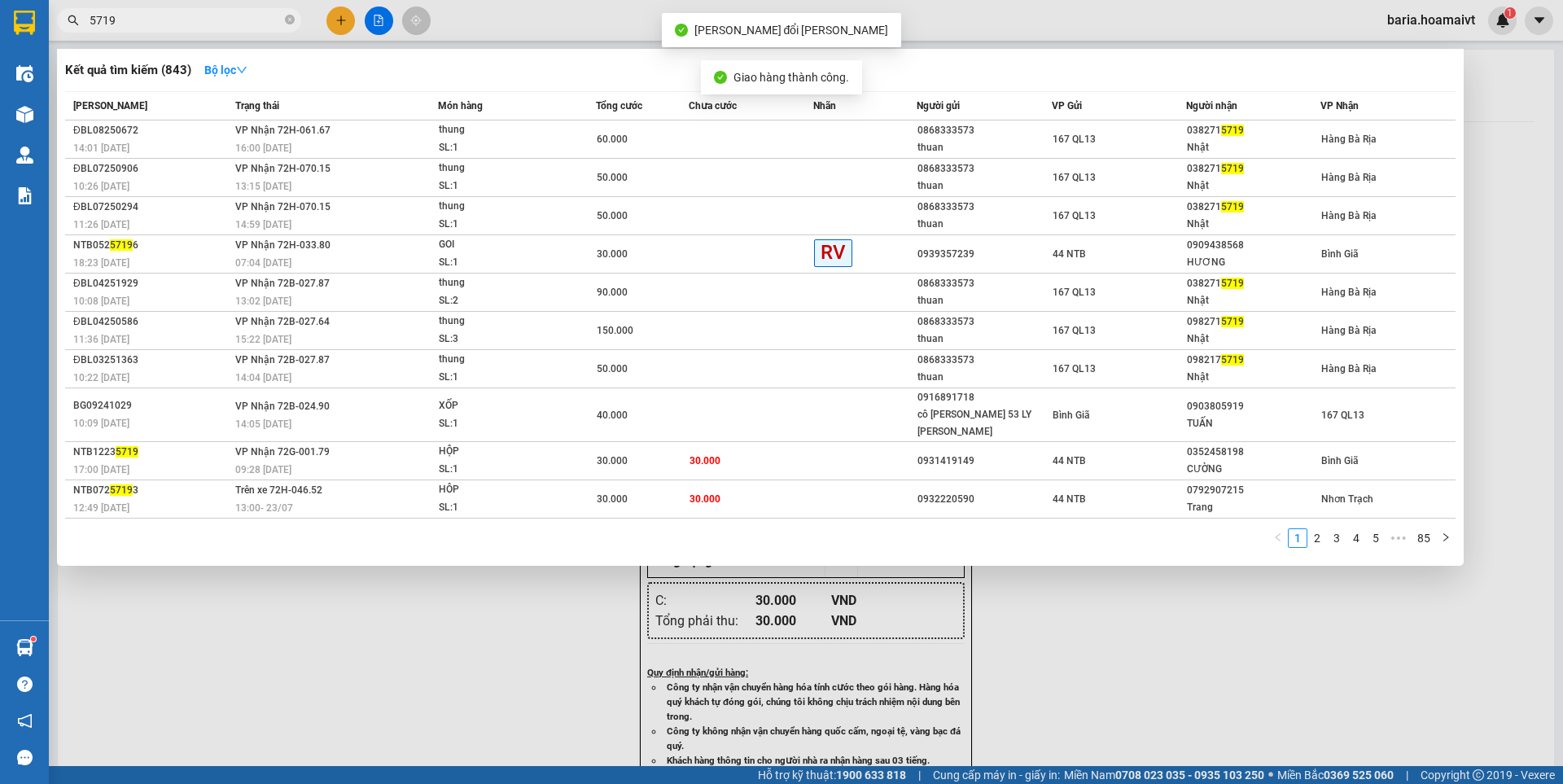
click at [205, 24] on input "5719" at bounding box center [185, 20] width 192 height 18
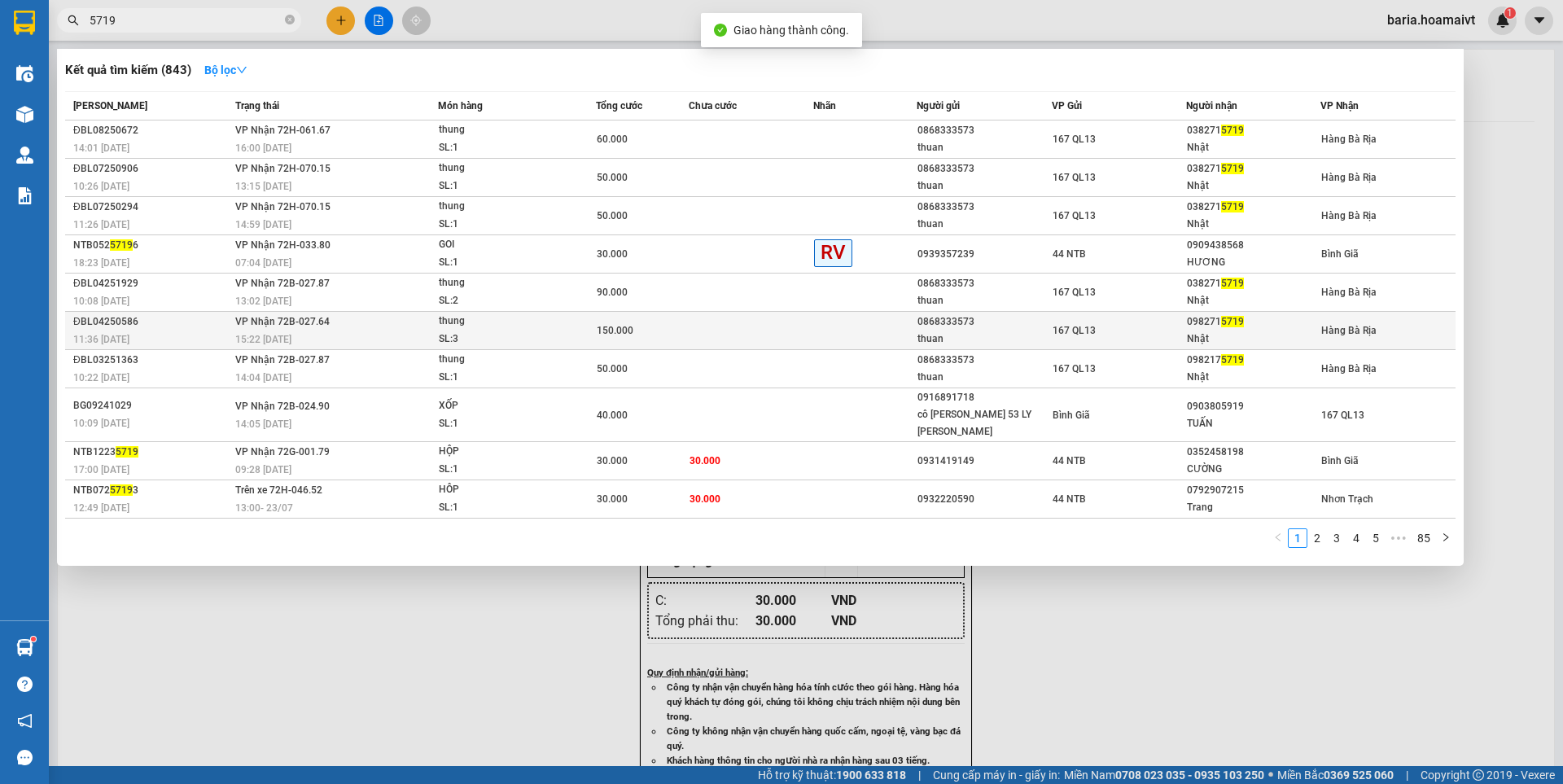
click at [1191, 330] on div "Nhật" at bounding box center [1252, 338] width 133 height 17
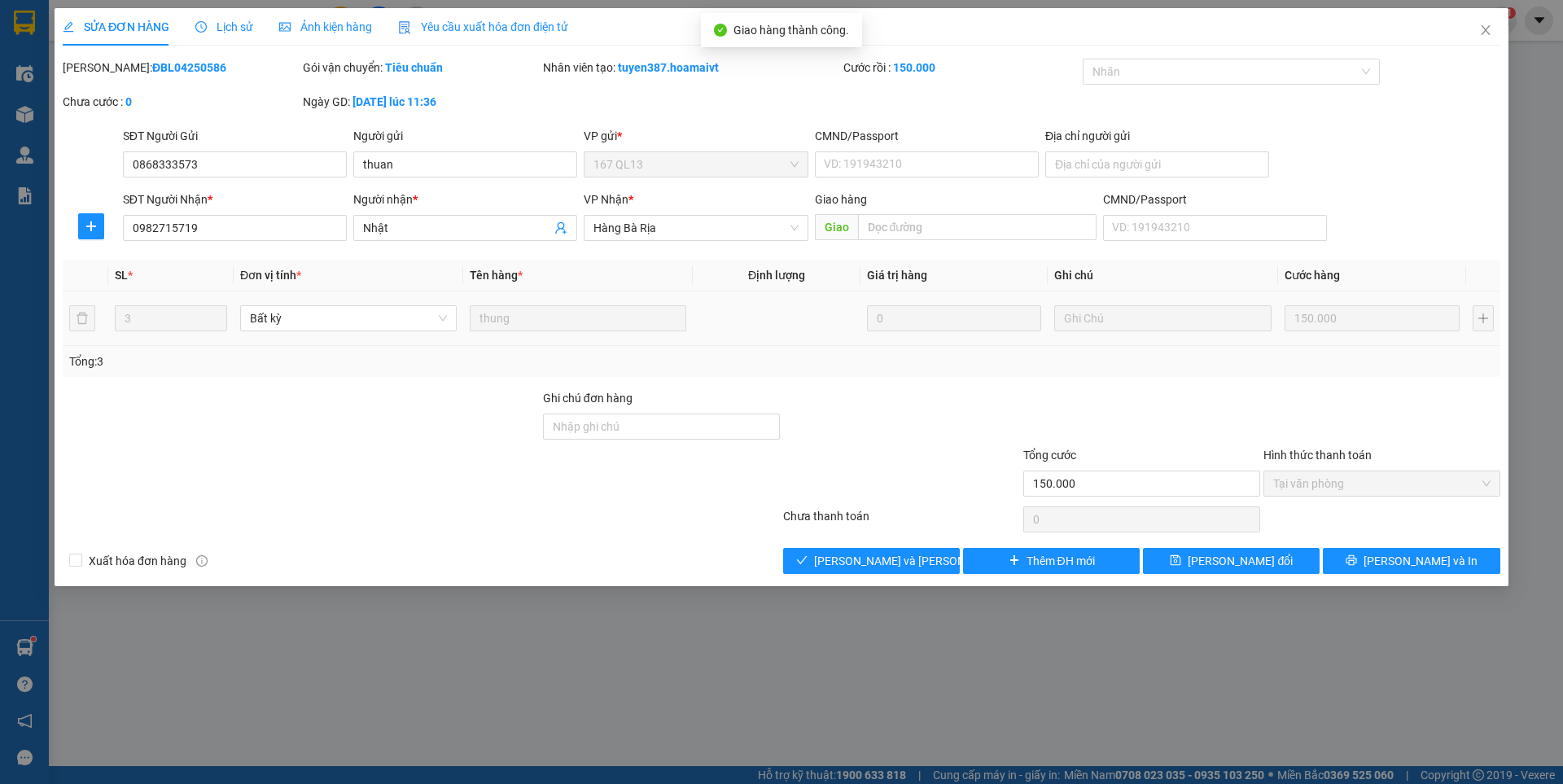
type input "0868333573"
type input "thuan"
type input "0982715719"
type input "Nhật"
type input "150.000"
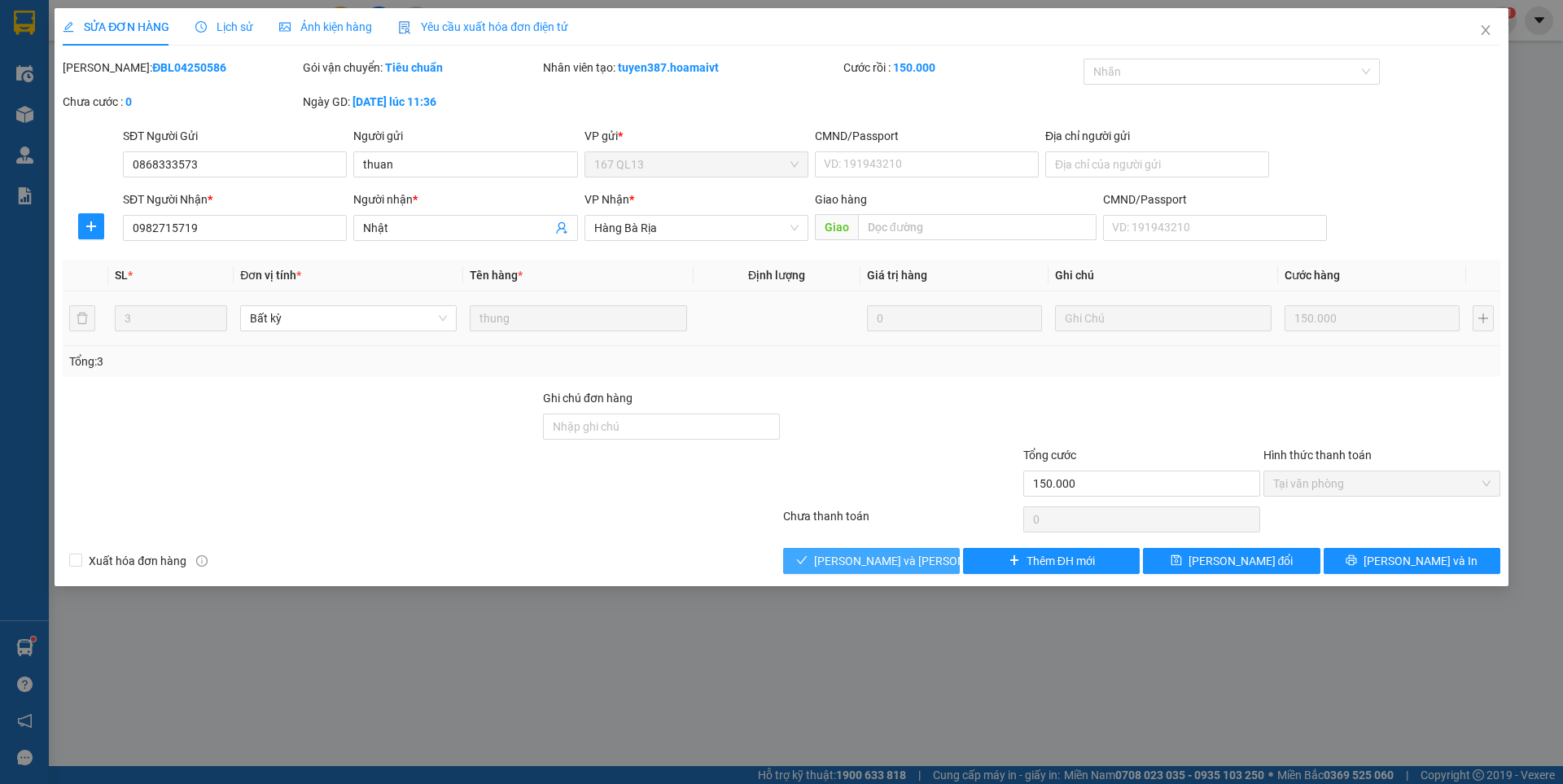
click at [915, 562] on span "[PERSON_NAME] và [PERSON_NAME] hàng" at bounding box center [924, 560] width 220 height 18
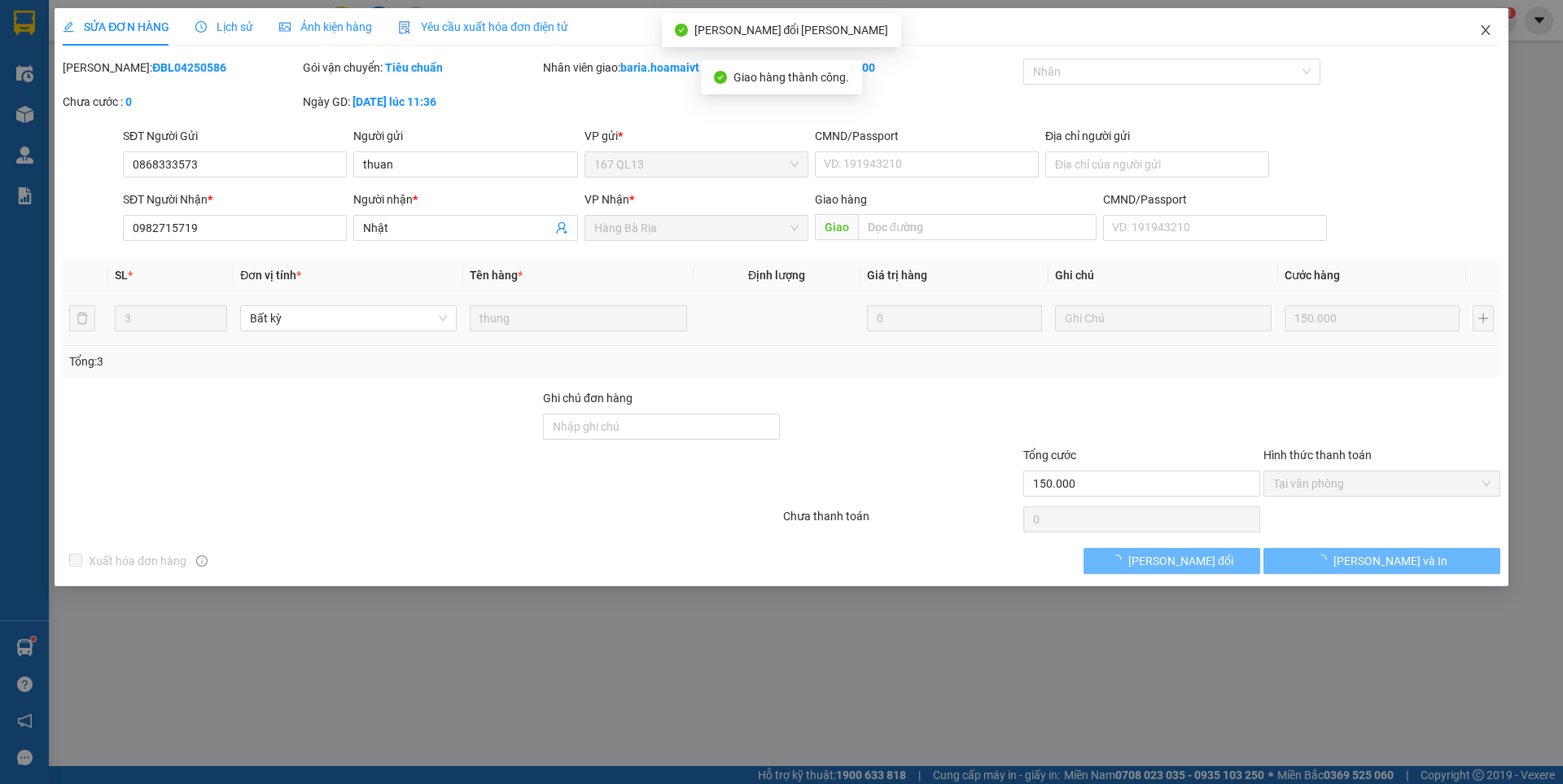
click at [1488, 31] on icon "close" at bounding box center [1485, 30] width 13 height 13
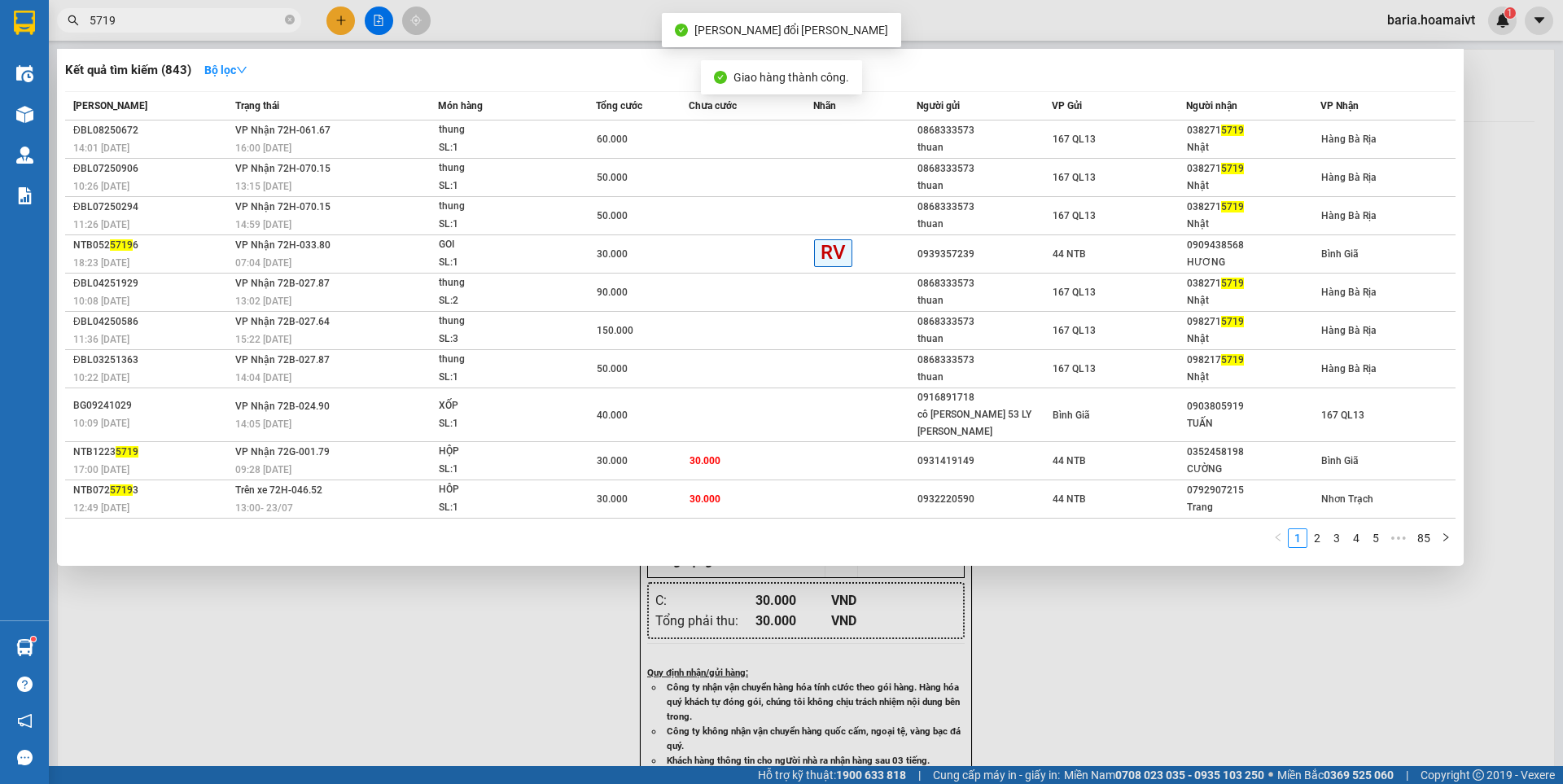
click at [244, 19] on input "5719" at bounding box center [185, 20] width 192 height 18
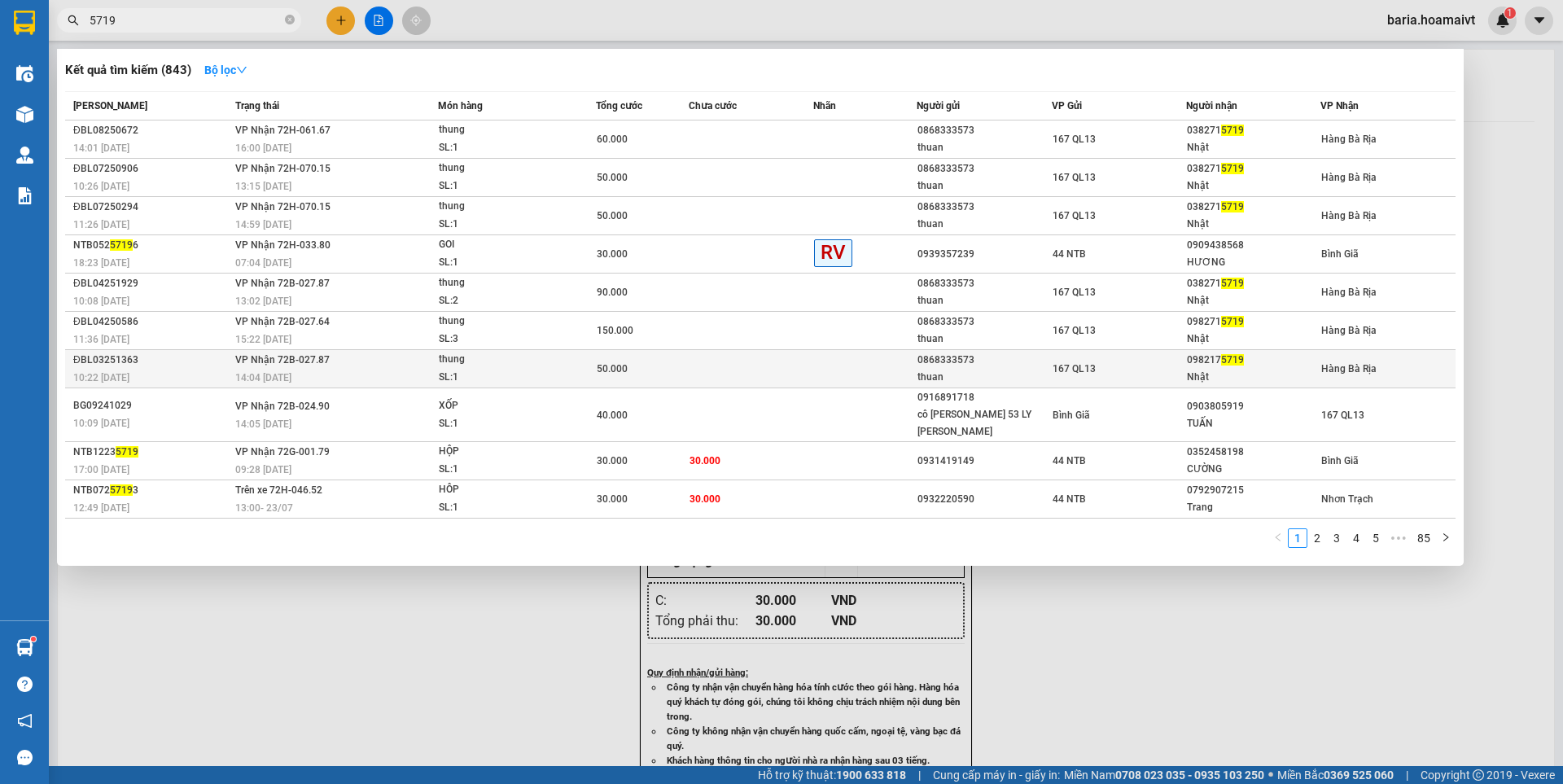
click at [1145, 376] on div "167 QL13" at bounding box center [1118, 369] width 133 height 18
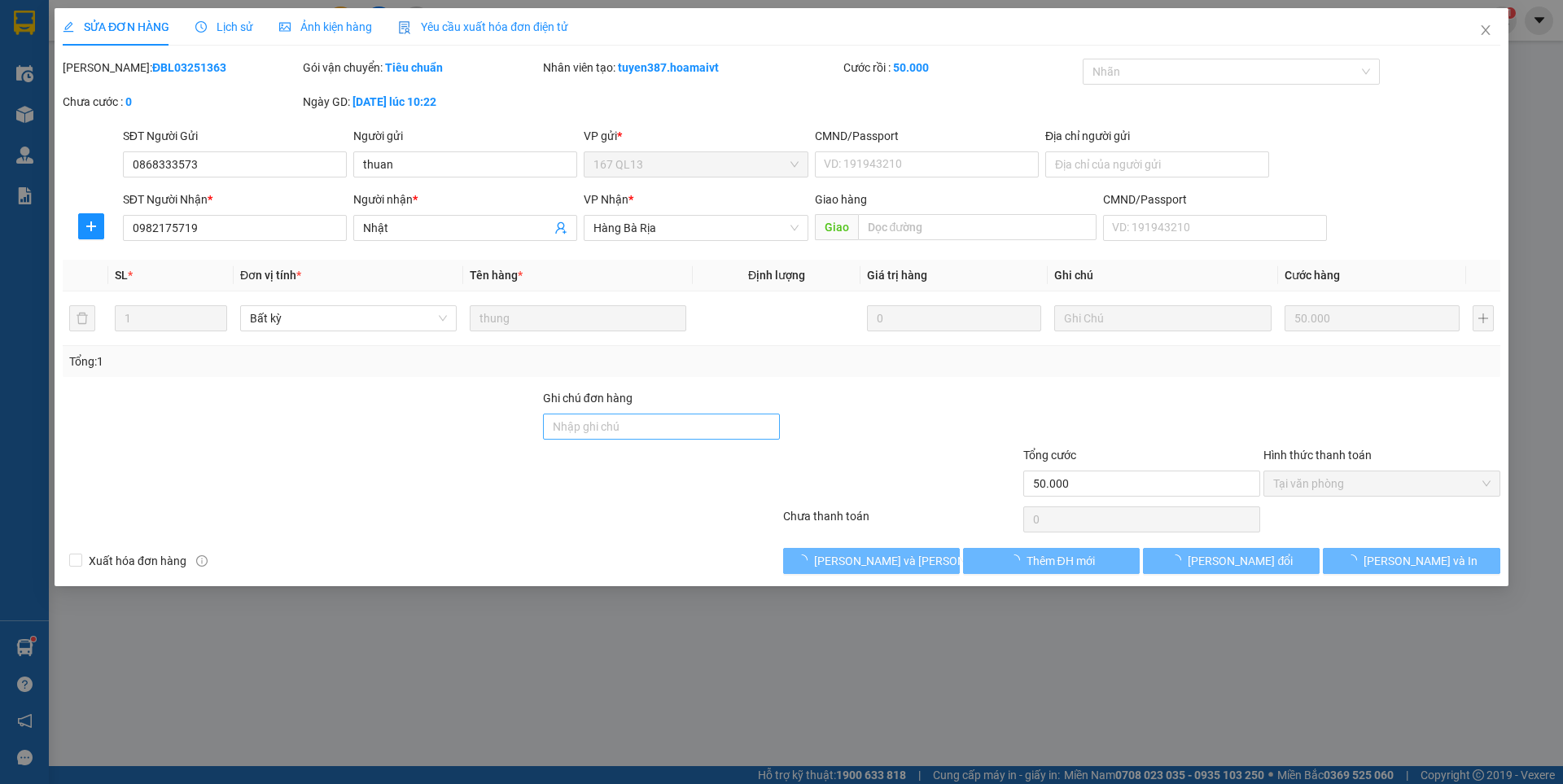
type input "0868333573"
type input "thuan"
type input "0982175719"
type input "Nhật"
type input "50.000"
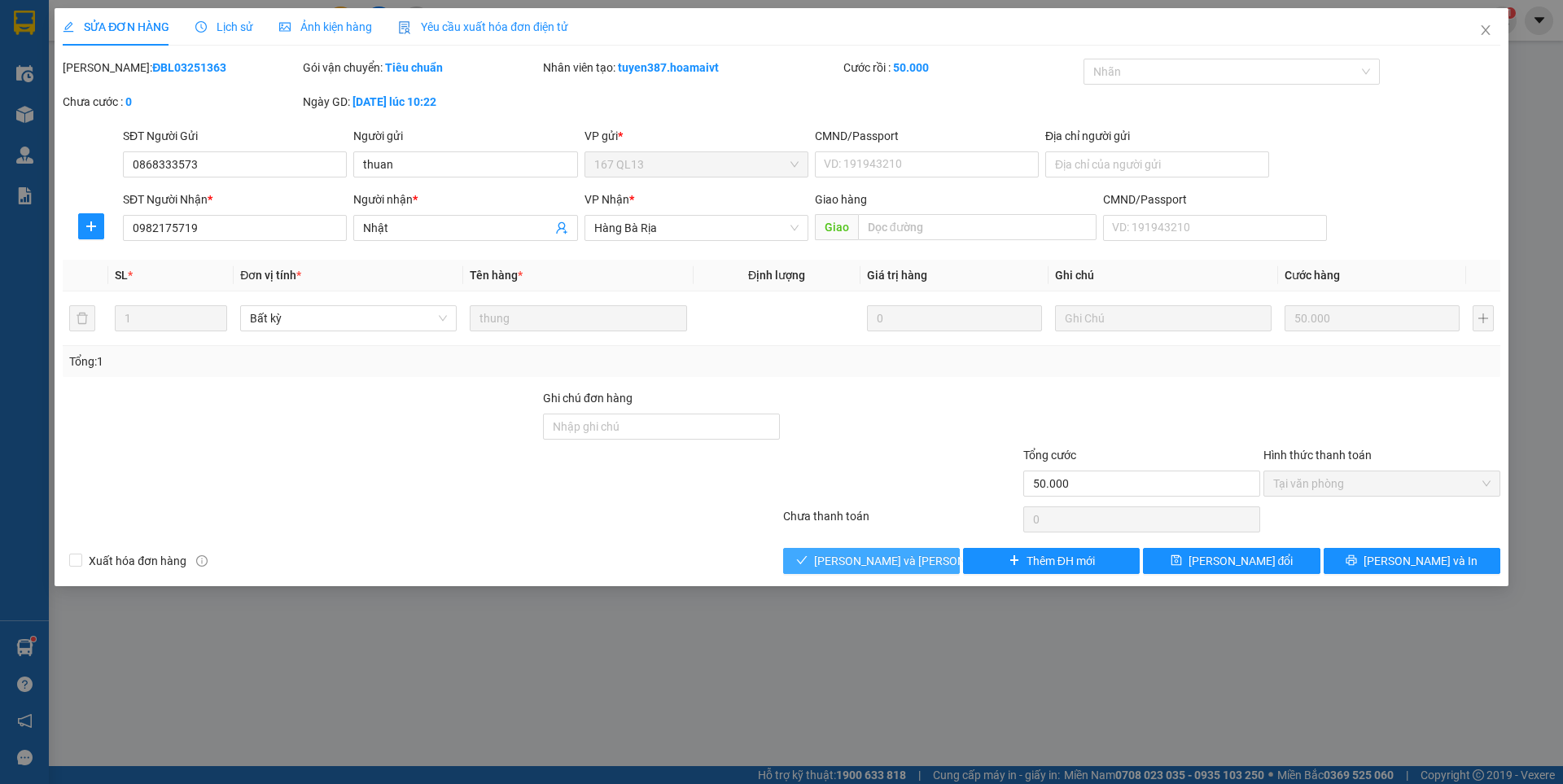
drag, startPoint x: 832, startPoint y: 559, endPoint x: 896, endPoint y: 529, distance: 70.7
click at [835, 555] on button "[PERSON_NAME] và [PERSON_NAME] hàng" at bounding box center [871, 561] width 176 height 26
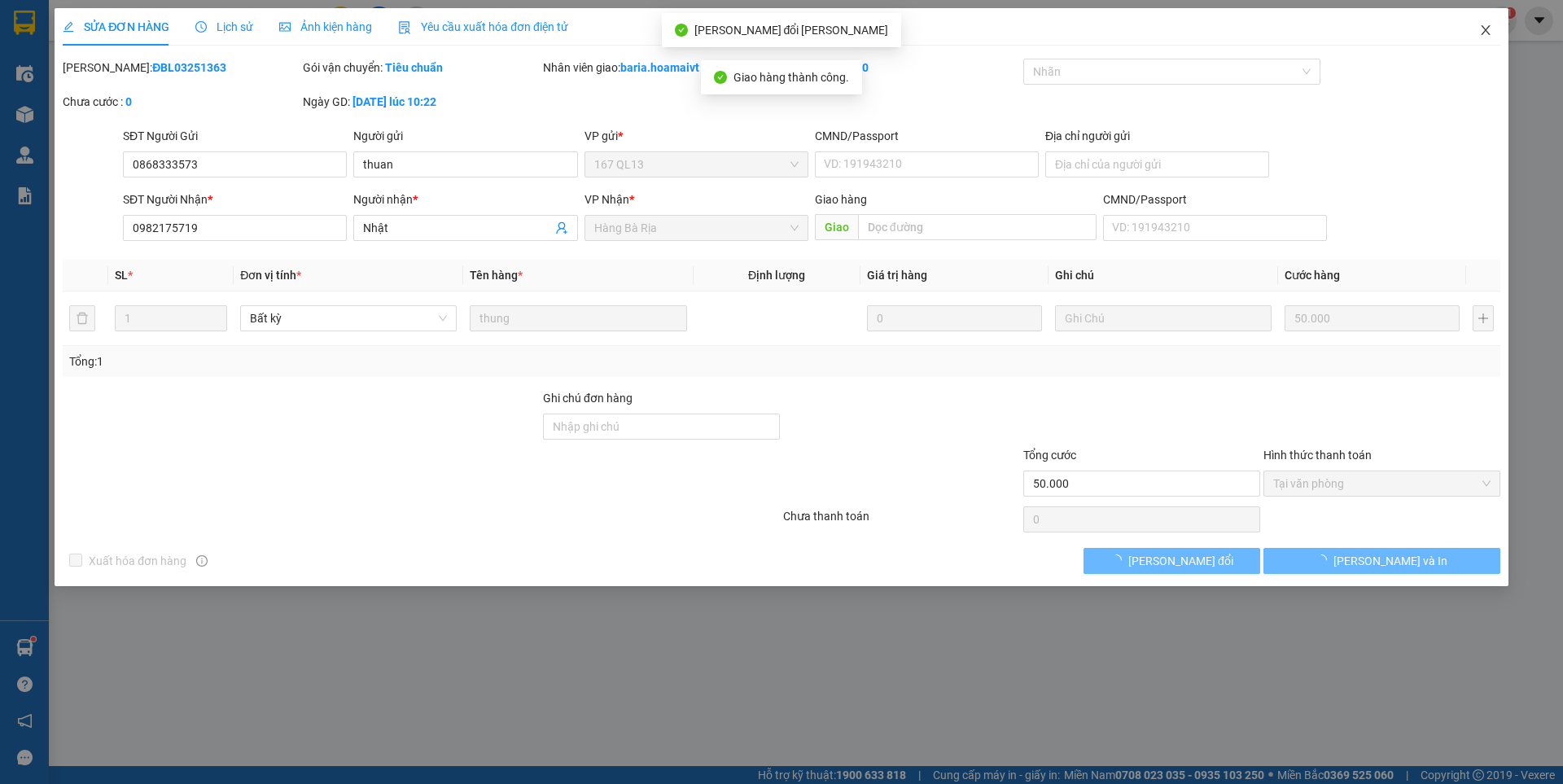
click at [1487, 31] on icon "close" at bounding box center [1485, 30] width 13 height 13
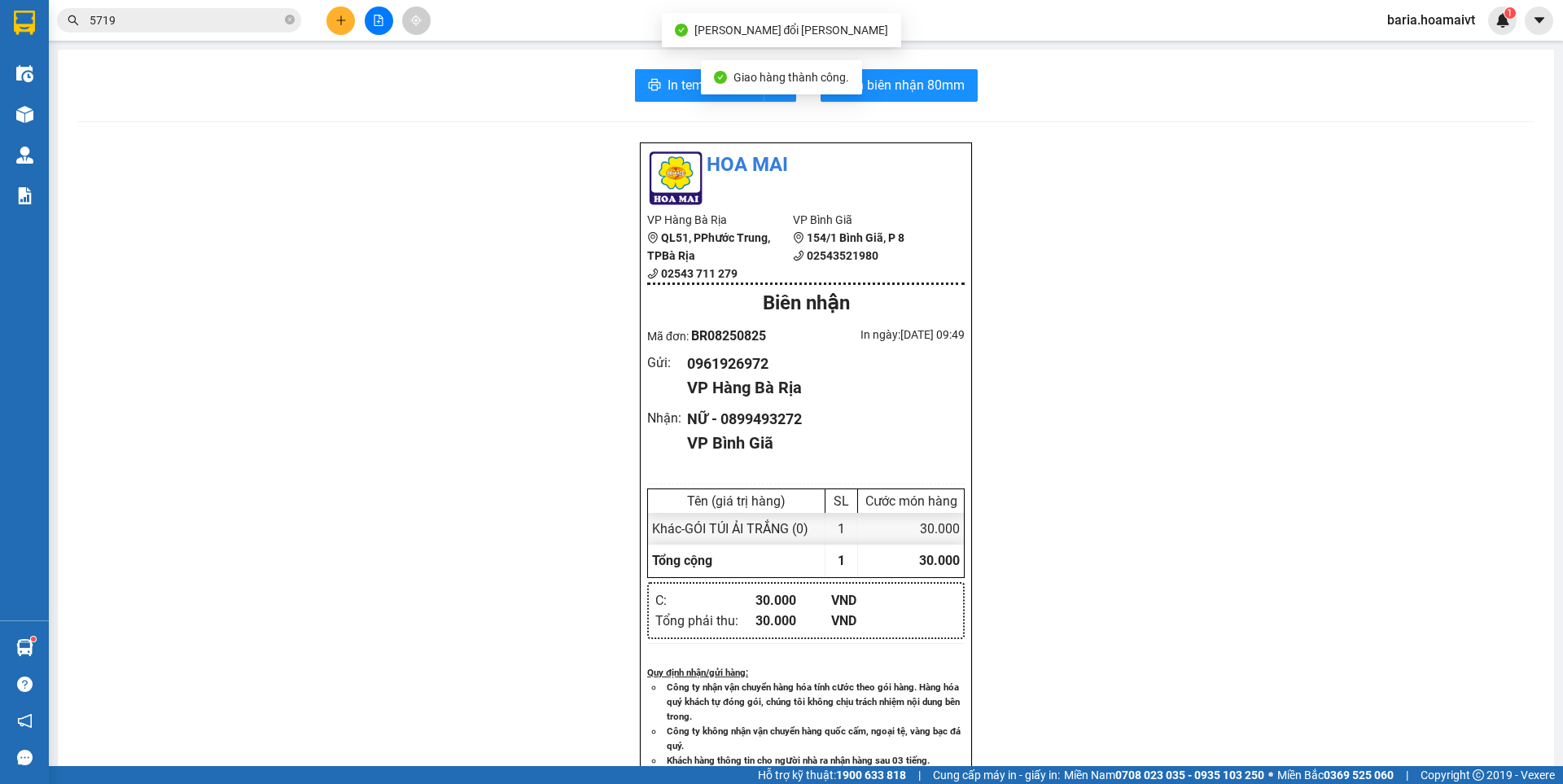
click at [248, 11] on input "5719" at bounding box center [185, 20] width 192 height 18
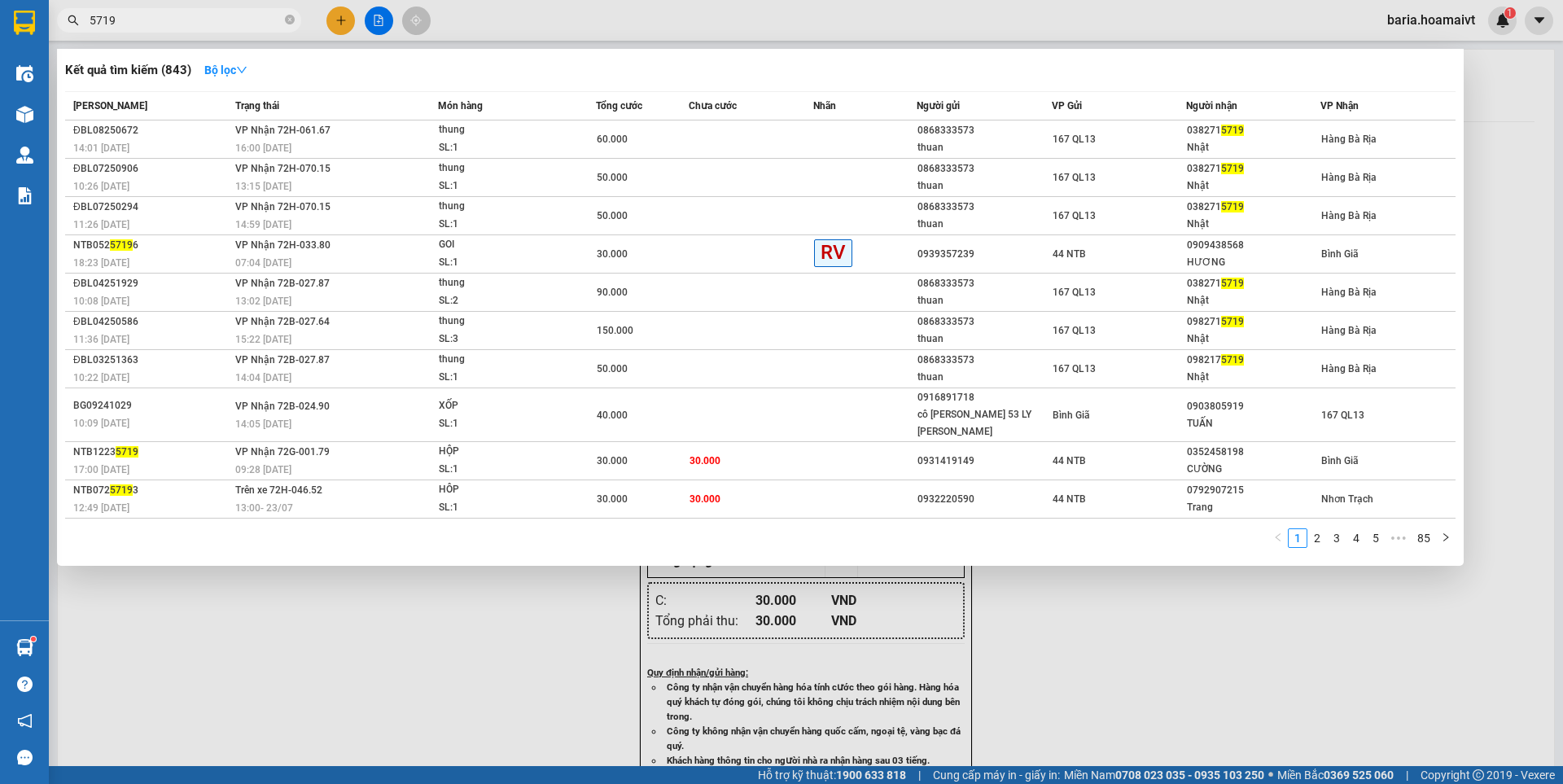
click at [1129, 661] on div at bounding box center [782, 392] width 1563 height 784
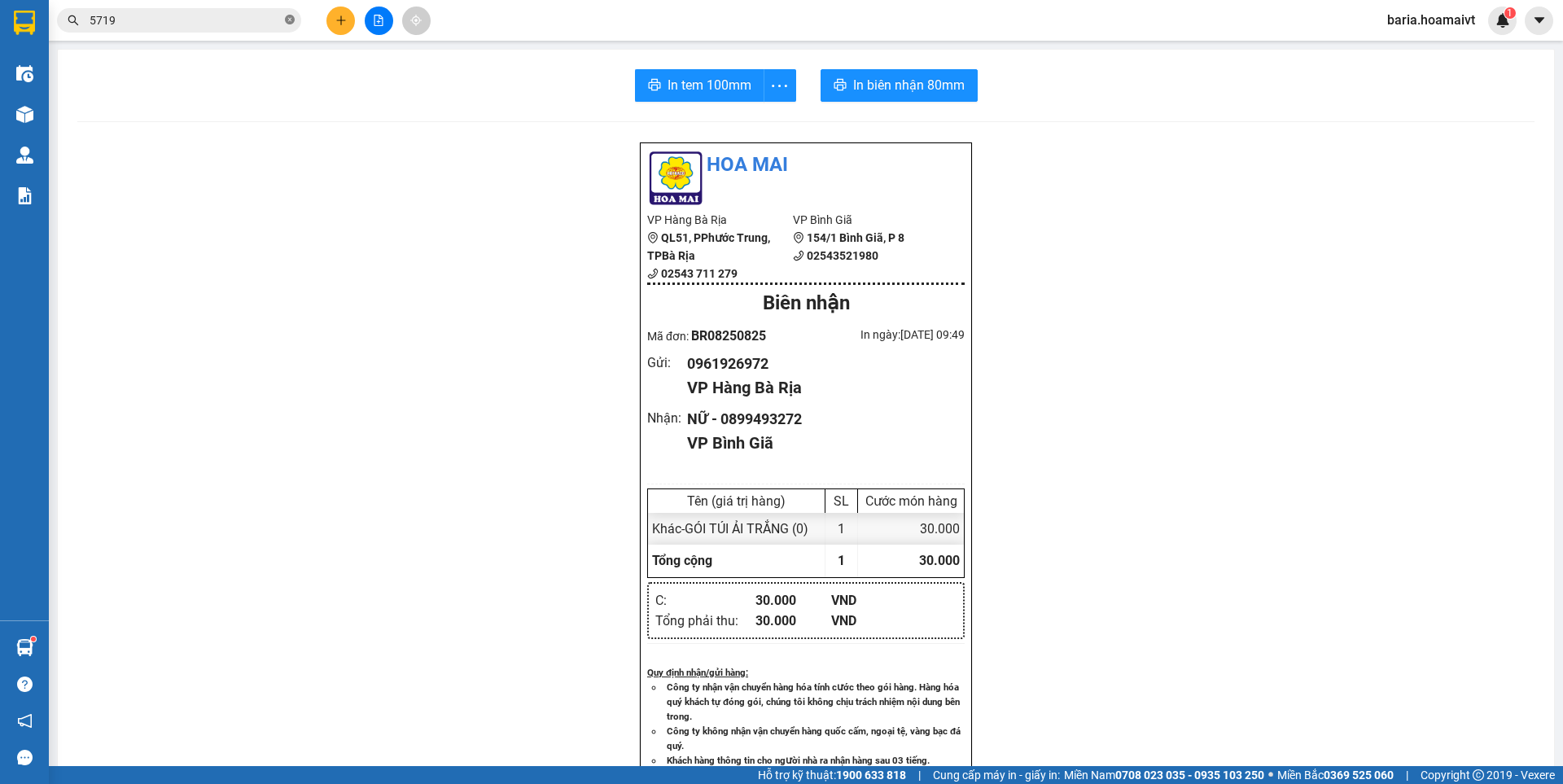
click at [290, 18] on icon "close-circle" at bounding box center [289, 19] width 10 height 10
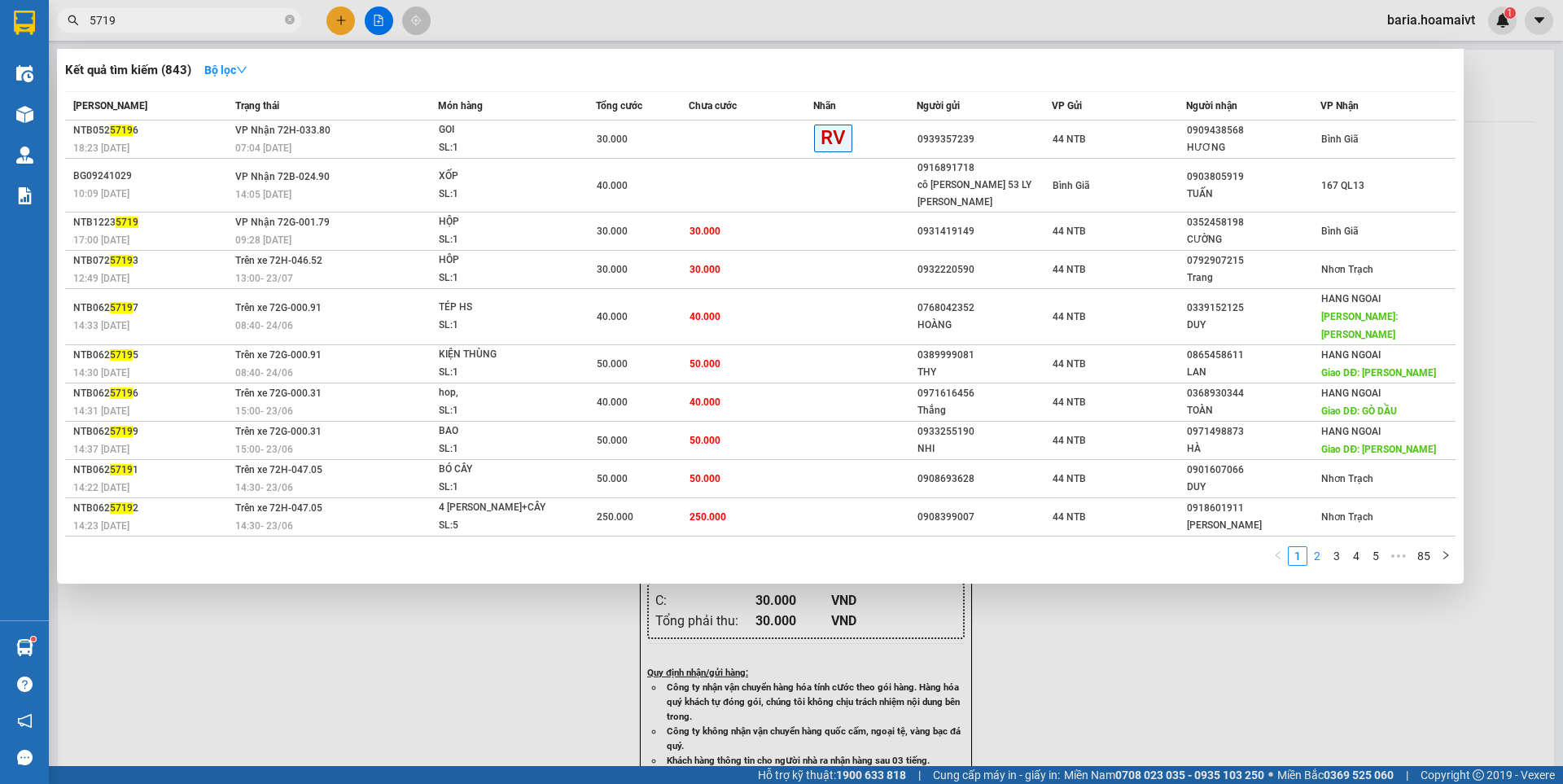
type input "5719"
click at [1316, 547] on link "2" at bounding box center [1316, 556] width 18 height 18
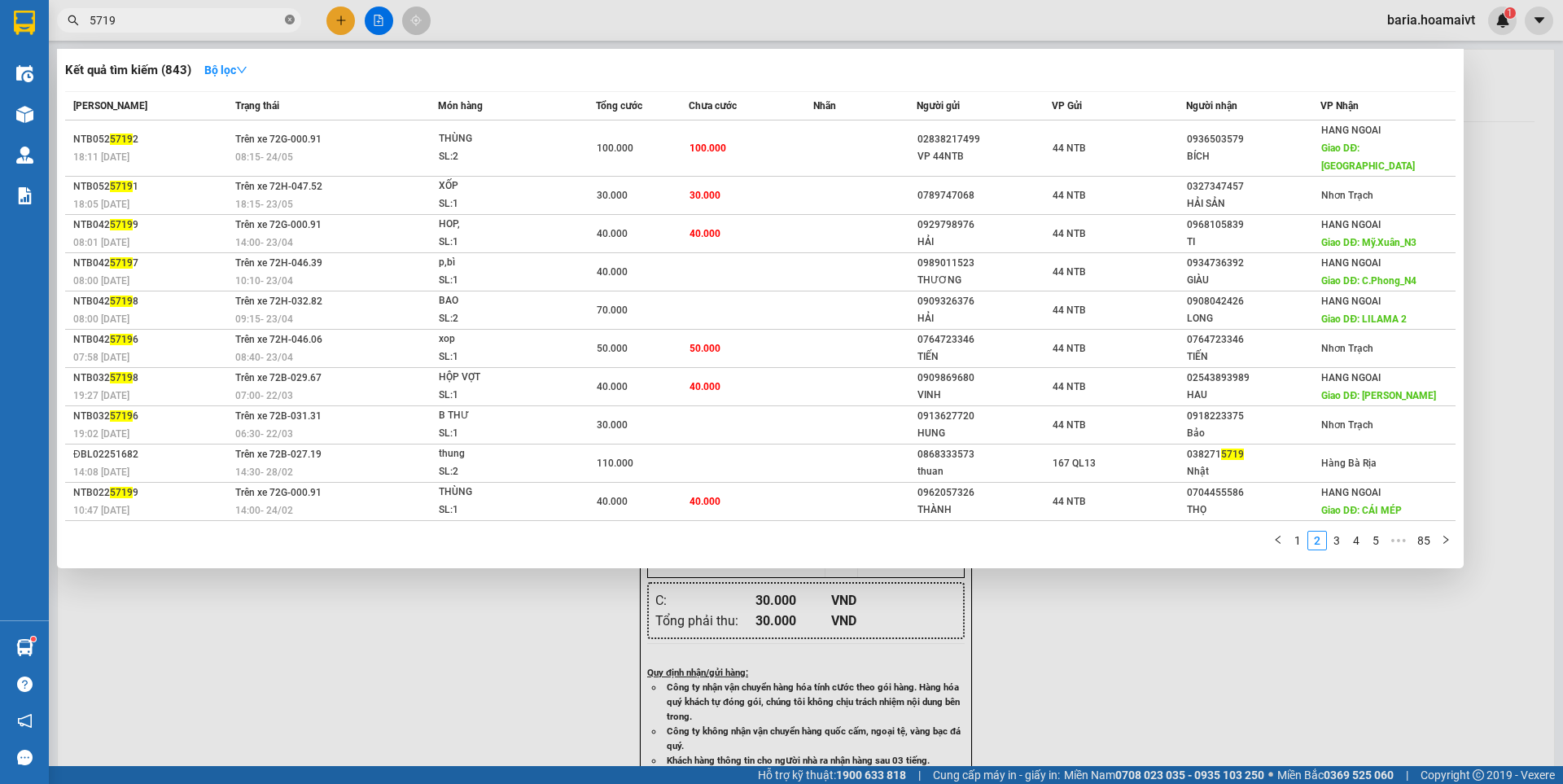
click at [287, 18] on icon "close-circle" at bounding box center [289, 19] width 10 height 10
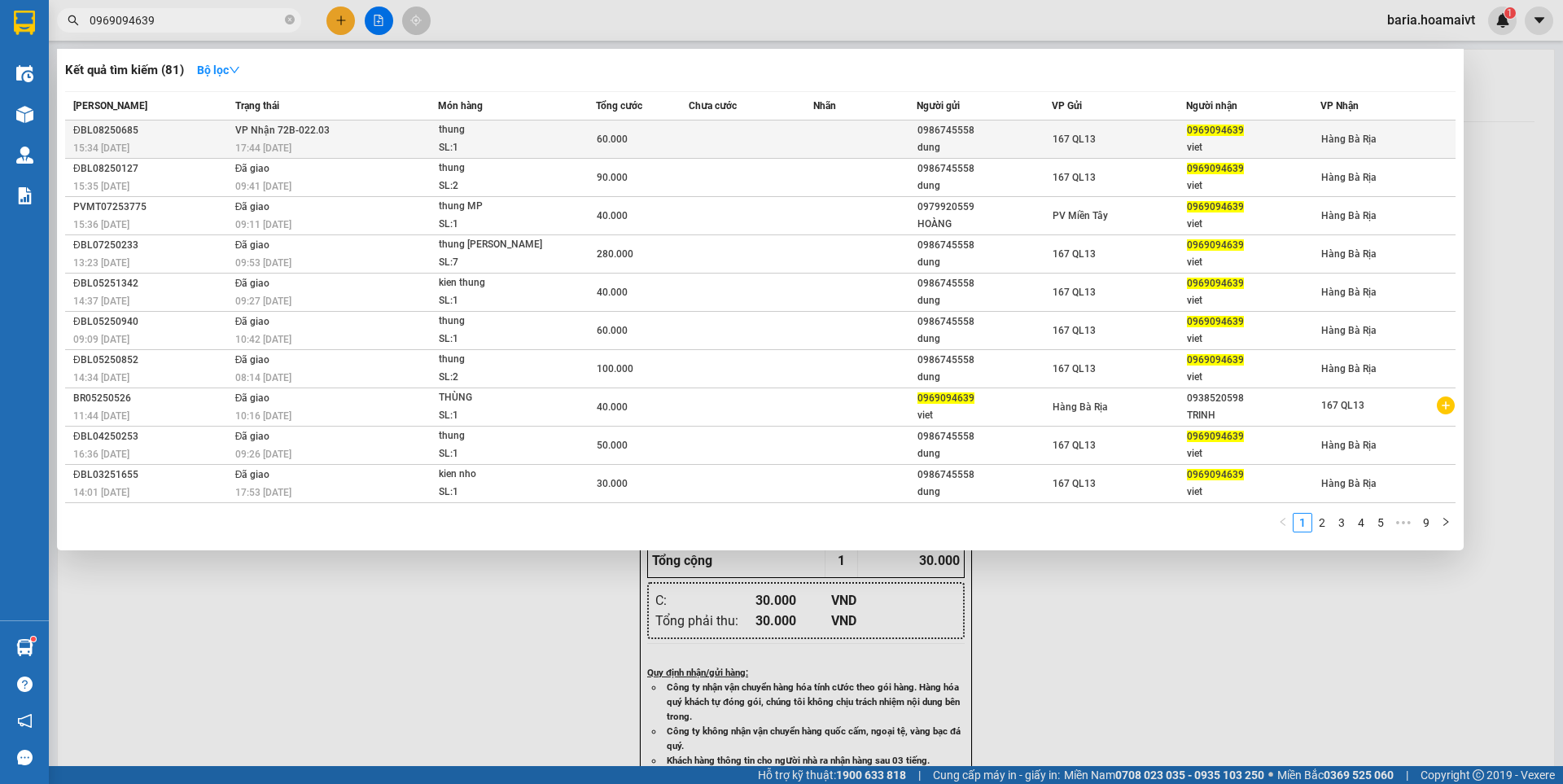
type input "0969094639"
click at [1185, 140] on td "0969094639 viet" at bounding box center [1252, 140] width 134 height 39
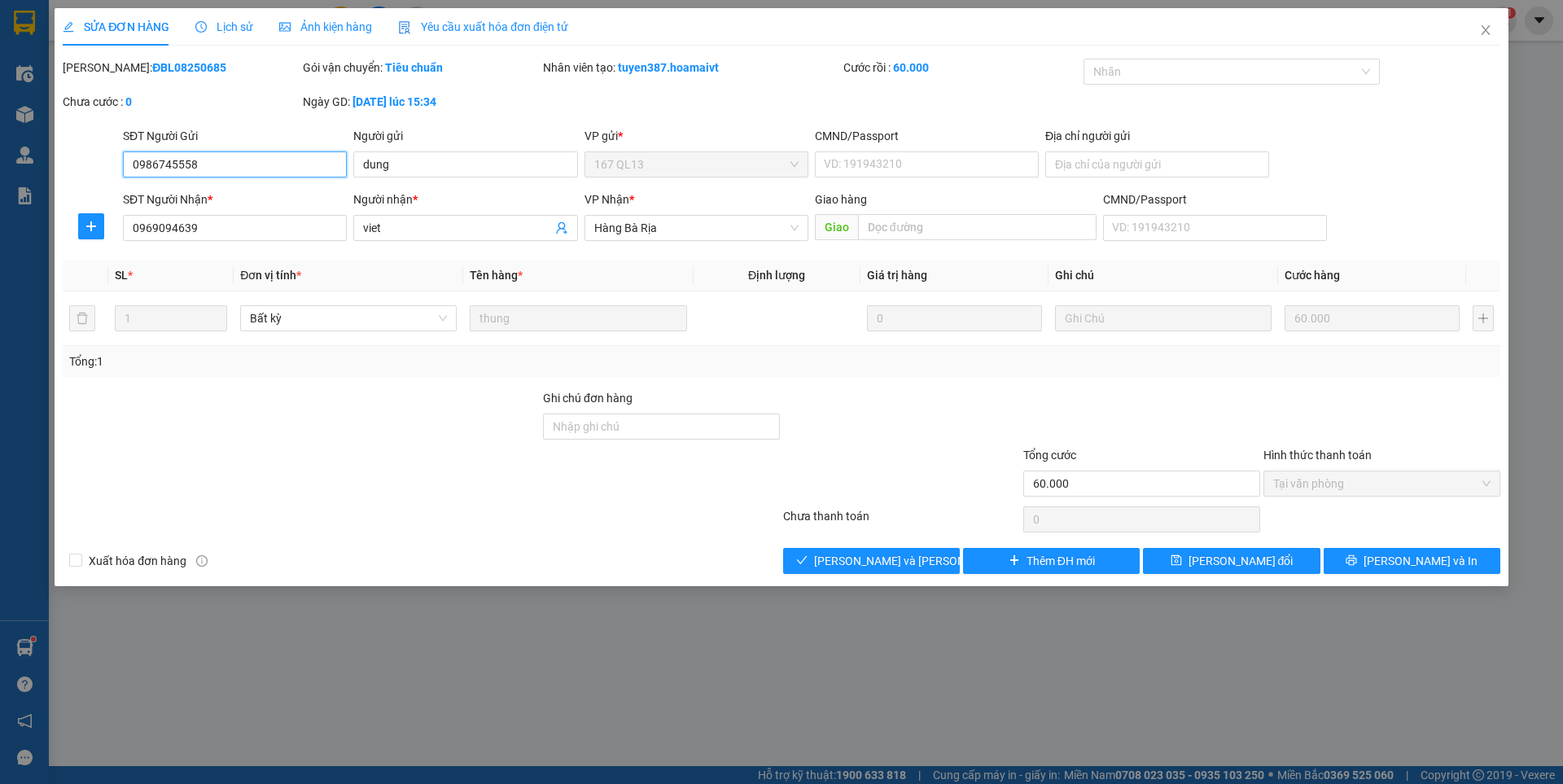
type input "0986745558"
type input "dung"
type input "0969094639"
type input "viet"
type input "60.000"
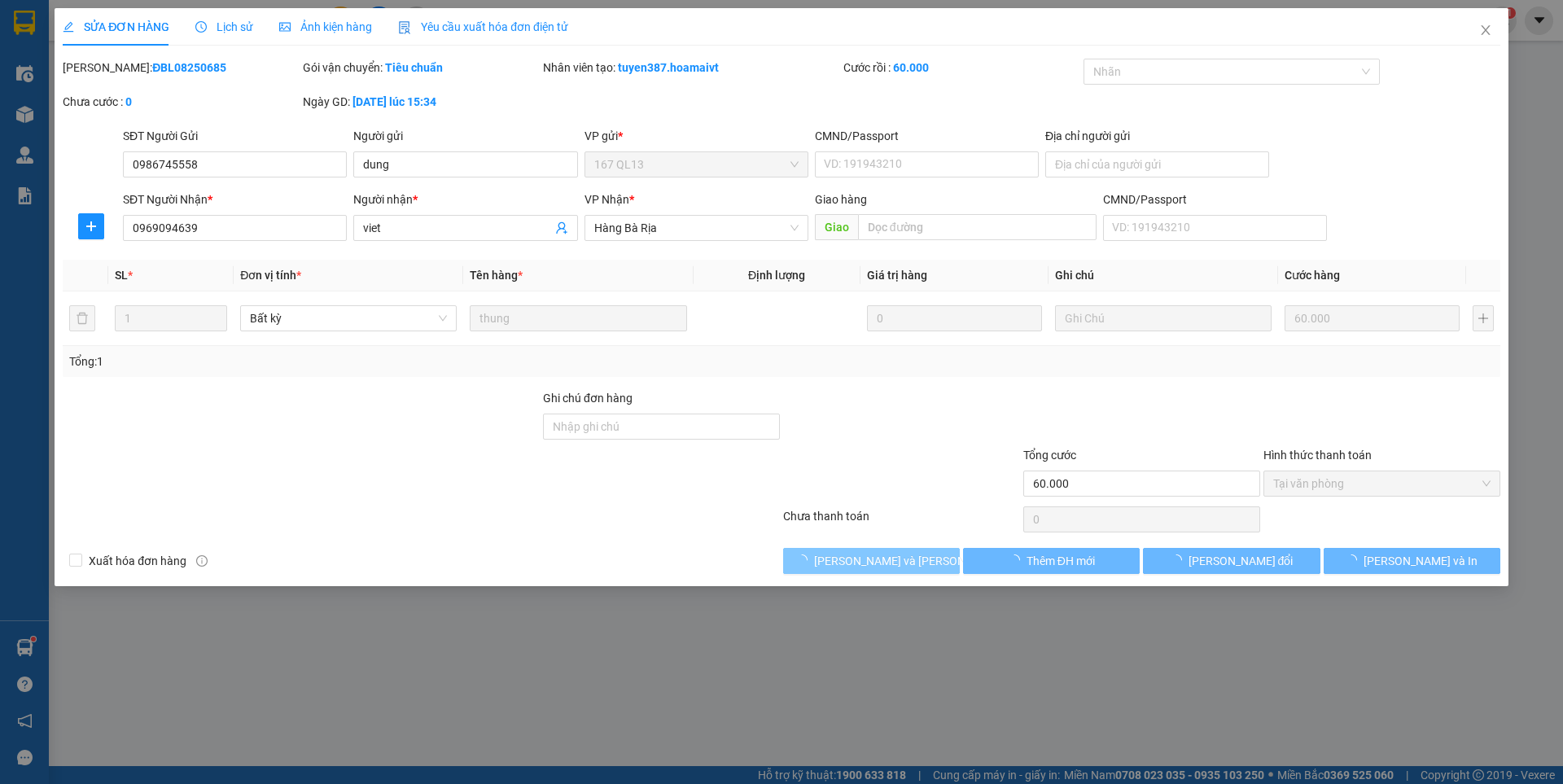
click at [928, 559] on button "[PERSON_NAME] và [PERSON_NAME] hàng" at bounding box center [871, 561] width 176 height 26
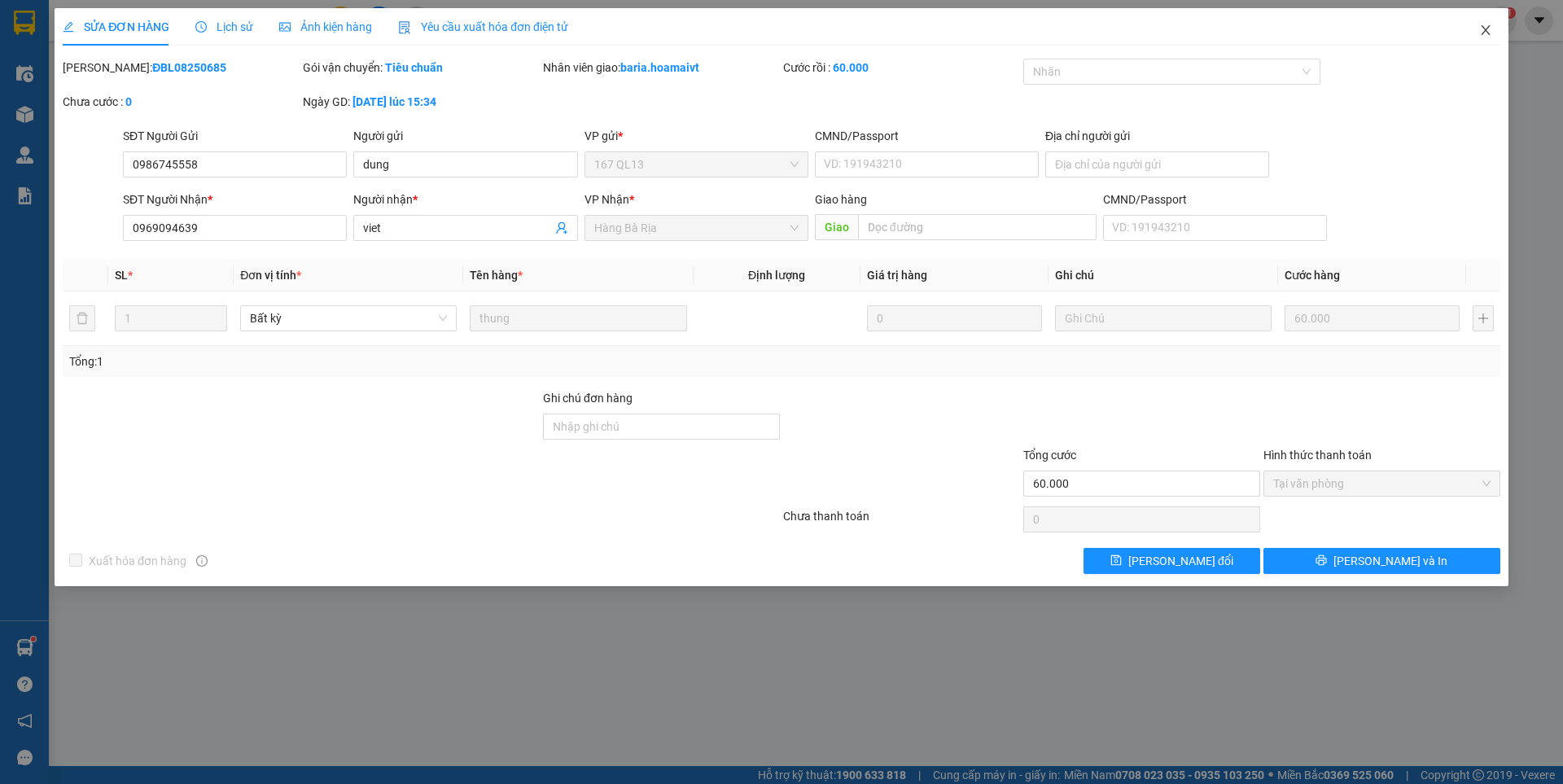
click at [1487, 29] on icon "close" at bounding box center [1485, 30] width 9 height 10
